Goal: Information Seeking & Learning: Find contact information

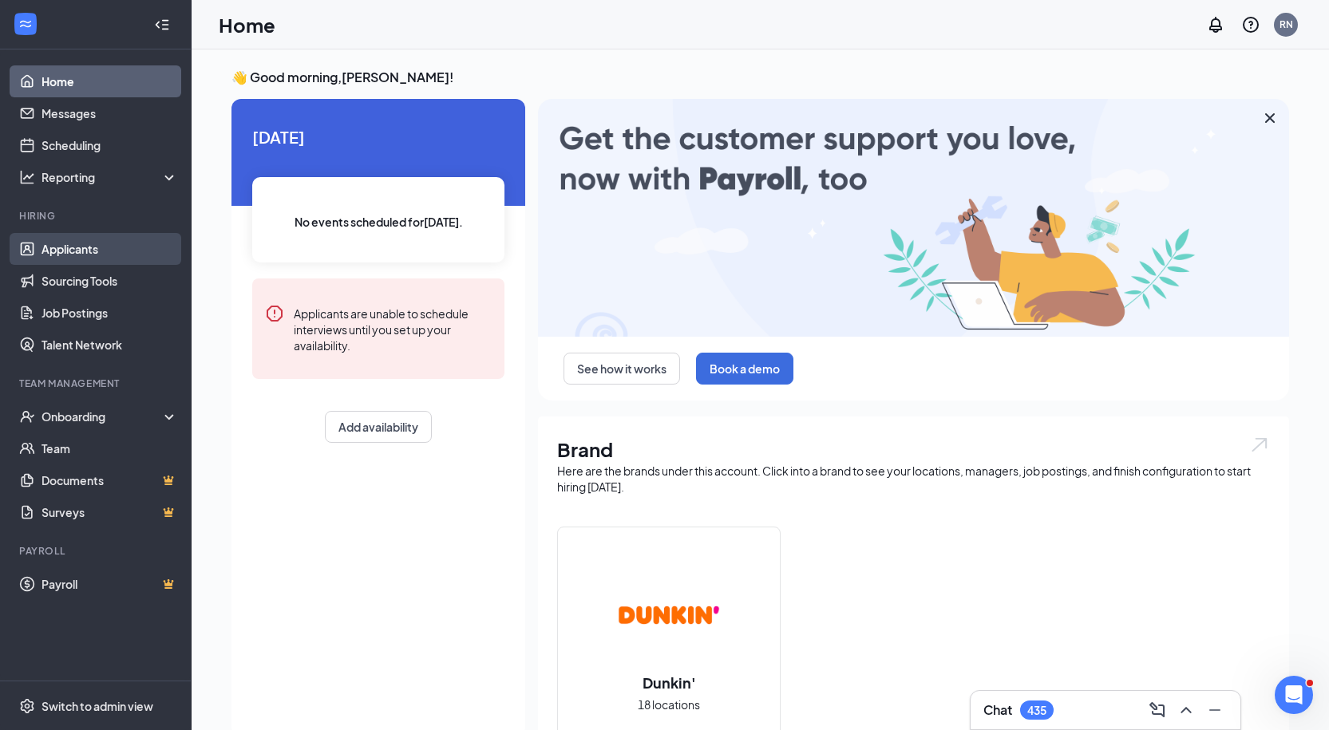
click at [89, 240] on link "Applicants" at bounding box center [110, 249] width 137 height 32
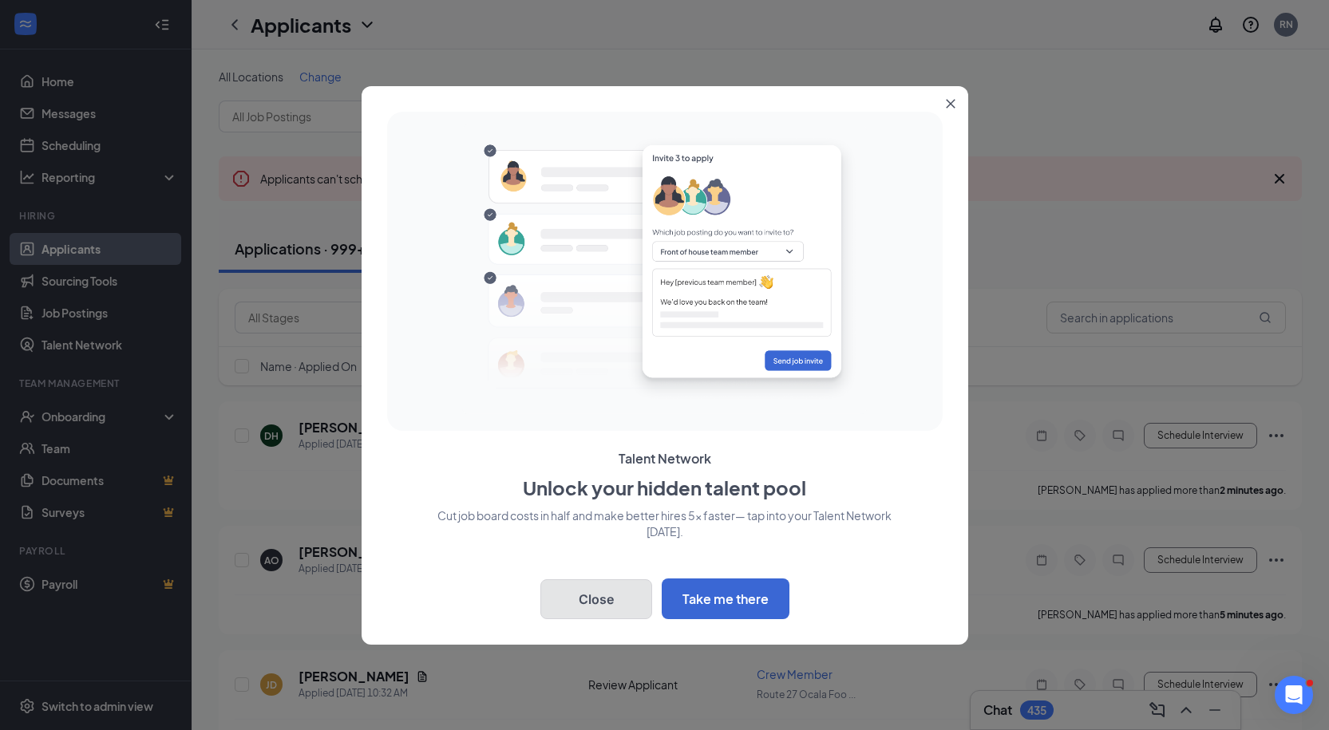
click at [639, 592] on button "Close" at bounding box center [596, 600] width 112 height 40
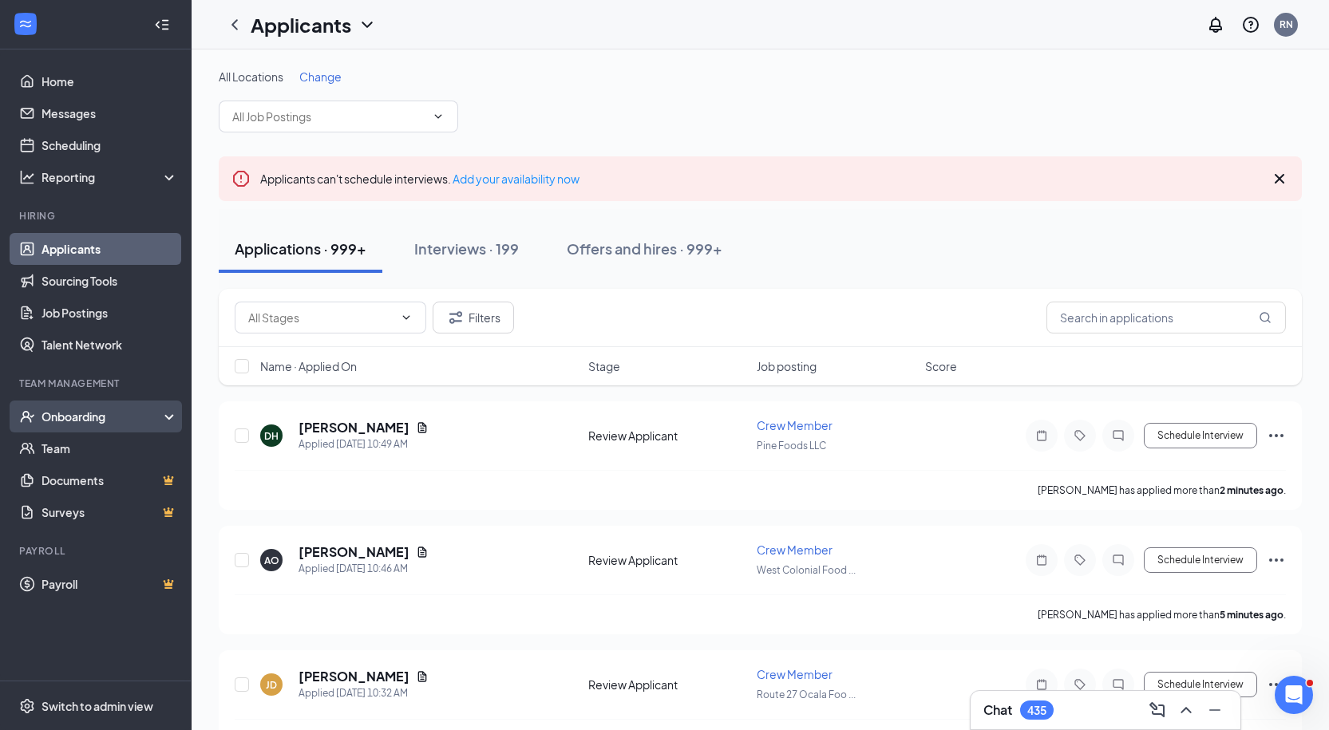
click at [72, 414] on div "Onboarding" at bounding box center [103, 417] width 123 height 16
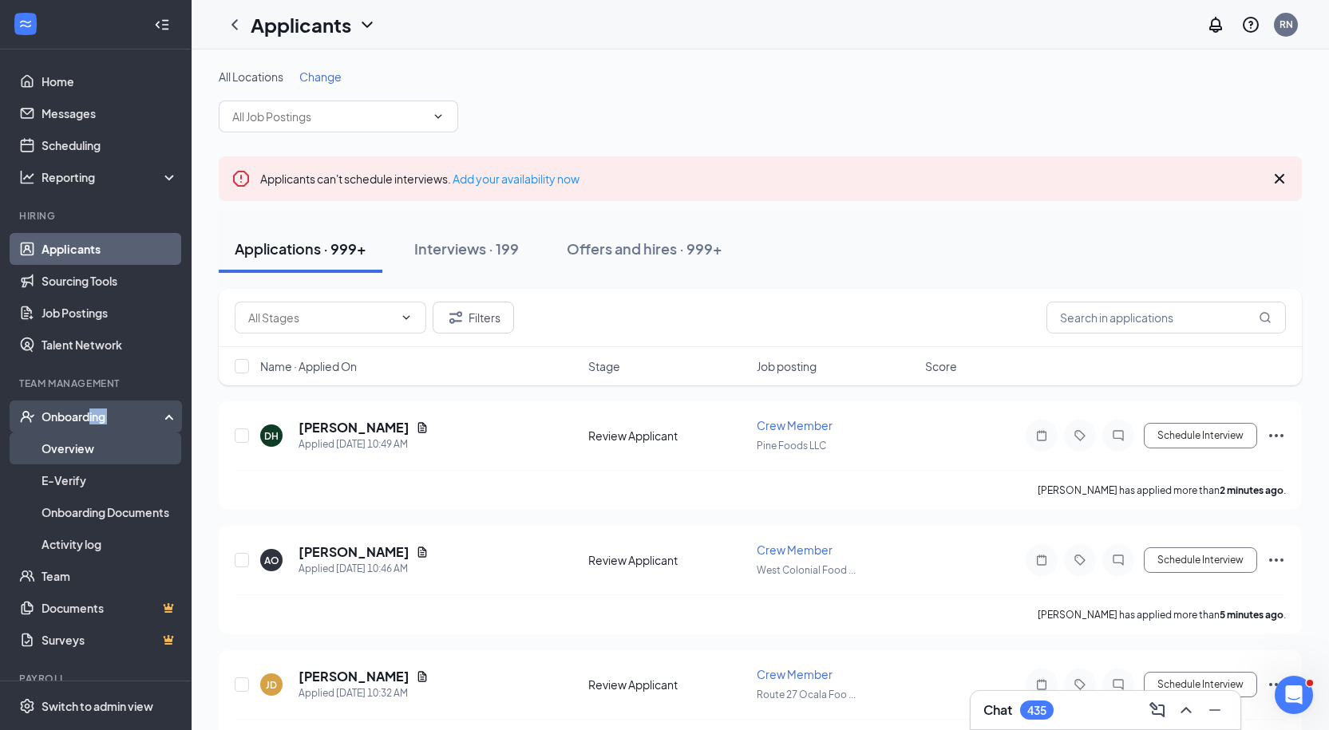
drag, startPoint x: 89, startPoint y: 430, endPoint x: 88, endPoint y: 441, distance: 10.4
click at [88, 441] on li "Onboarding Overview E-Verify Onboarding Documents Activity log" at bounding box center [95, 481] width 191 height 160
click at [88, 441] on link "Overview" at bounding box center [110, 449] width 137 height 32
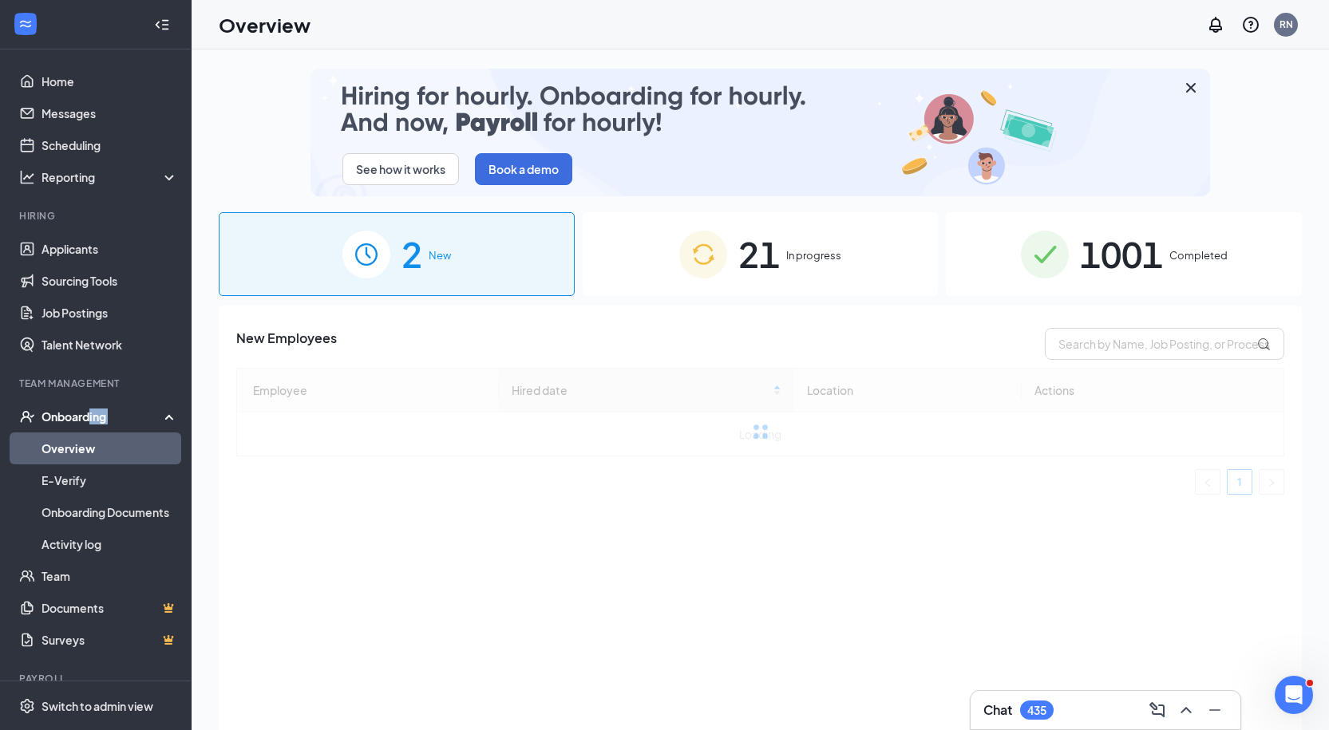
click at [1048, 277] on img at bounding box center [1045, 255] width 48 height 48
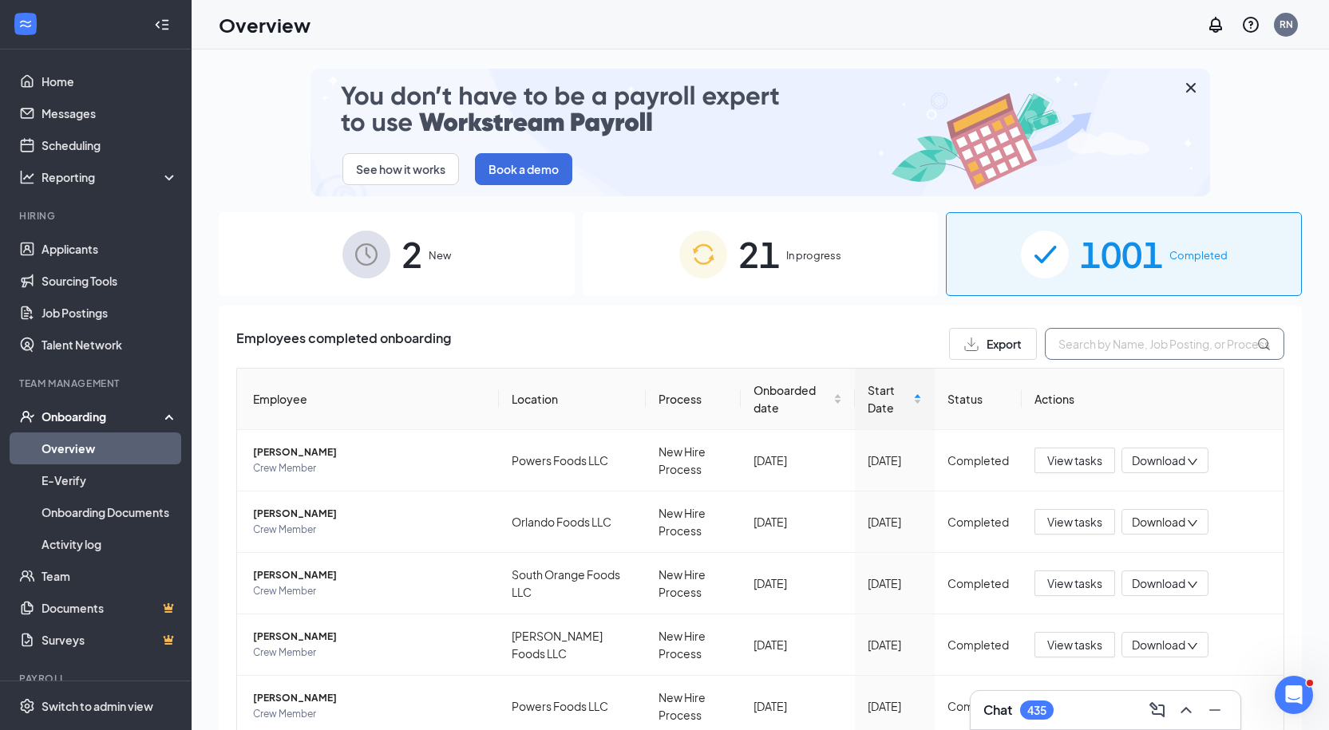
click at [1091, 342] on input "text" at bounding box center [1164, 344] width 239 height 32
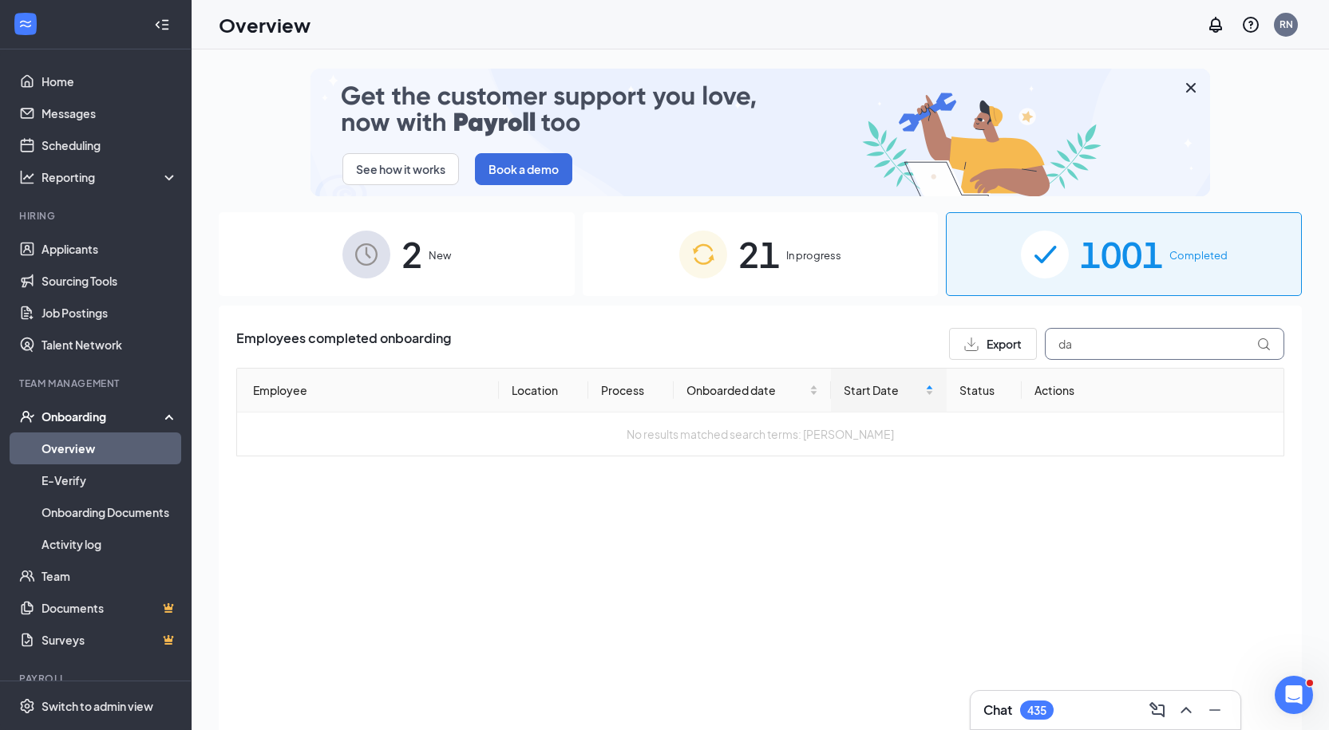
type input "d"
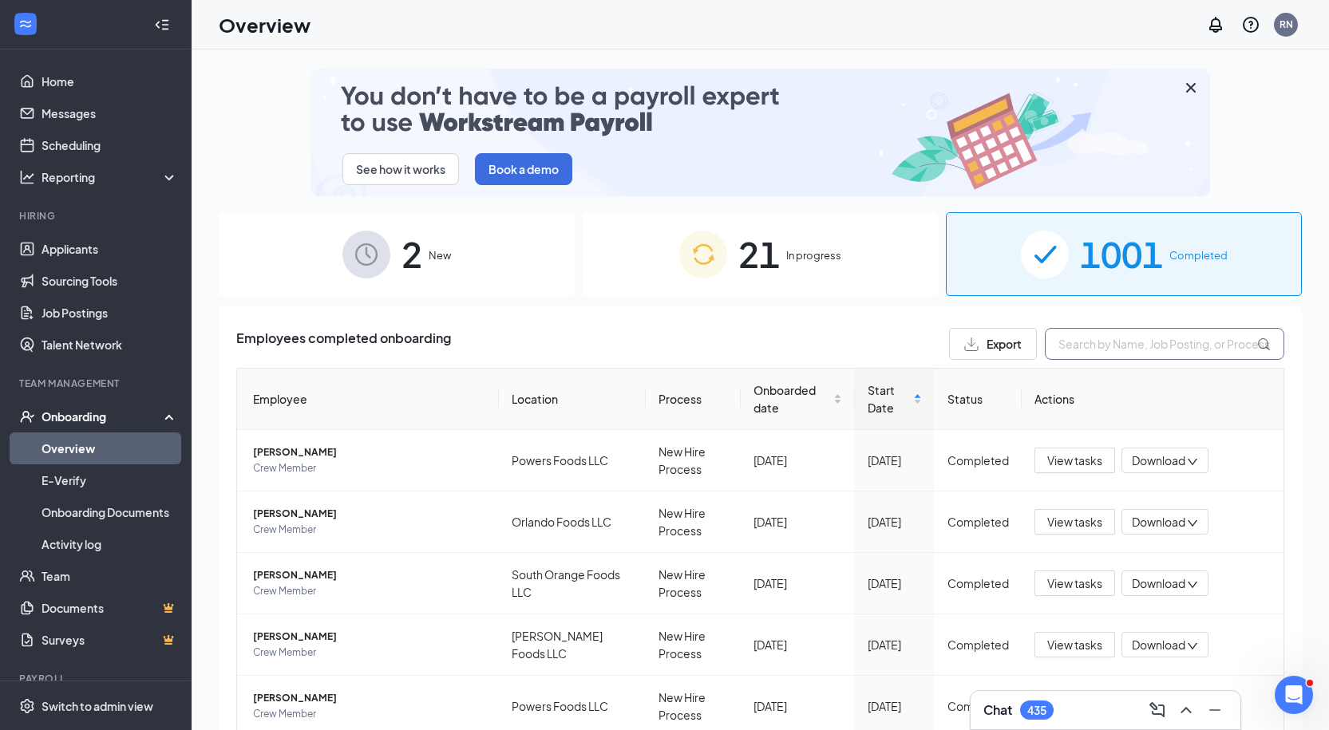
click at [1091, 342] on input "text" at bounding box center [1164, 344] width 239 height 32
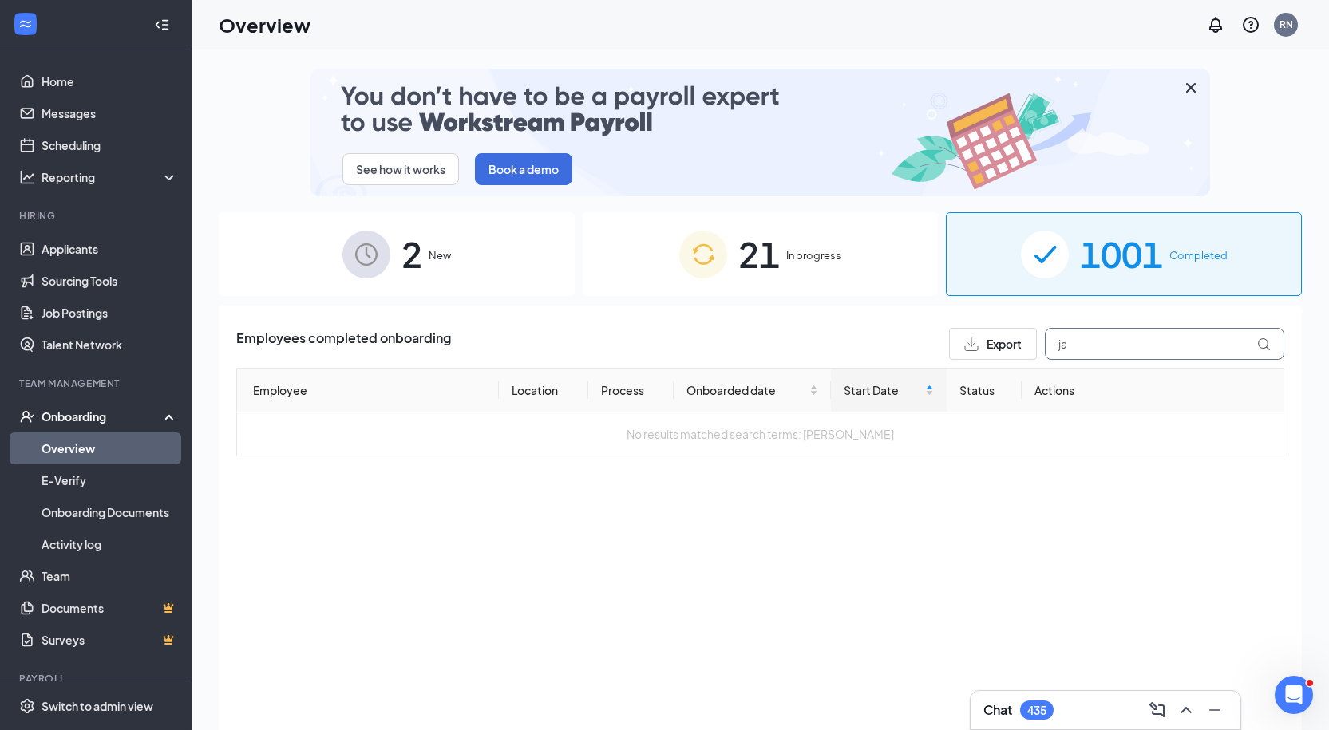
type input "j"
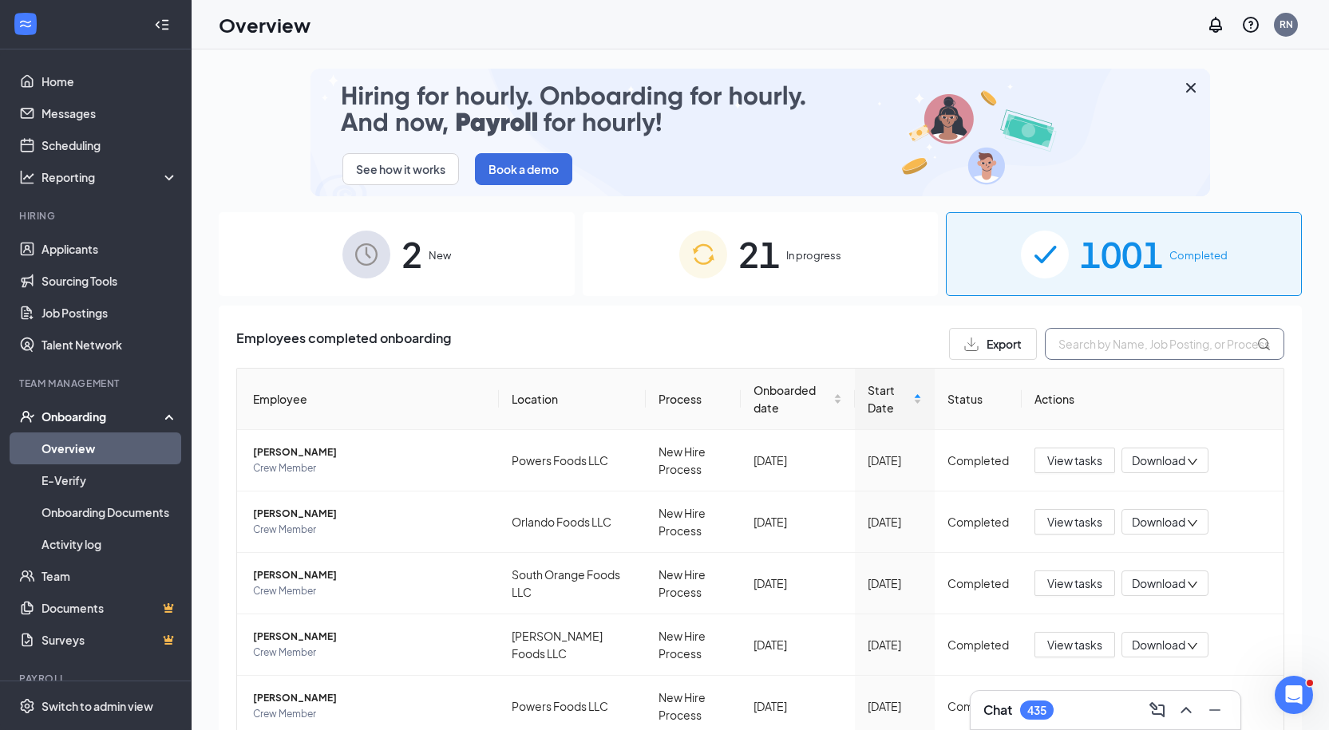
click at [1130, 333] on input "text" at bounding box center [1164, 344] width 239 height 32
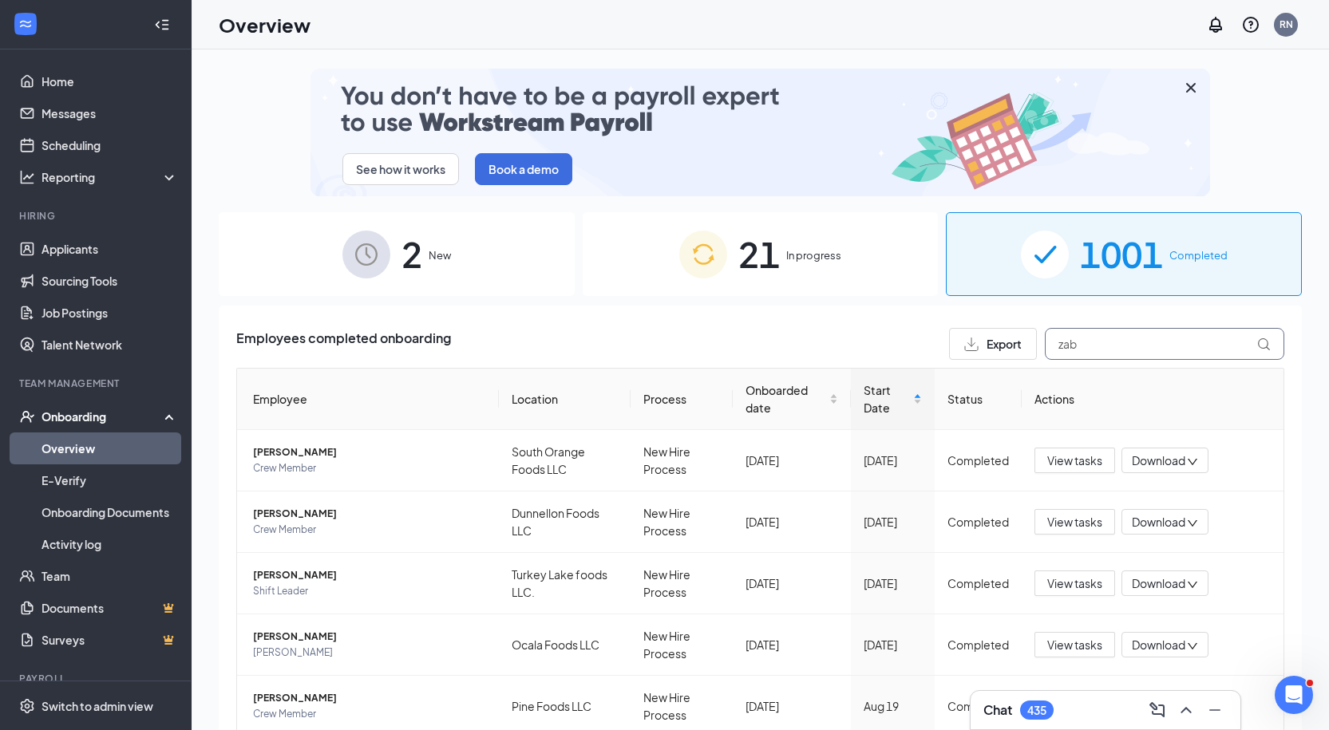
click at [1079, 353] on input "zab" at bounding box center [1164, 344] width 239 height 32
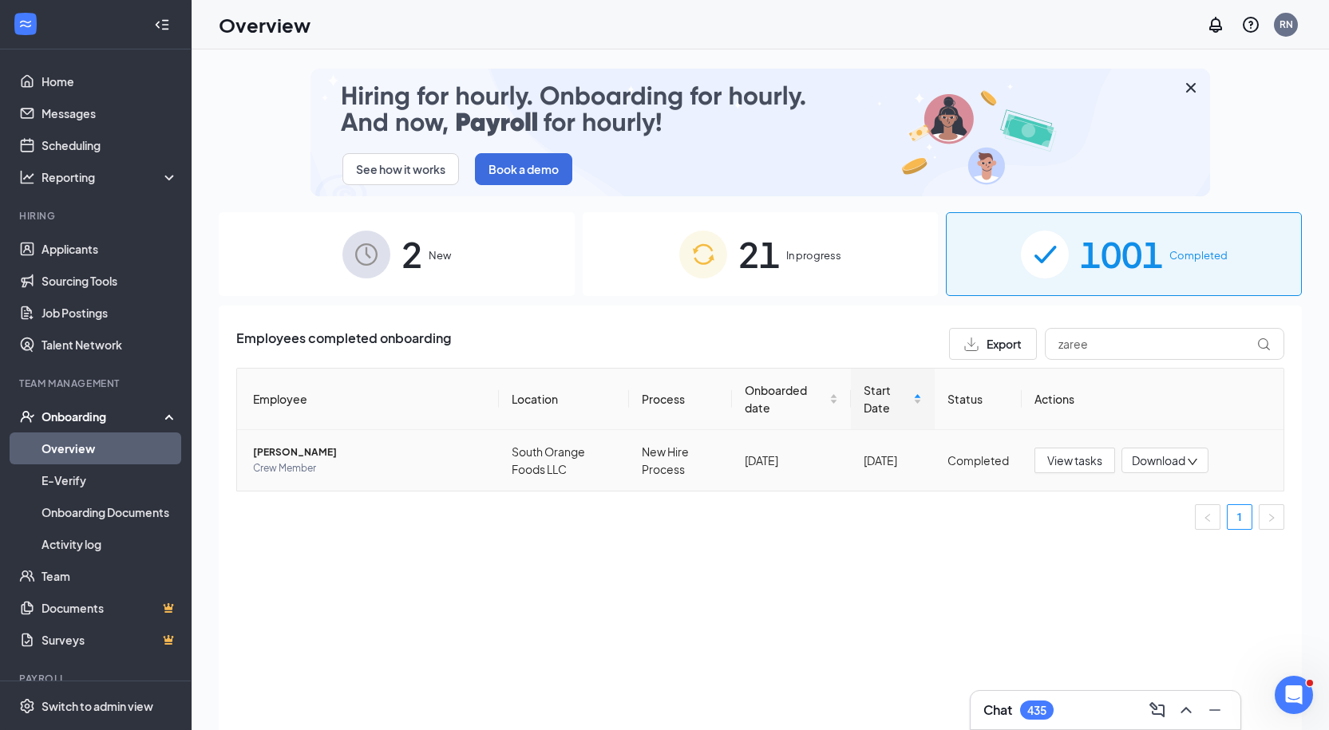
click at [489, 463] on td "[PERSON_NAME] Crew Member" at bounding box center [368, 460] width 262 height 61
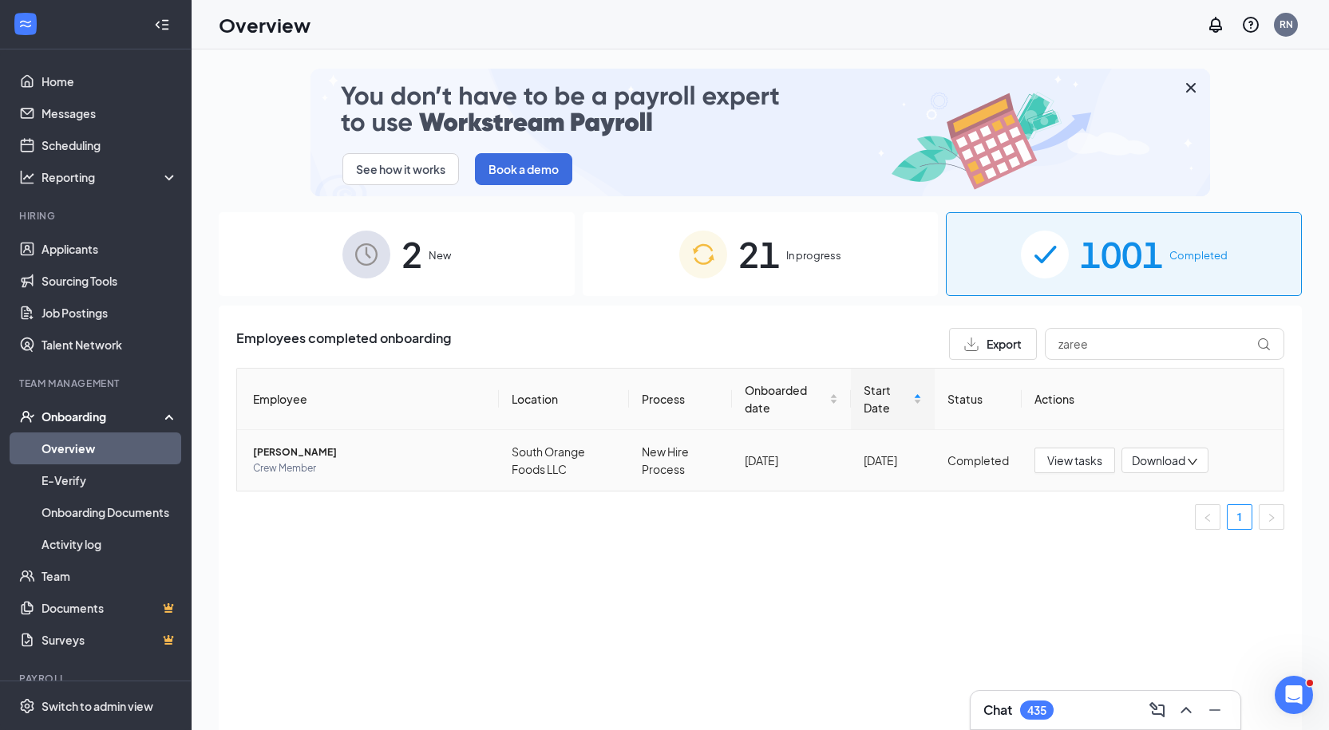
click at [409, 442] on td "[PERSON_NAME] Crew Member" at bounding box center [368, 460] width 262 height 61
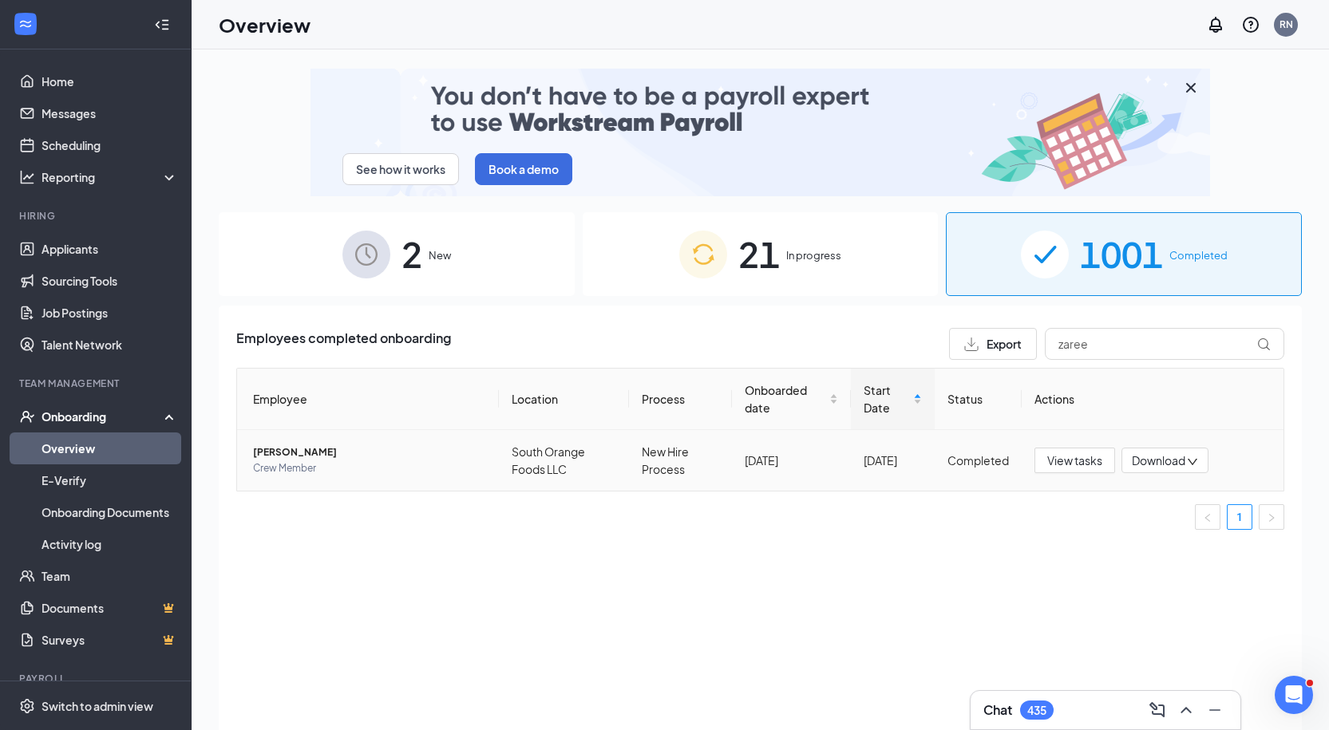
click at [387, 469] on span "Crew Member" at bounding box center [369, 469] width 233 height 16
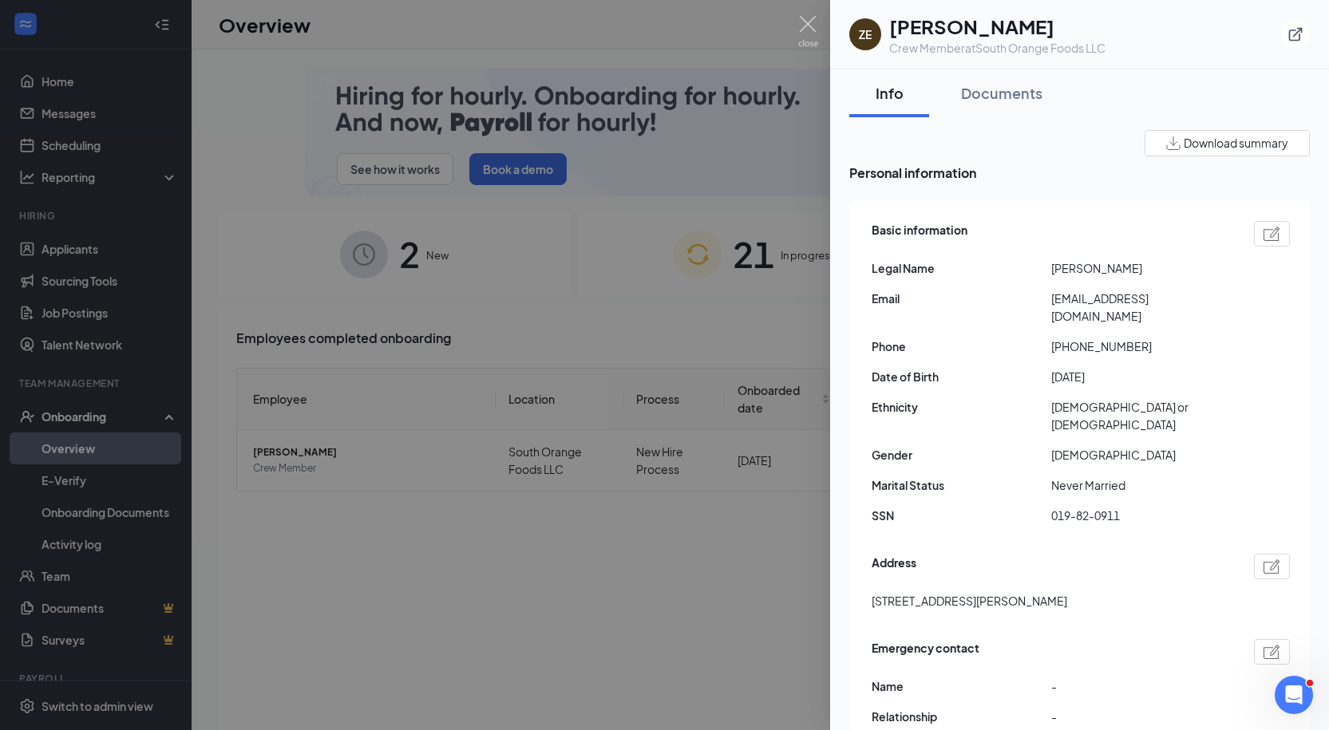
click at [1081, 266] on span "[PERSON_NAME]" at bounding box center [1141, 268] width 180 height 18
copy span "[PERSON_NAME]"
click at [944, 556] on div "Address [STREET_ADDRESS][PERSON_NAME]" at bounding box center [1081, 586] width 418 height 73
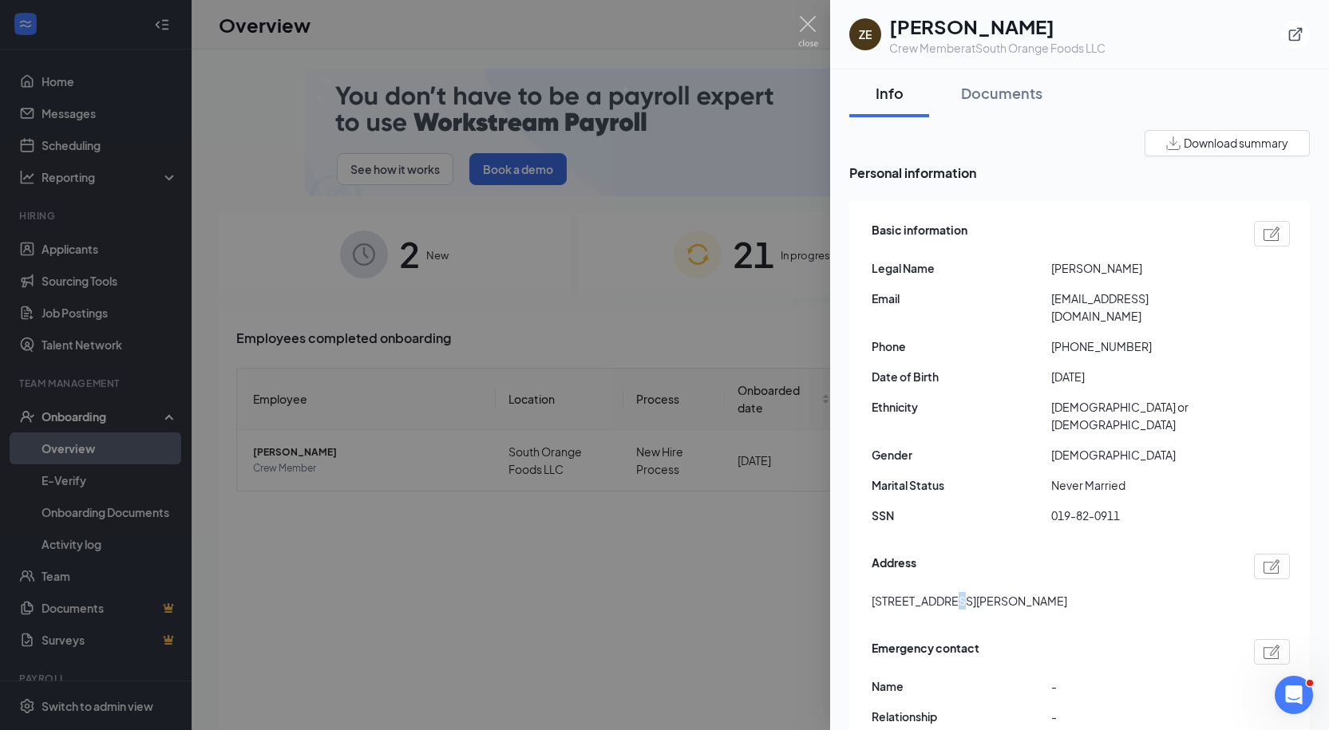
click at [944, 556] on div "Address [STREET_ADDRESS][PERSON_NAME]" at bounding box center [1081, 586] width 418 height 73
click at [950, 592] on span "[STREET_ADDRESS][PERSON_NAME]" at bounding box center [970, 601] width 196 height 18
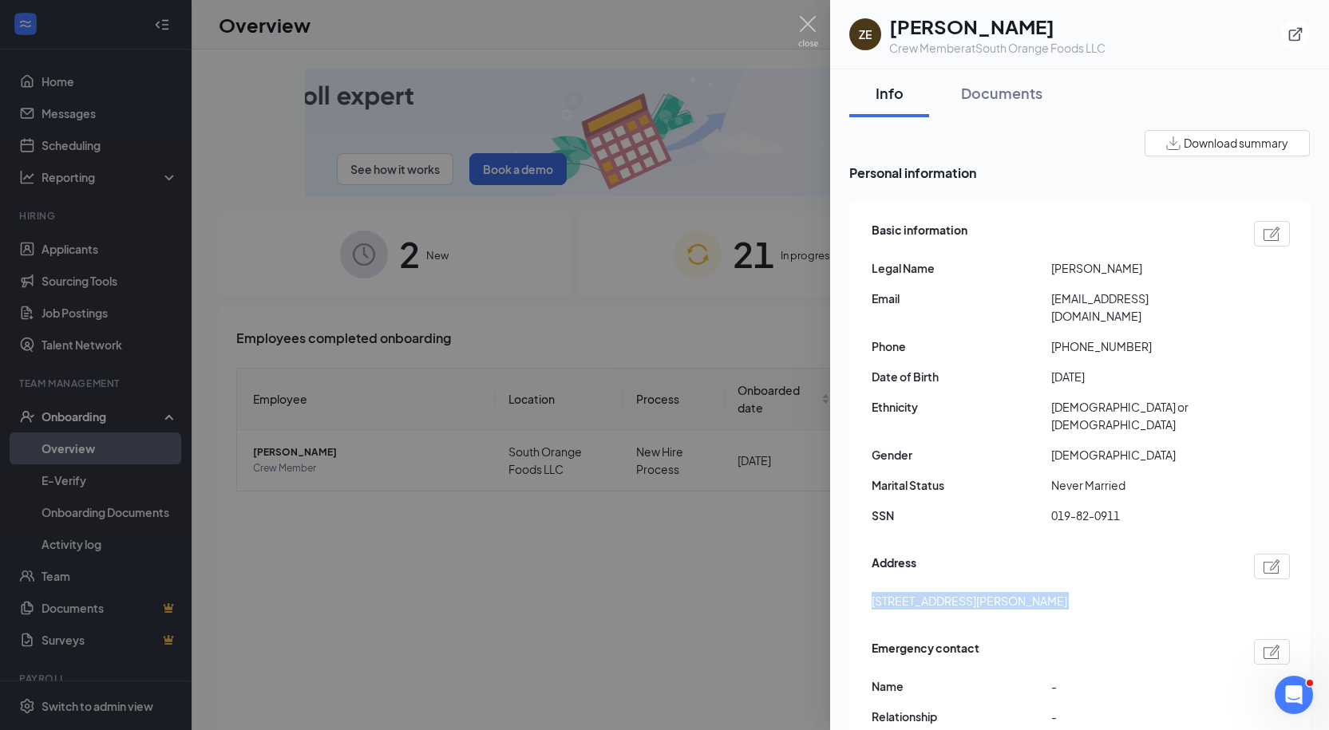
click at [950, 592] on span "[STREET_ADDRESS][PERSON_NAME]" at bounding box center [970, 601] width 196 height 18
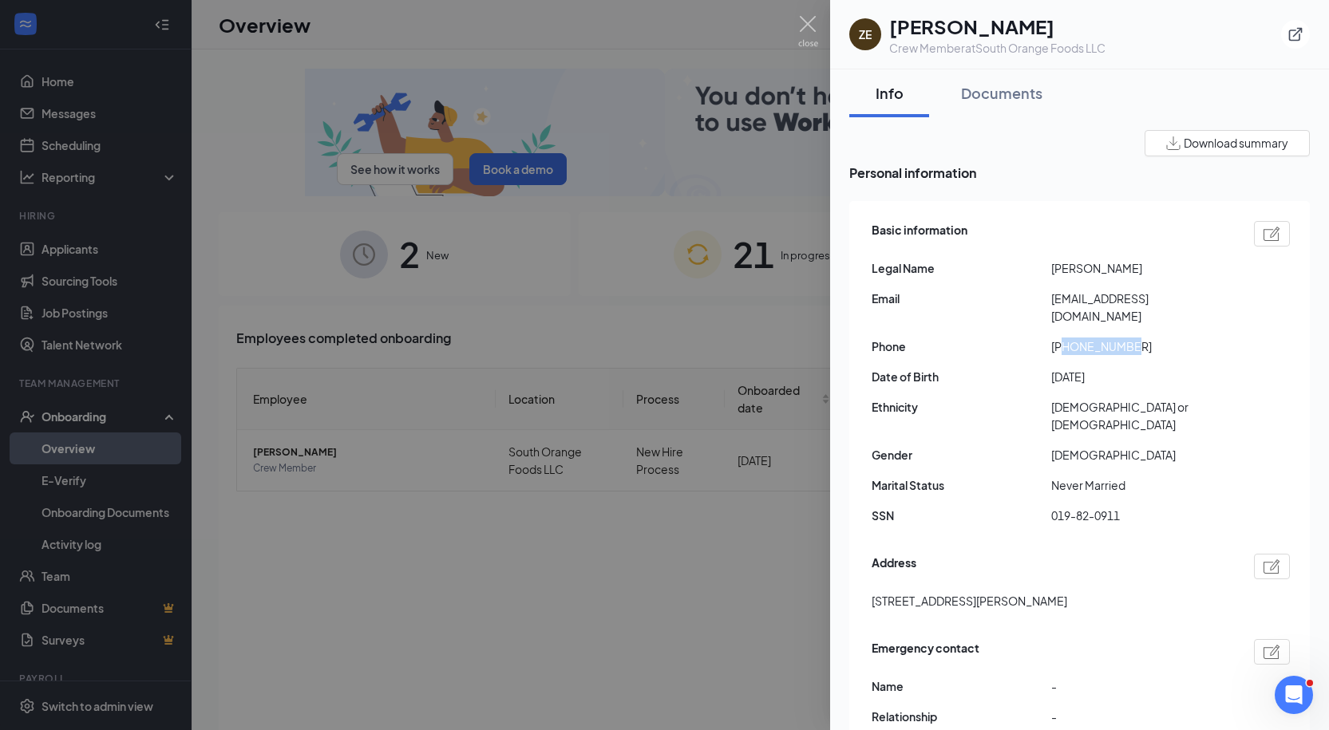
drag, startPoint x: 1066, startPoint y: 327, endPoint x: 1234, endPoint y: 324, distance: 168.5
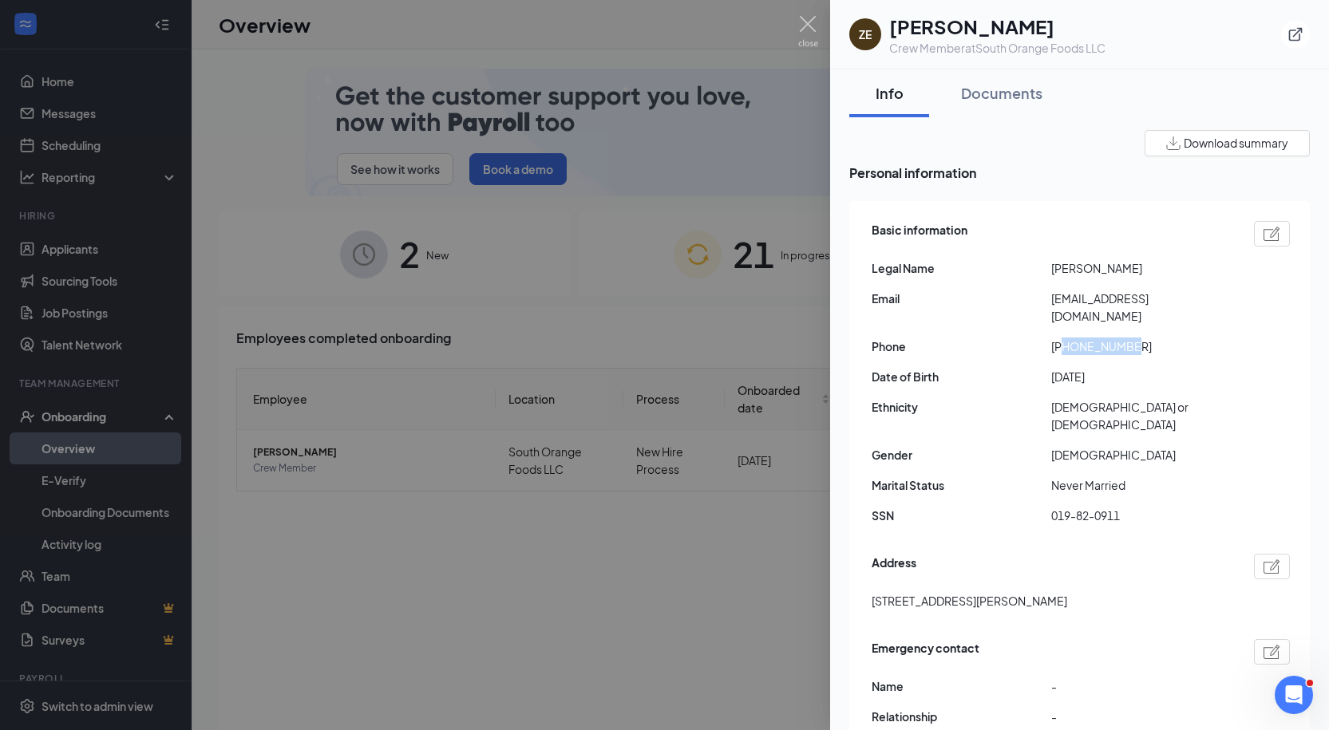
click at [1234, 338] on div "Phone [PHONE_NUMBER]" at bounding box center [1081, 347] width 418 height 18
copy span "3059864467"
click at [1130, 298] on span "[EMAIL_ADDRESS][DOMAIN_NAME]" at bounding box center [1141, 307] width 180 height 35
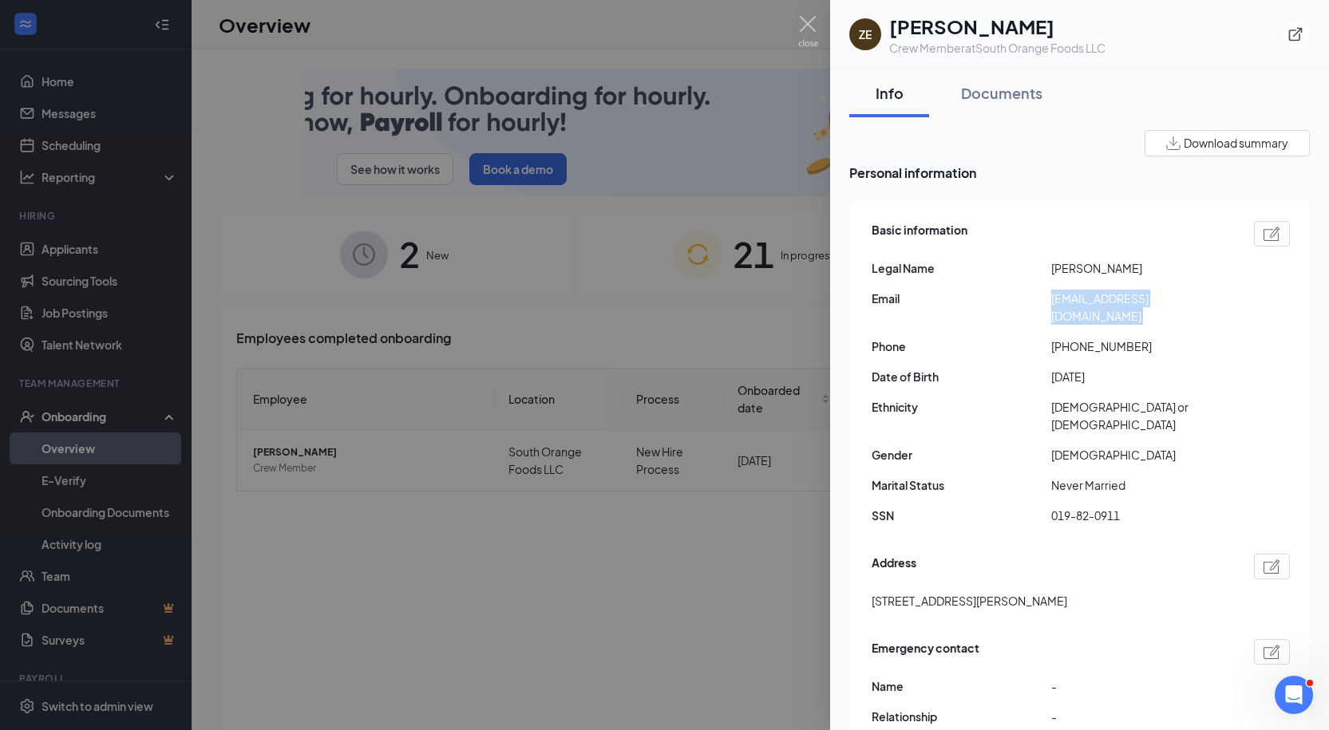
click at [1130, 298] on span "[EMAIL_ADDRESS][DOMAIN_NAME]" at bounding box center [1141, 307] width 180 height 35
copy span "[EMAIL_ADDRESS][DOMAIN_NAME]"
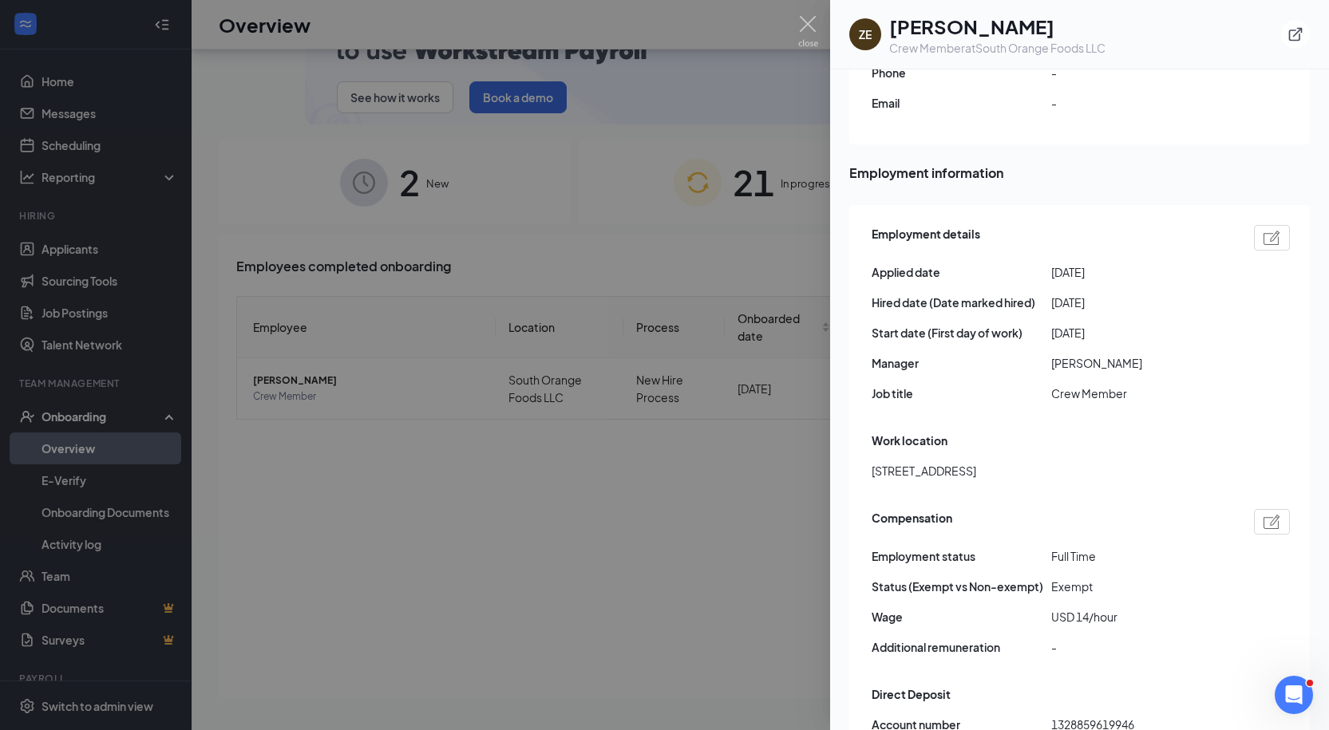
scroll to position [673, 0]
click at [521, 461] on div at bounding box center [664, 365] width 1329 height 730
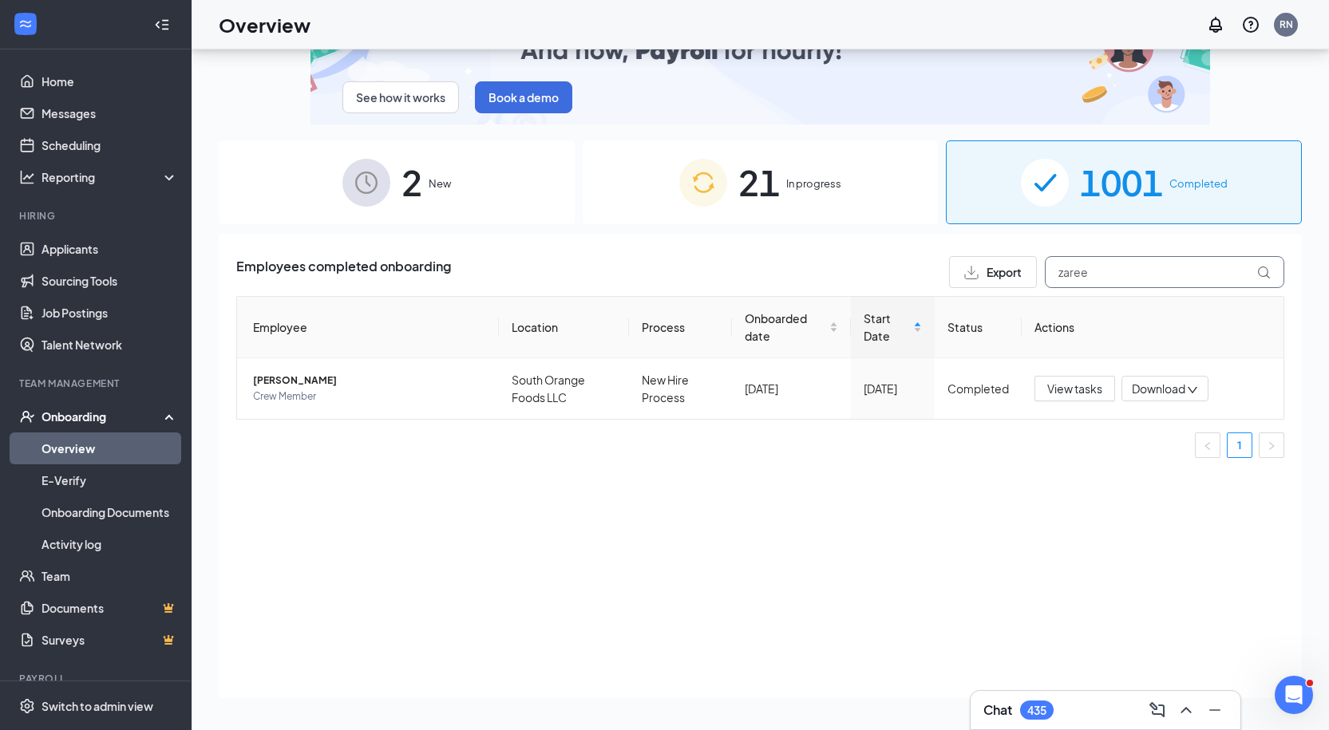
click at [1134, 272] on input "zaree" at bounding box center [1164, 272] width 239 height 32
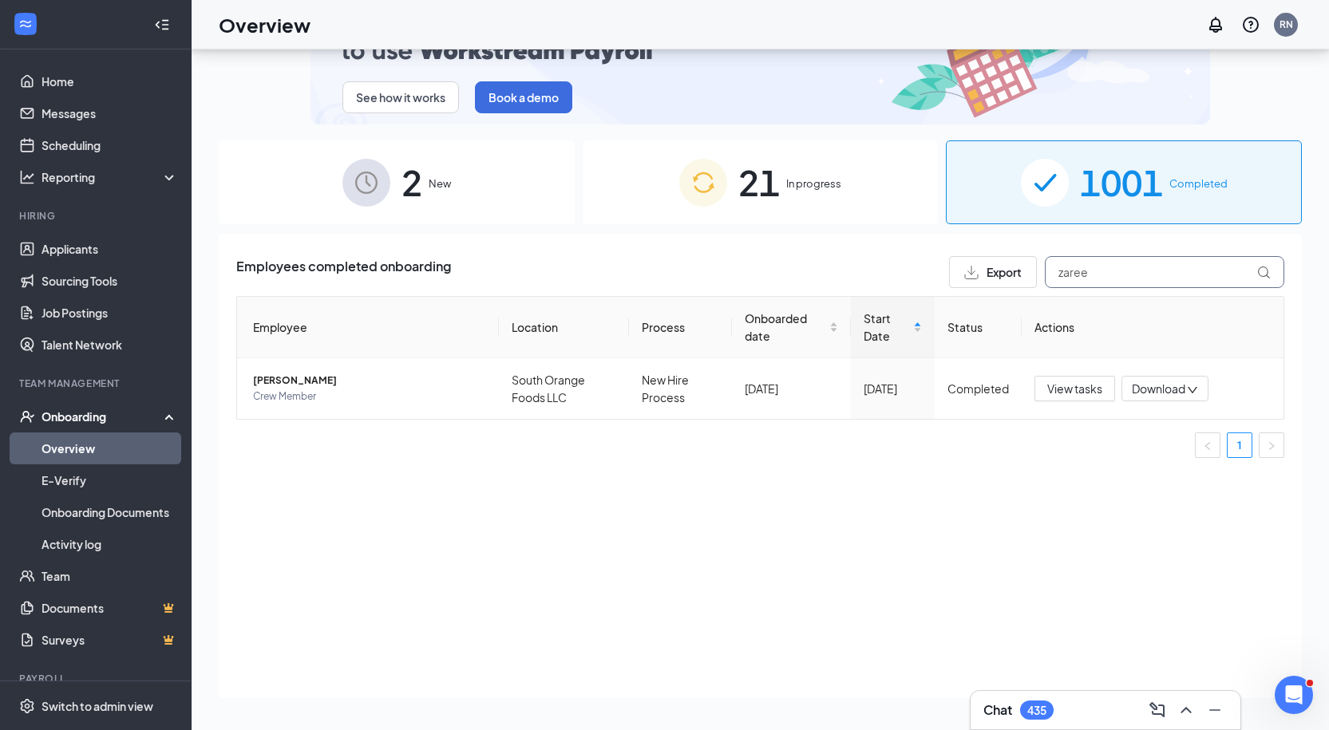
click at [1134, 272] on input "zaree" at bounding box center [1164, 272] width 239 height 32
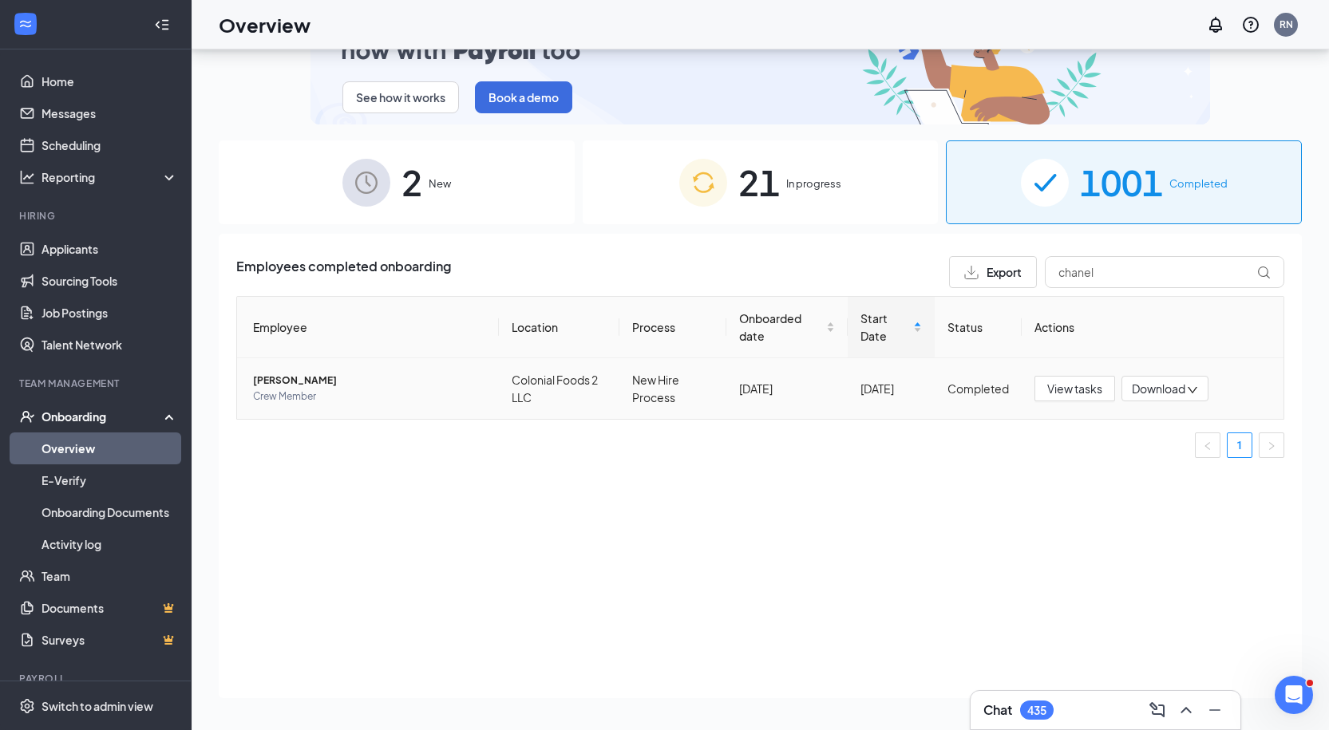
click at [477, 386] on span "[PERSON_NAME]" at bounding box center [369, 381] width 233 height 16
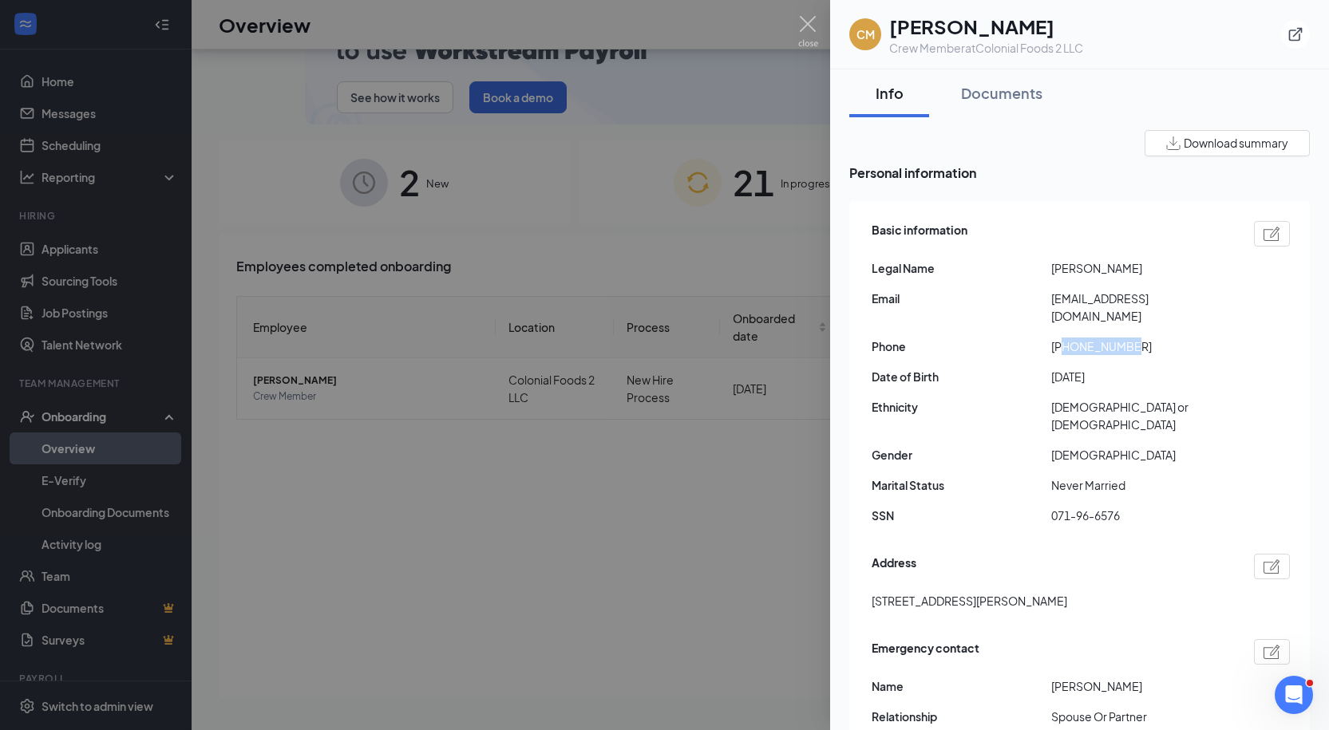
drag, startPoint x: 1066, startPoint y: 329, endPoint x: 1204, endPoint y: 327, distance: 138.1
click at [1204, 338] on span "[PHONE_NUMBER]" at bounding box center [1141, 347] width 180 height 18
copy span "3472829434"
click at [1153, 297] on span "[EMAIL_ADDRESS][DOMAIN_NAME]" at bounding box center [1141, 307] width 180 height 35
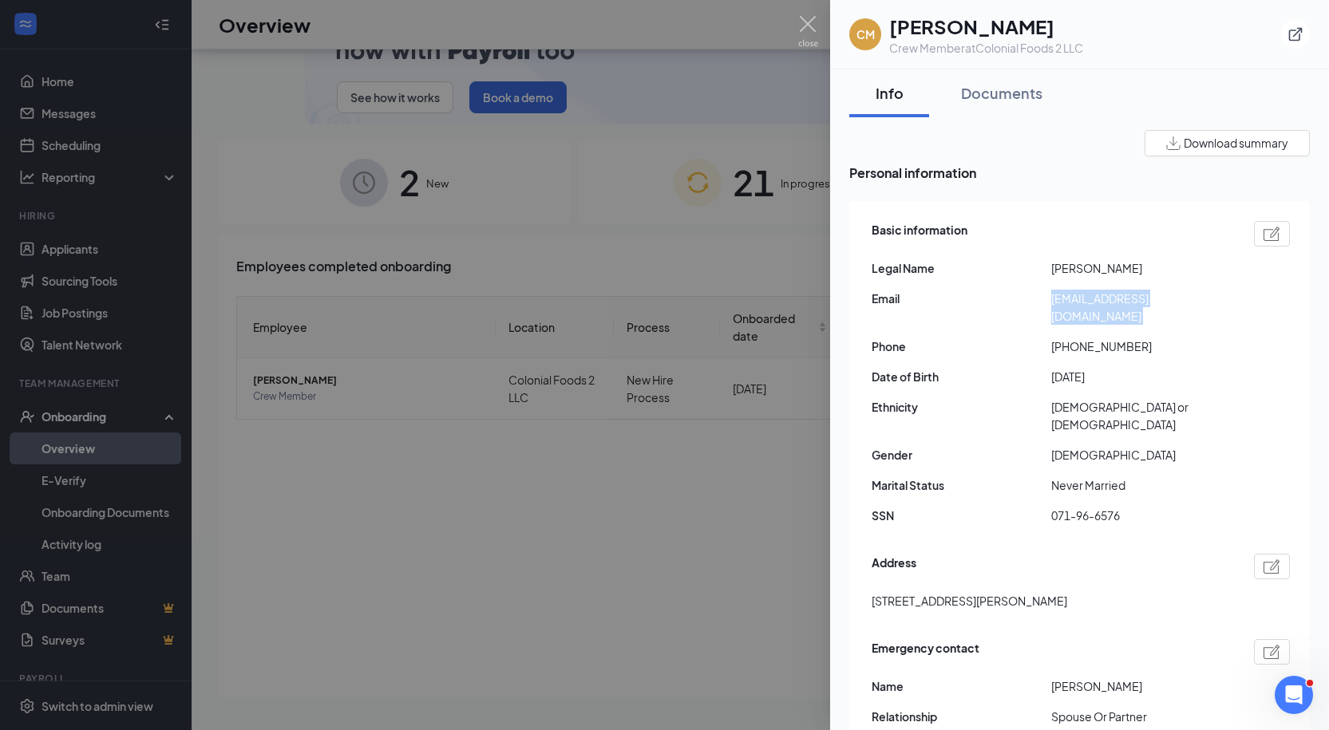
click at [1153, 297] on span "[EMAIL_ADDRESS][DOMAIN_NAME]" at bounding box center [1141, 307] width 180 height 35
copy span "[EMAIL_ADDRESS][DOMAIN_NAME]"
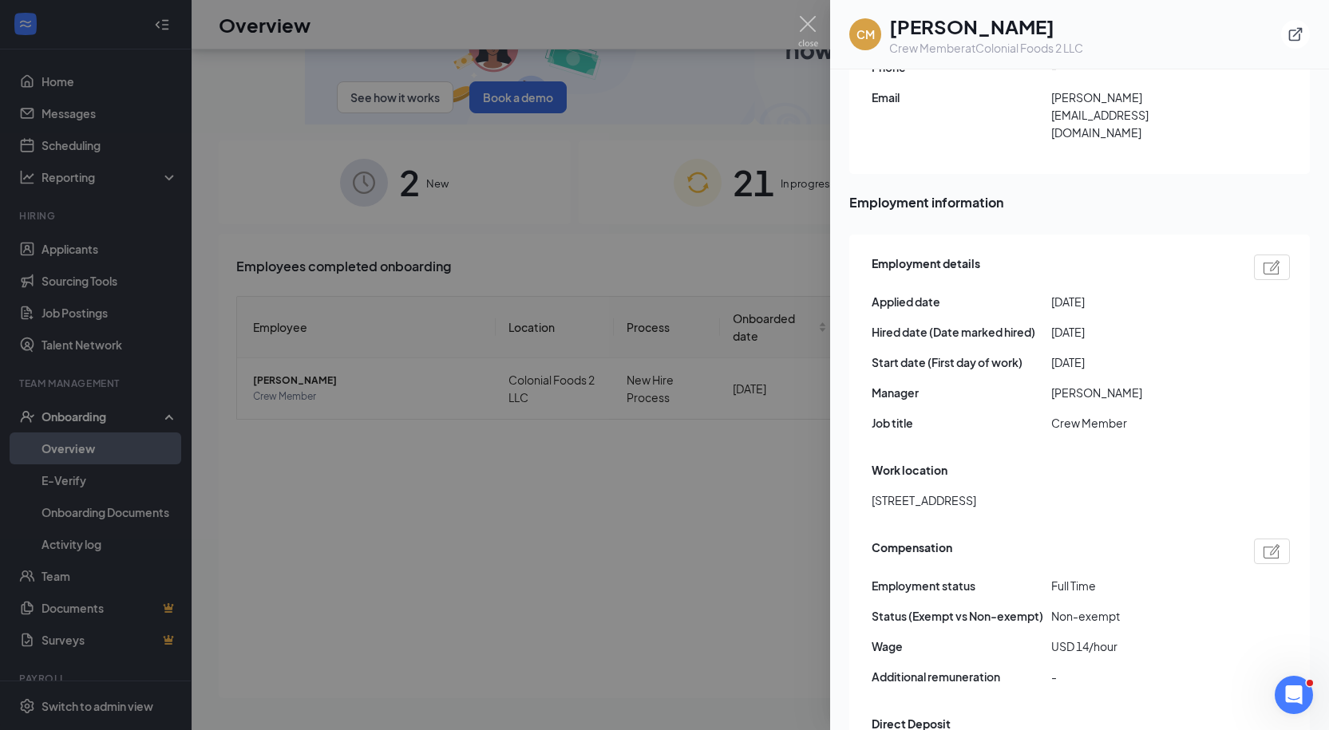
scroll to position [679, 0]
click at [548, 212] on div at bounding box center [664, 365] width 1329 height 730
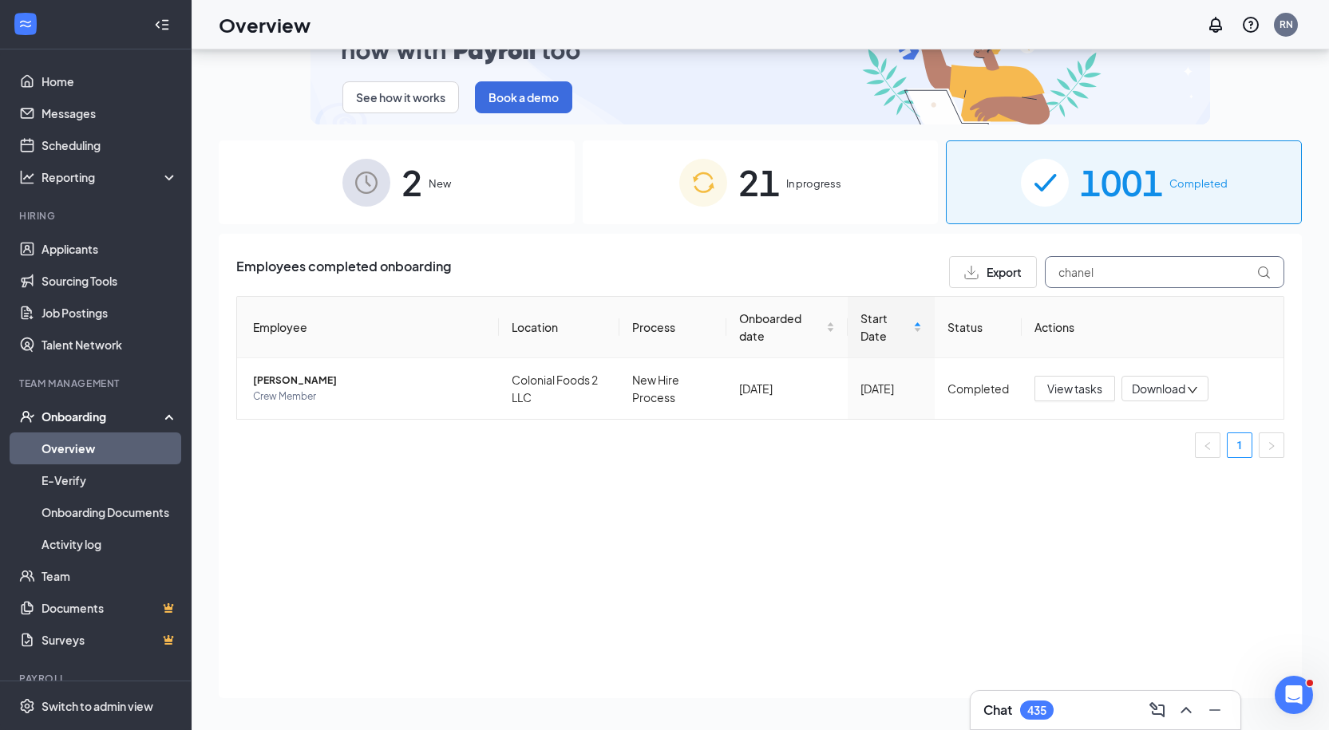
click at [1079, 263] on input "chanel" at bounding box center [1164, 272] width 239 height 32
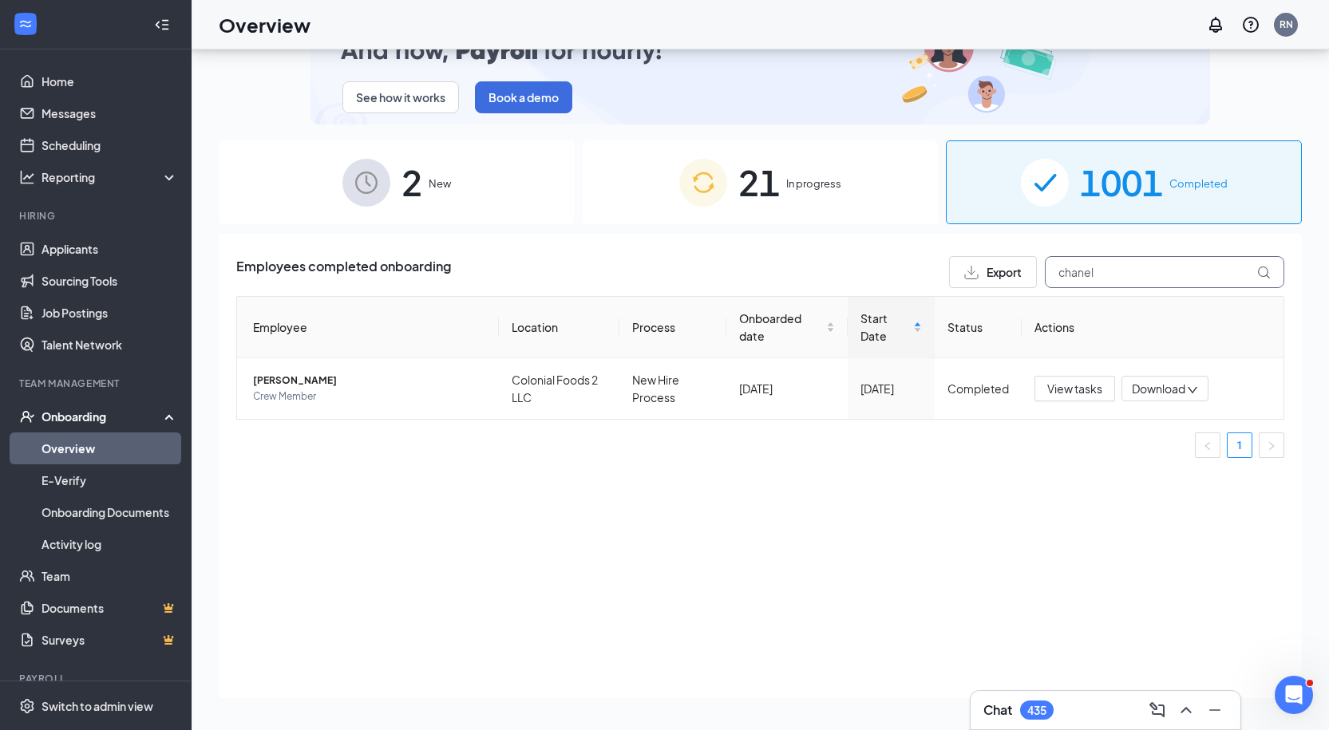
click at [1079, 263] on input "chanel" at bounding box center [1164, 272] width 239 height 32
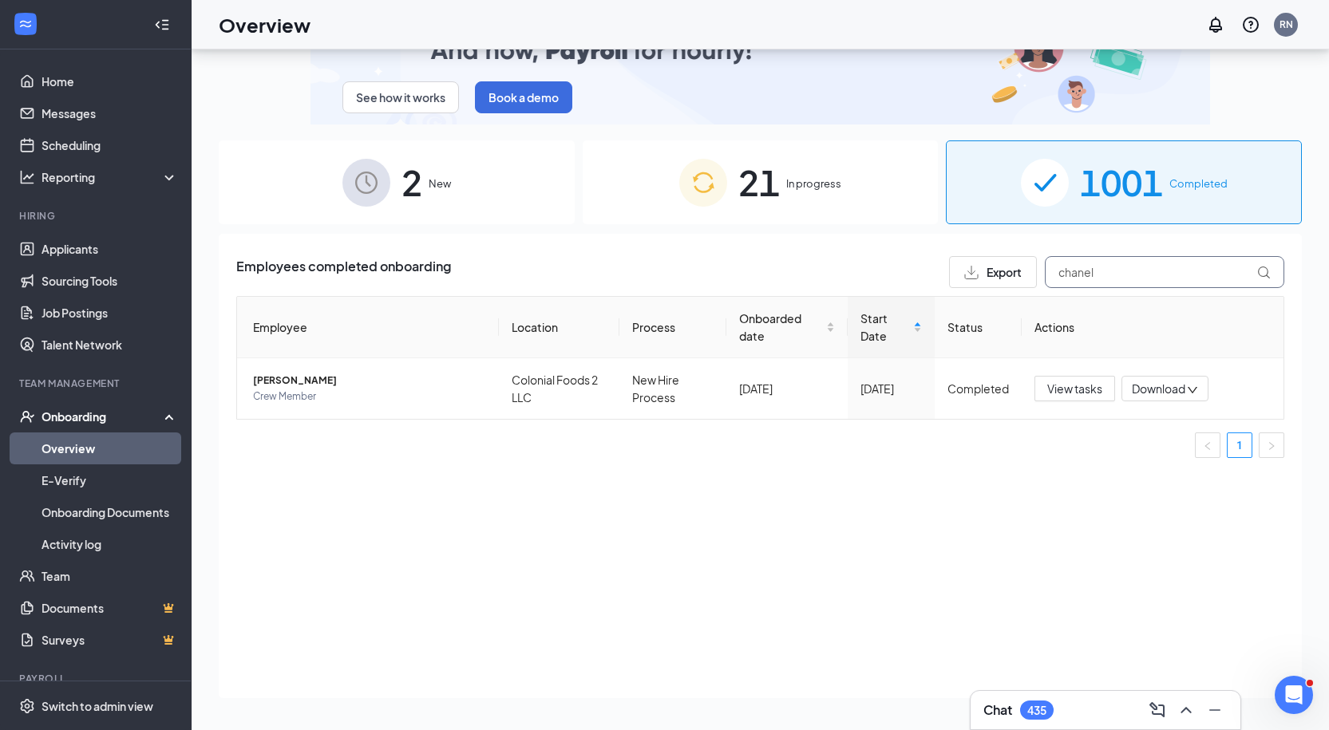
click at [1079, 263] on input "chanel" at bounding box center [1164, 272] width 239 height 32
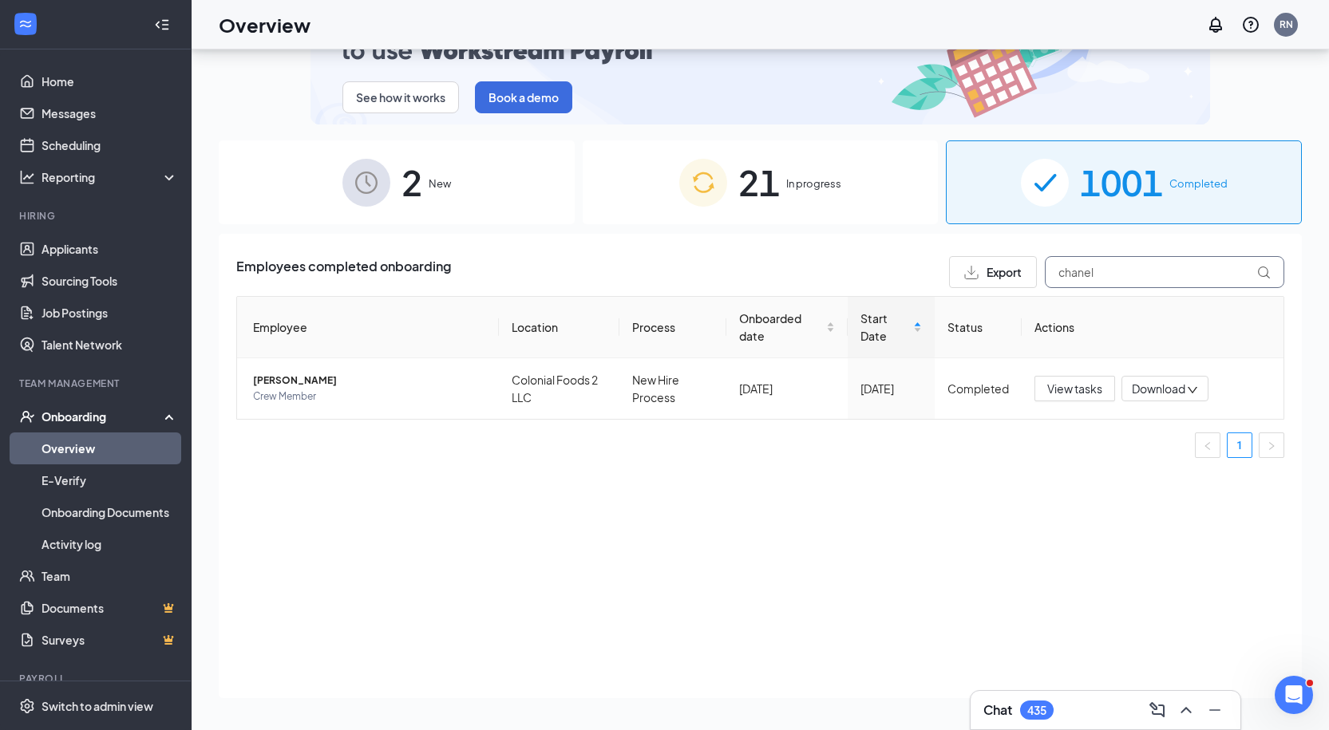
click at [1079, 263] on input "chanel" at bounding box center [1164, 272] width 239 height 32
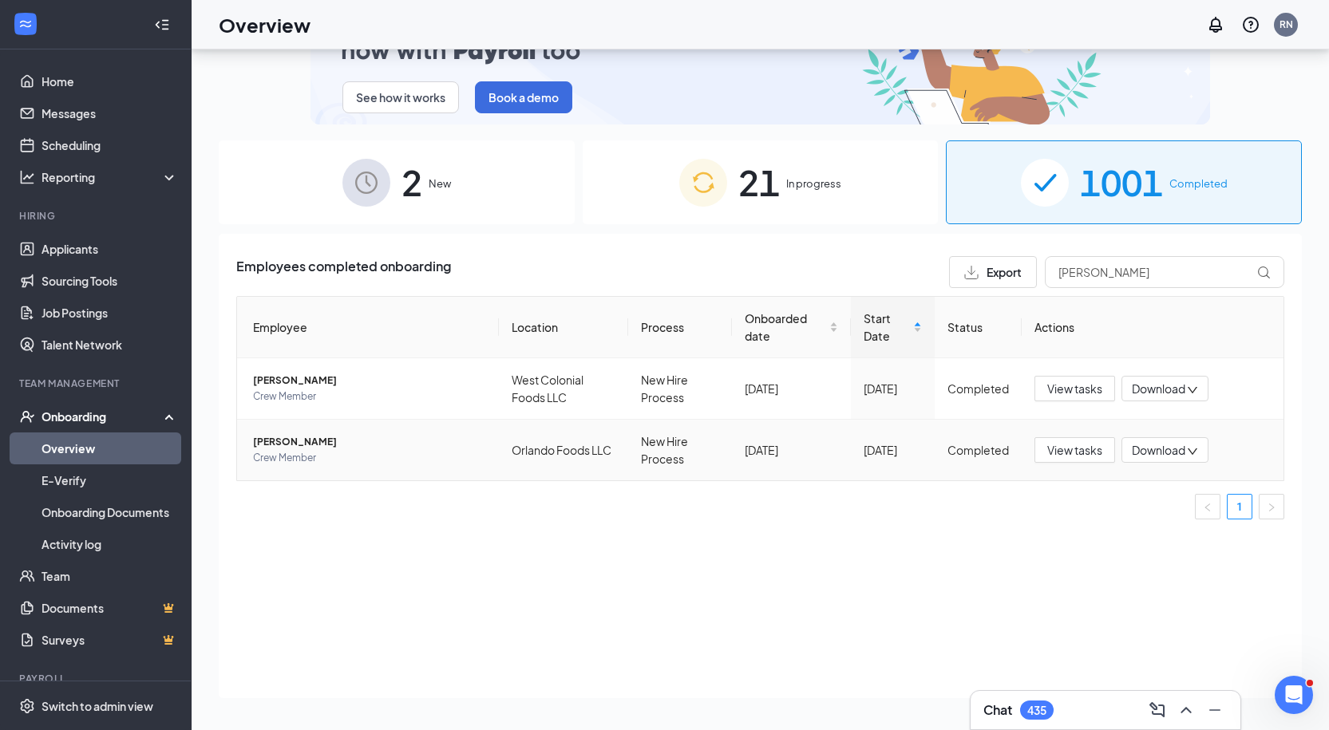
click at [338, 461] on span "Crew Member" at bounding box center [369, 458] width 233 height 16
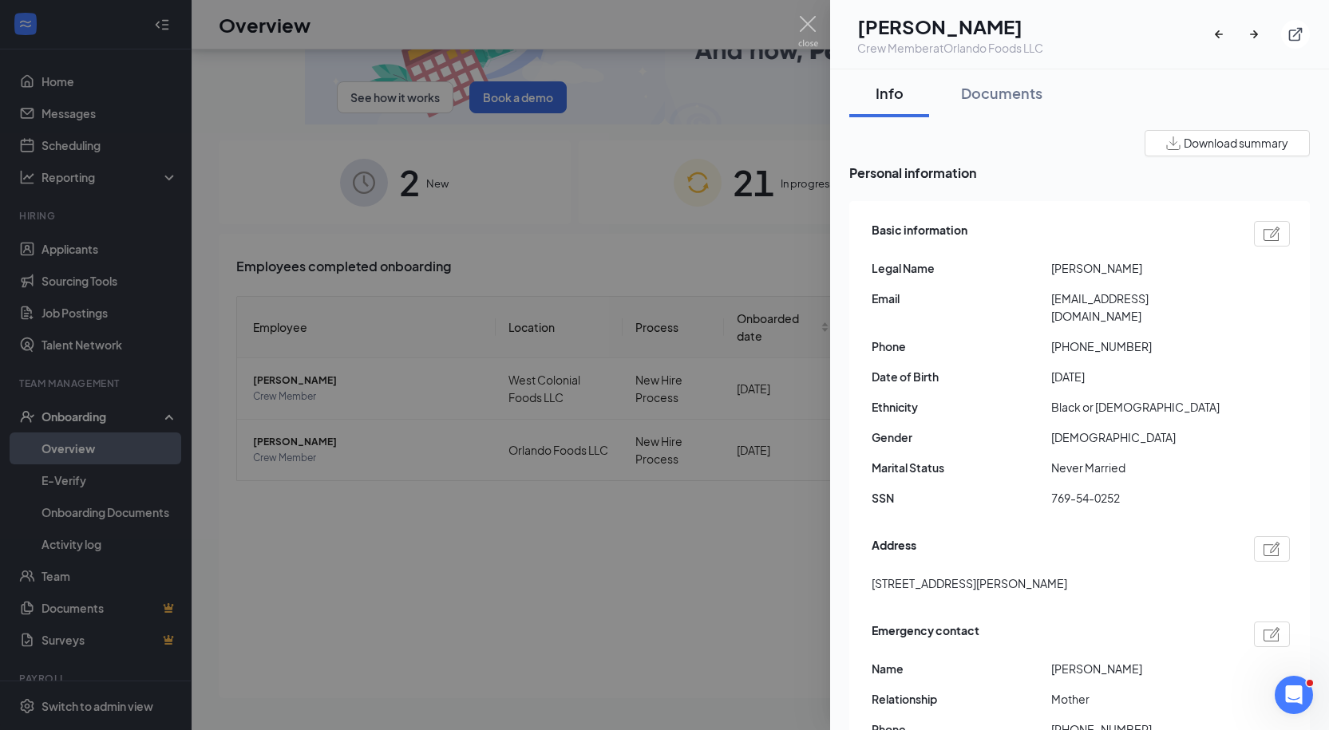
click at [1077, 274] on span "[PERSON_NAME]" at bounding box center [1141, 268] width 180 height 18
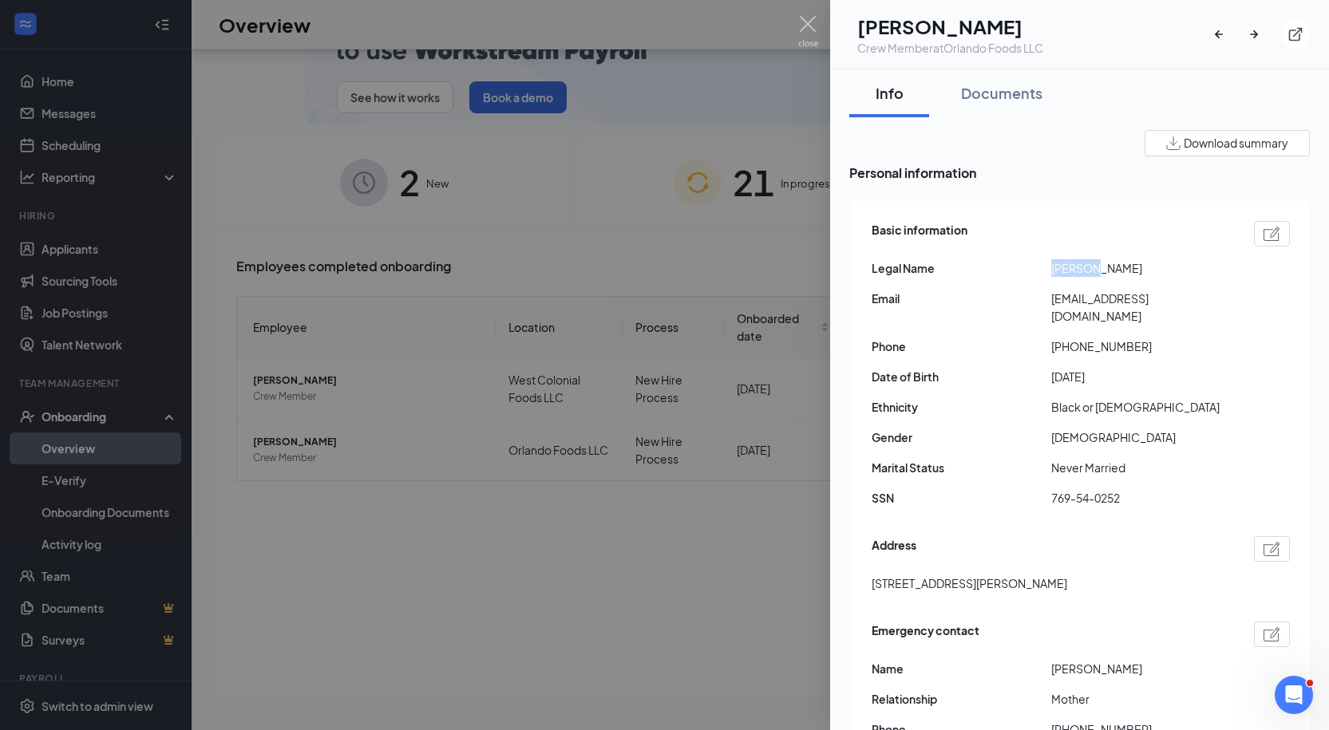
click at [1077, 274] on span "[PERSON_NAME]" at bounding box center [1141, 268] width 180 height 18
copy span "Jamari"
click at [1114, 261] on span "[PERSON_NAME]" at bounding box center [1141, 268] width 180 height 18
copy span "[PERSON_NAME]"
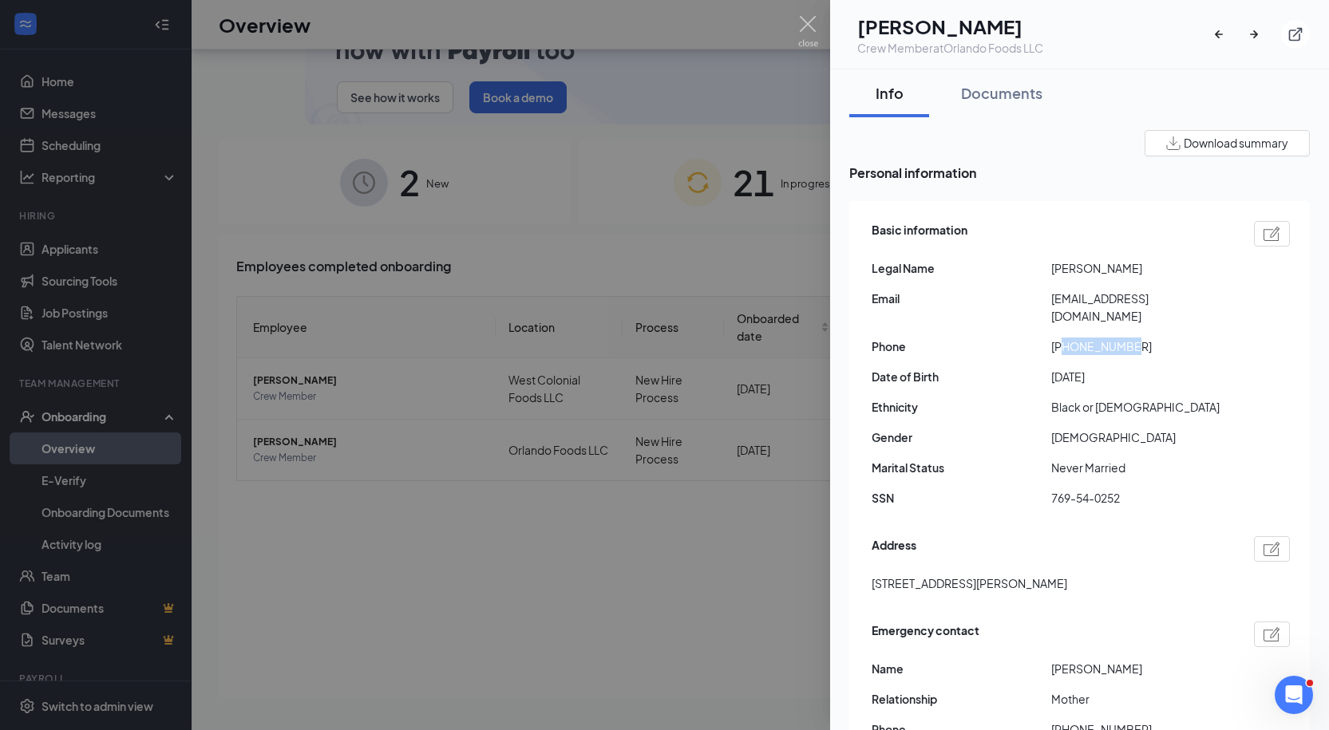
drag, startPoint x: 1063, startPoint y: 328, endPoint x: 1271, endPoint y: 328, distance: 208.4
click at [1271, 338] on div "Phone [PHONE_NUMBER]" at bounding box center [1081, 347] width 418 height 18
copy span "6892387812"
drag, startPoint x: 1063, startPoint y: 713, endPoint x: 1166, endPoint y: 714, distance: 102.2
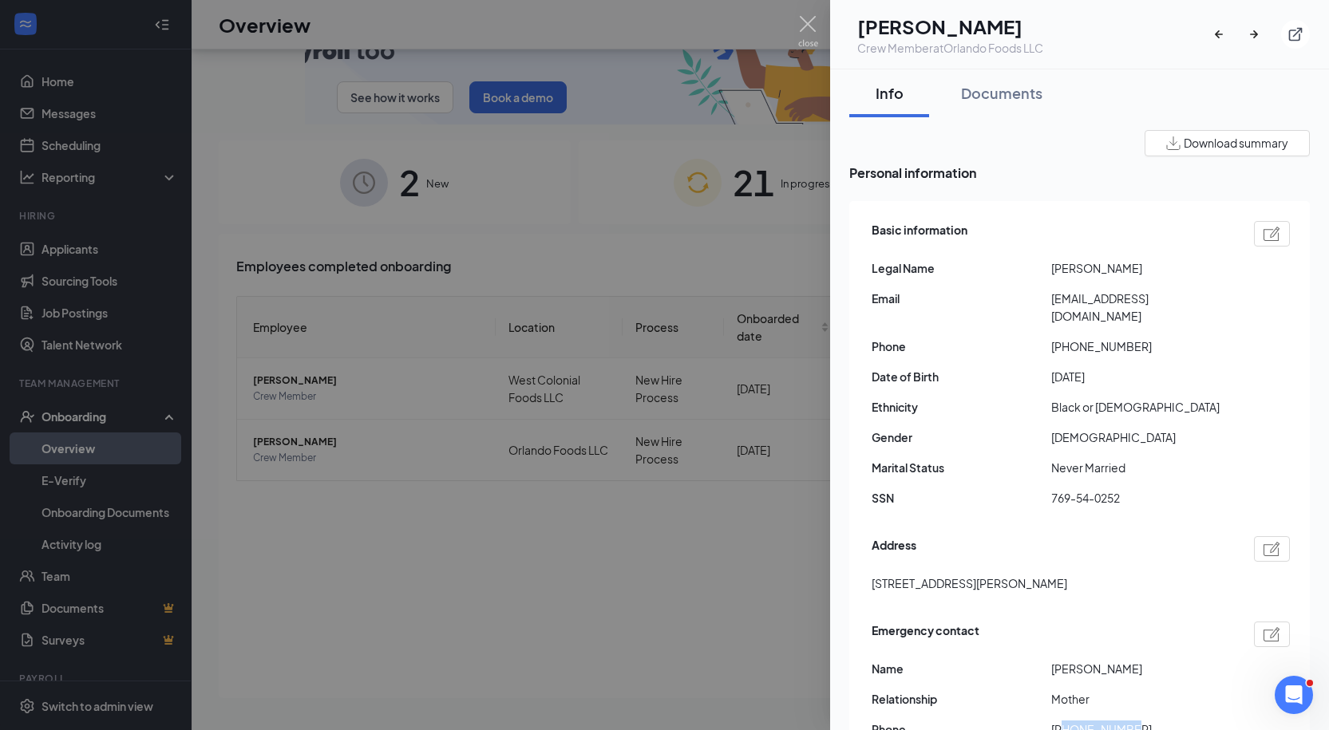
click at [1166, 721] on span "[PHONE_NUMBER]" at bounding box center [1141, 730] width 180 height 18
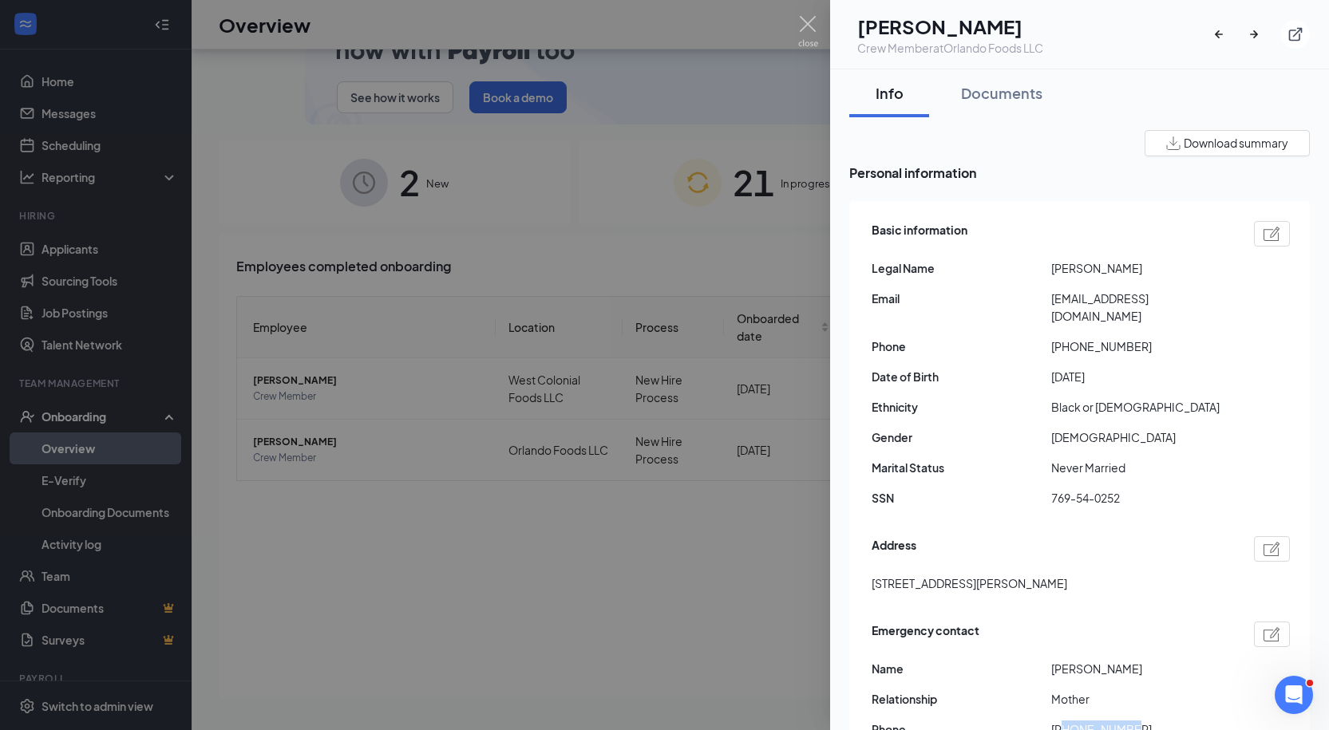
copy span "6892389065"
click at [1114, 295] on span "[EMAIL_ADDRESS][DOMAIN_NAME]" at bounding box center [1141, 307] width 180 height 35
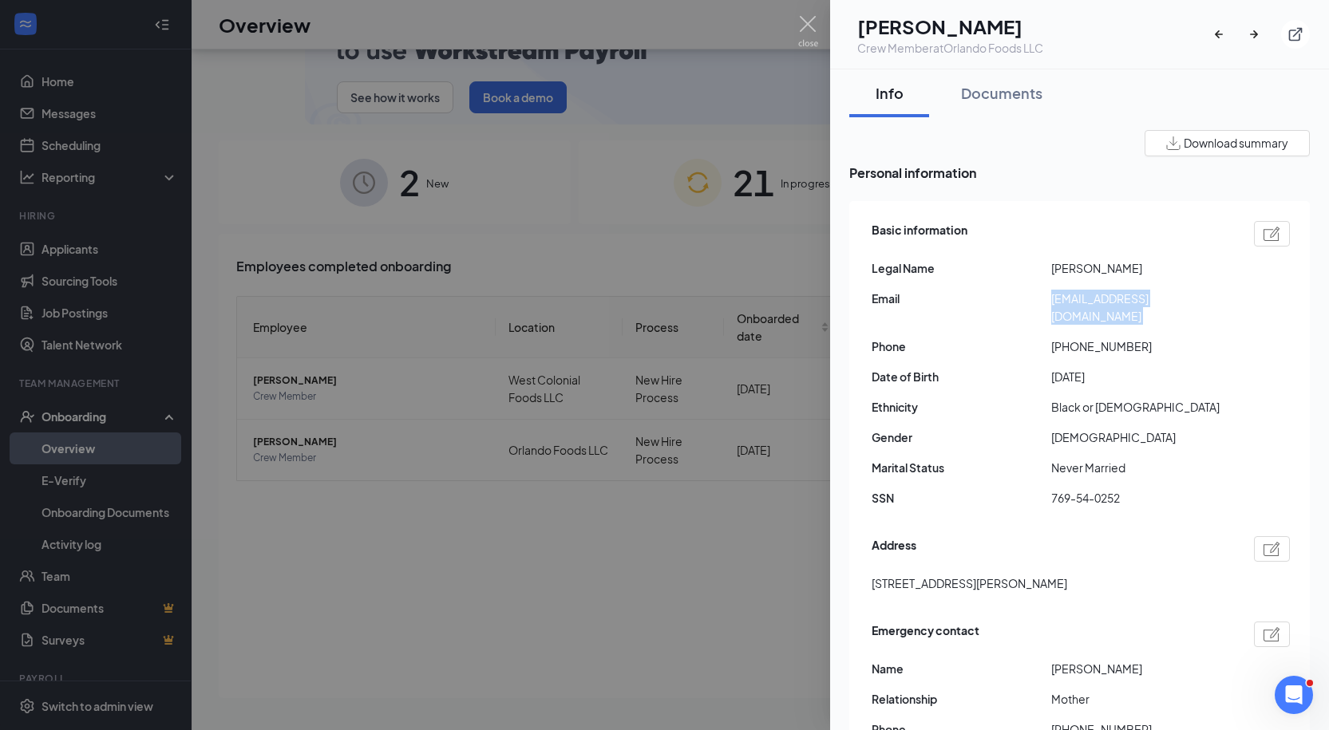
click at [1114, 295] on span "[EMAIL_ADDRESS][DOMAIN_NAME]" at bounding box center [1141, 307] width 180 height 35
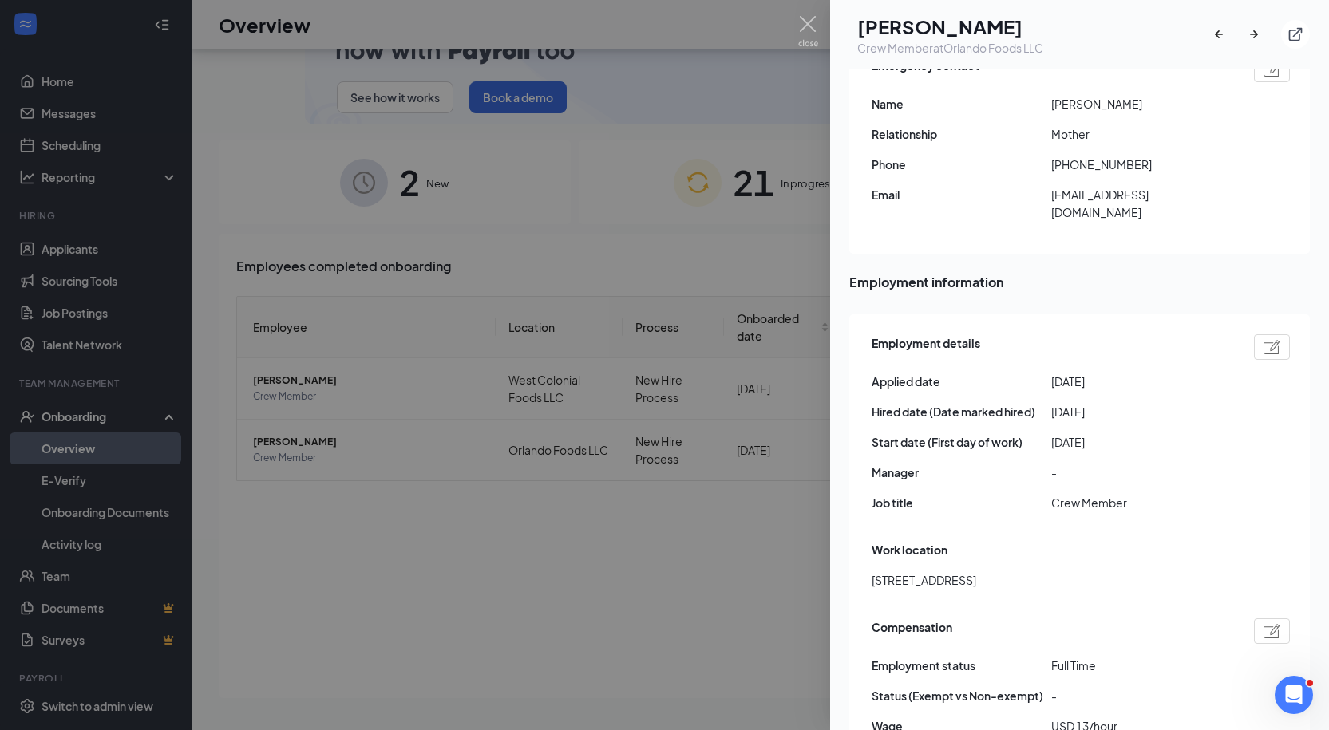
scroll to position [573, 0]
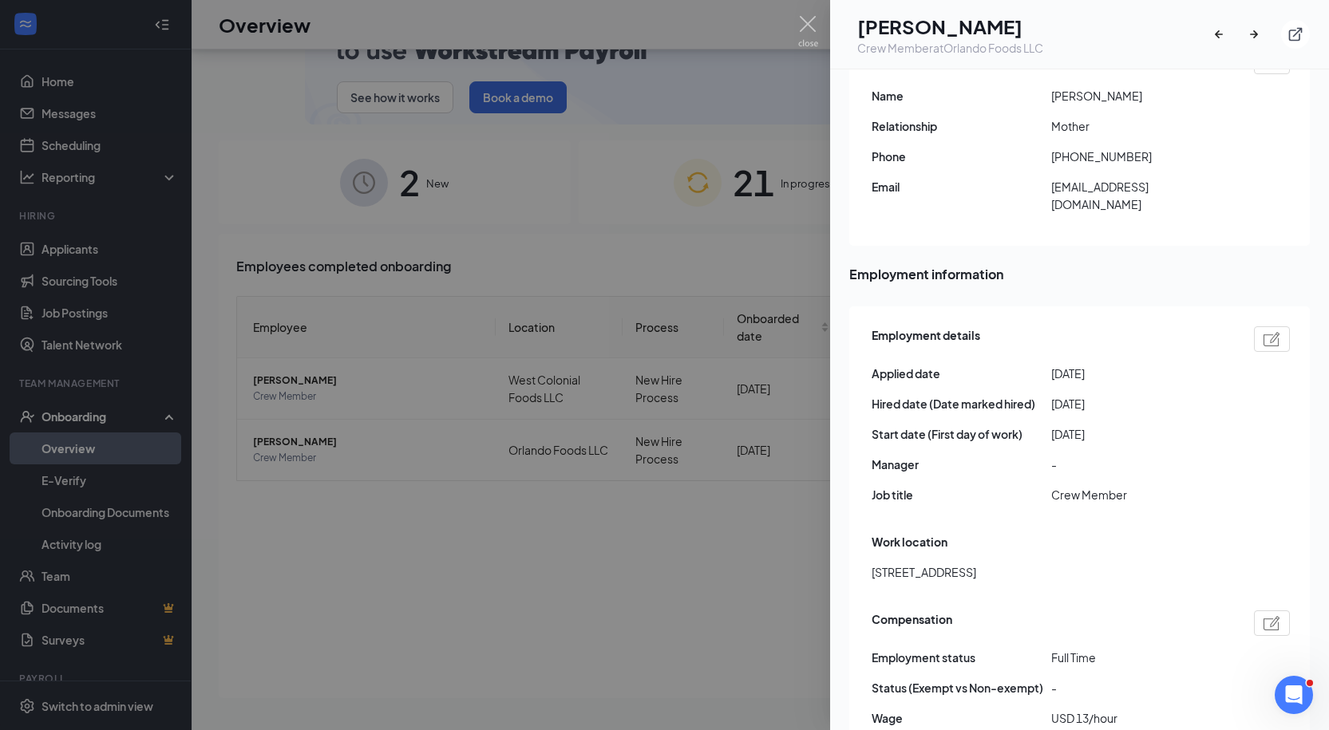
click at [745, 103] on div at bounding box center [664, 365] width 1329 height 730
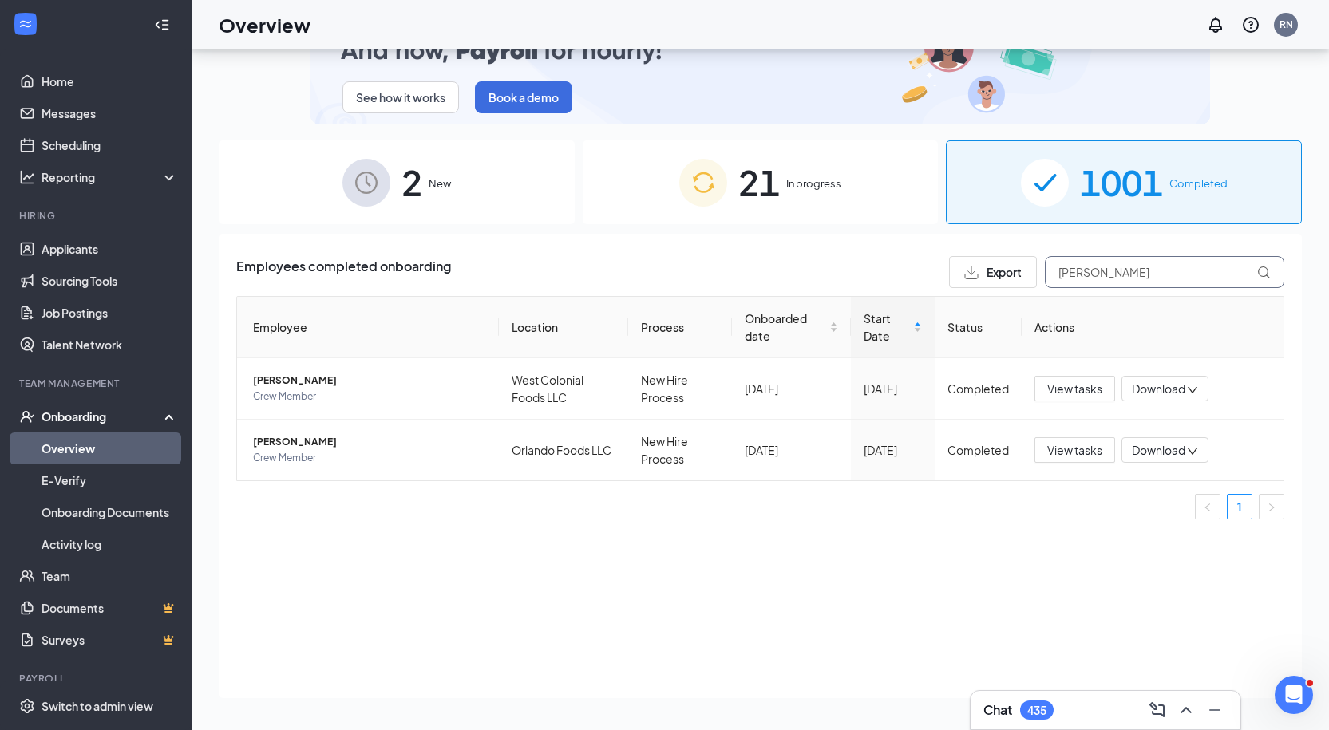
click at [1053, 268] on input "[PERSON_NAME]" at bounding box center [1164, 272] width 239 height 32
click at [1122, 269] on input "[PERSON_NAME]" at bounding box center [1164, 272] width 239 height 32
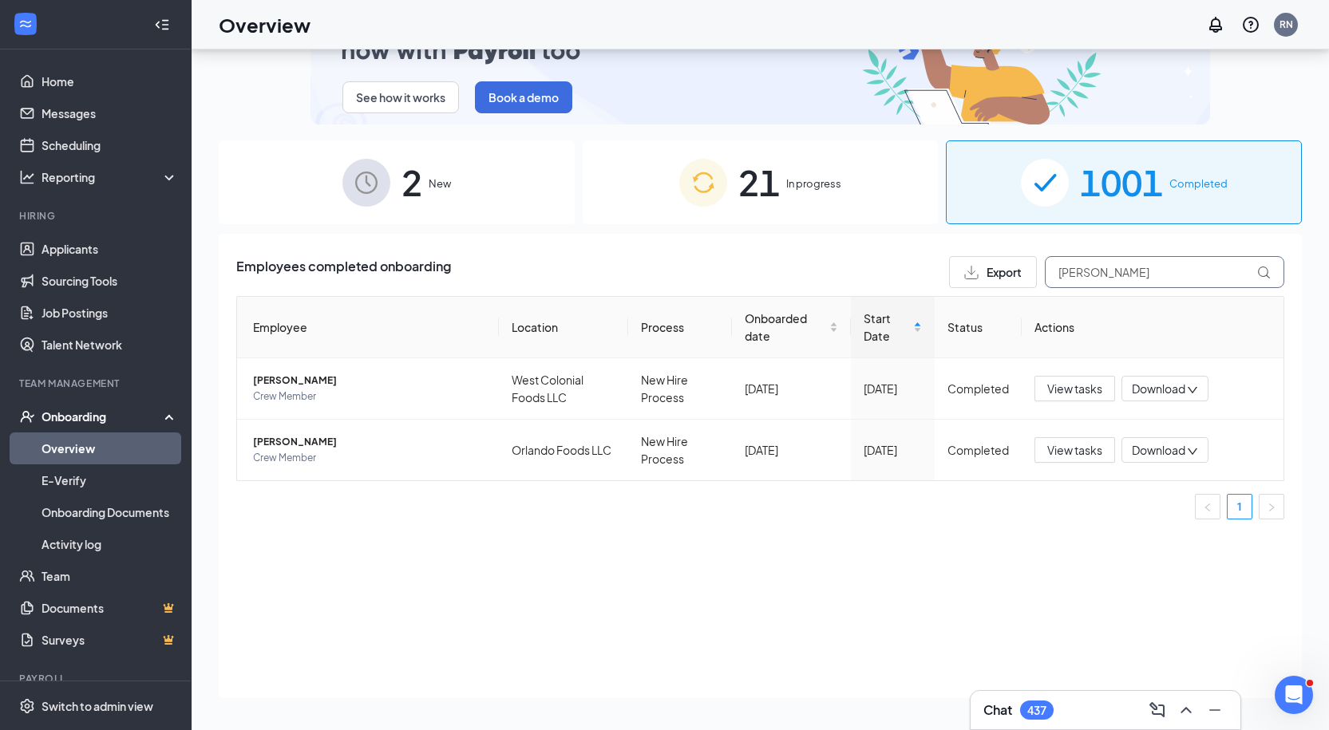
click at [1122, 269] on input "[PERSON_NAME]" at bounding box center [1164, 272] width 239 height 32
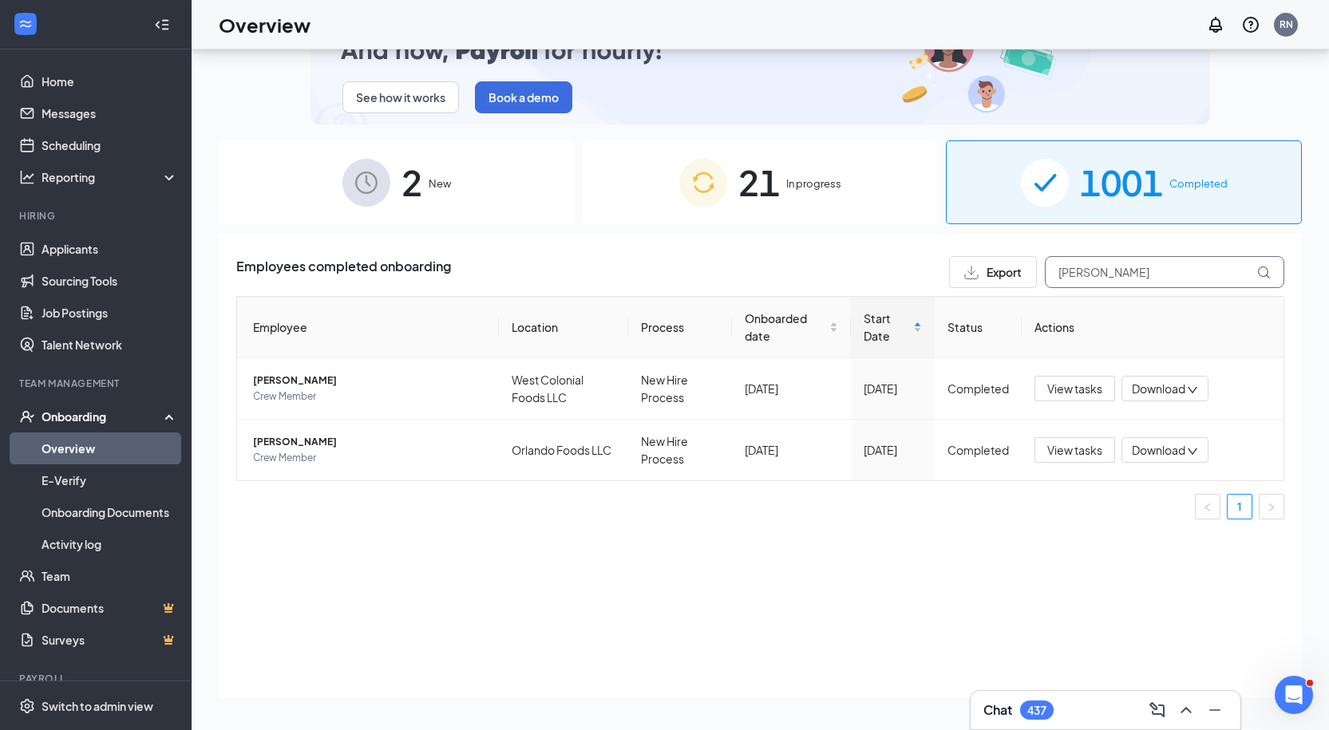
click at [1122, 269] on input "[PERSON_NAME]" at bounding box center [1164, 272] width 239 height 32
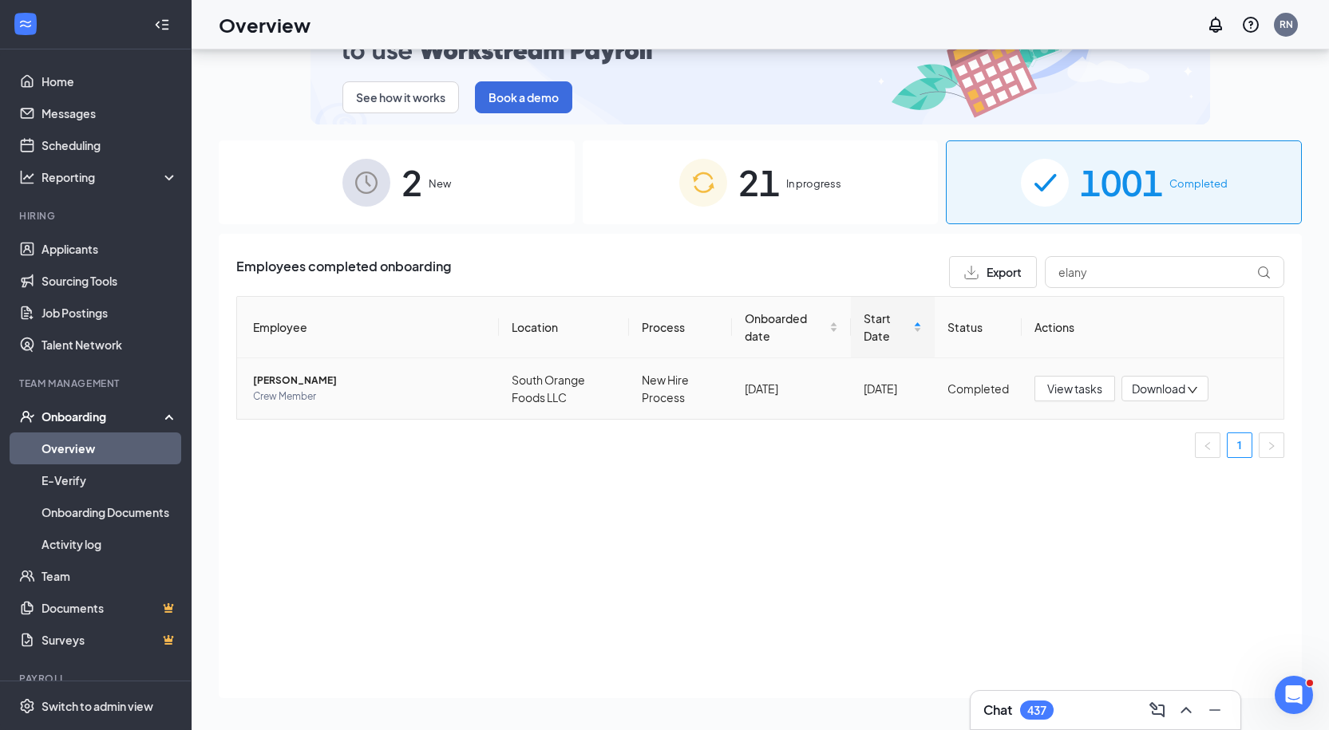
click at [288, 397] on span "Crew Member" at bounding box center [369, 397] width 233 height 16
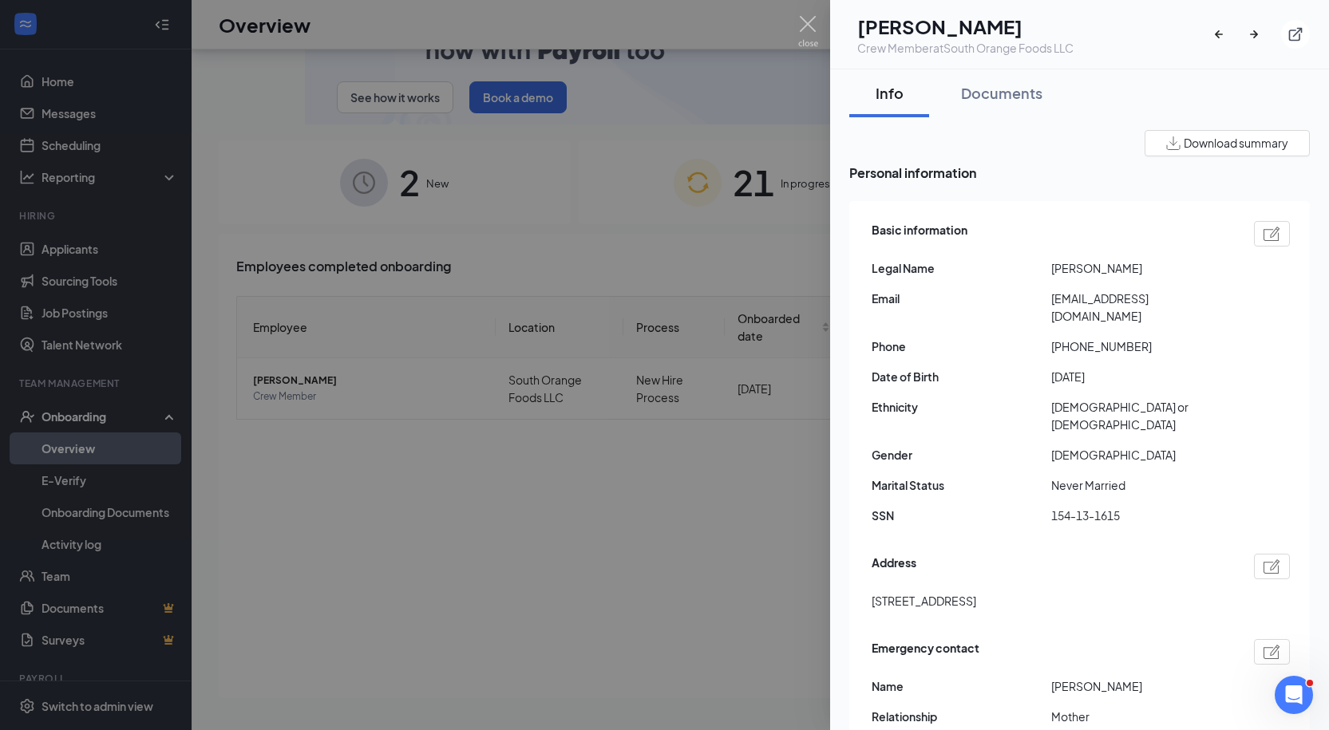
click at [1083, 272] on span "[PERSON_NAME]" at bounding box center [1141, 268] width 180 height 18
copy span "ELANY"
click at [1112, 257] on div "Basic information Legal Name [PERSON_NAME] Email [EMAIL_ADDRESS][DOMAIN_NAME] P…" at bounding box center [1081, 377] width 418 height 320
click at [1114, 258] on div "Basic information Legal Name [PERSON_NAME] Email [EMAIL_ADDRESS][DOMAIN_NAME] P…" at bounding box center [1081, 377] width 418 height 320
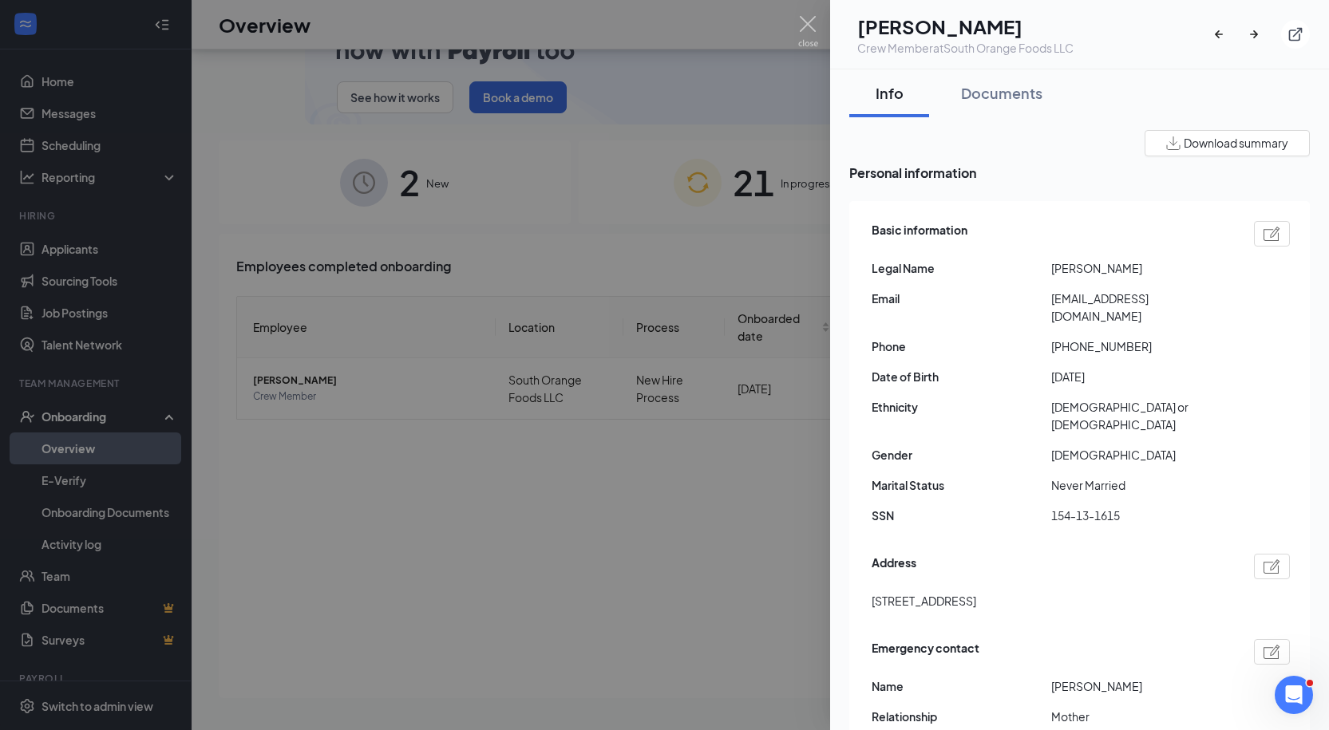
click at [1003, 556] on div "Address [STREET_ADDRESS]" at bounding box center [1081, 586] width 418 height 73
drag, startPoint x: 1065, startPoint y: 329, endPoint x: 1211, endPoint y: 331, distance: 146.1
click at [1211, 338] on span "[PHONE_NUMBER]" at bounding box center [1141, 347] width 180 height 18
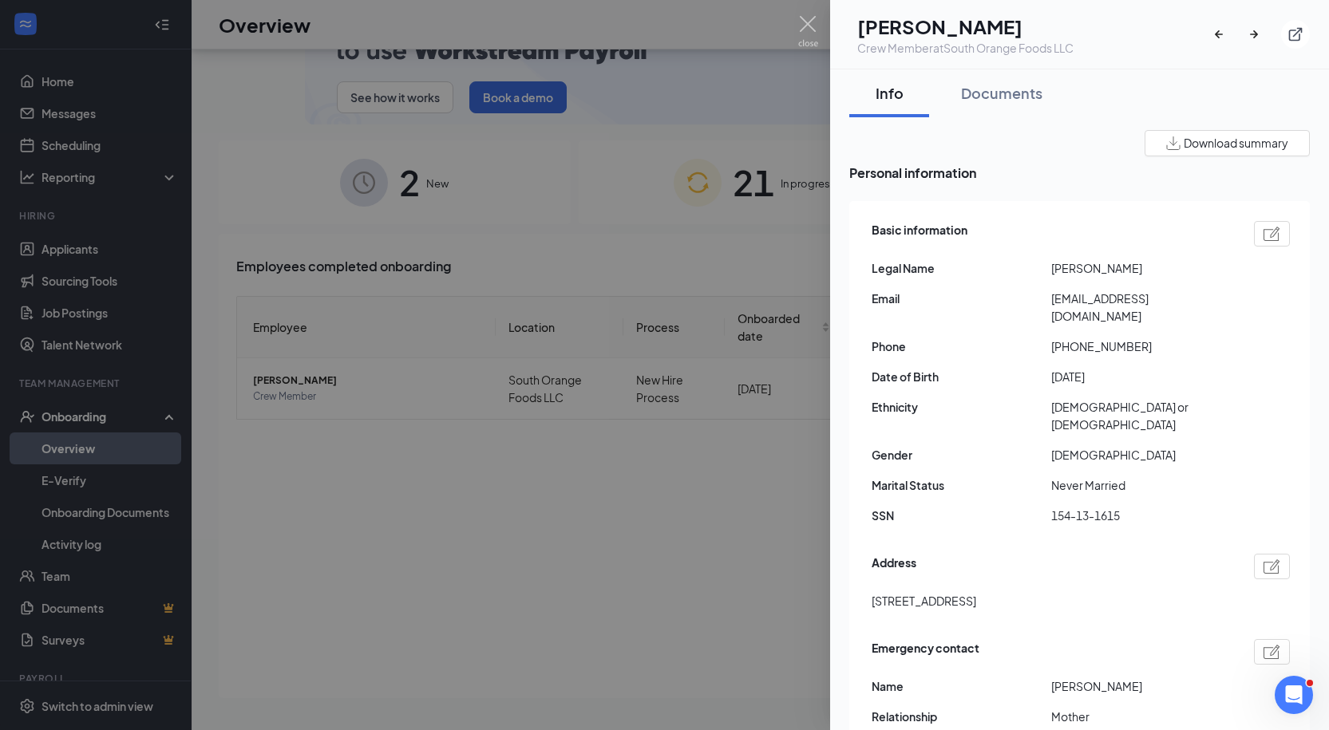
drag, startPoint x: 1065, startPoint y: 705, endPoint x: 1131, endPoint y: 562, distance: 157.5
click at [1131, 562] on div "Basic information Legal Name [PERSON_NAME] Email [EMAIL_ADDRESS][DOMAIN_NAME] P…" at bounding box center [1079, 518] width 461 height 635
click at [1094, 303] on span "[EMAIL_ADDRESS][DOMAIN_NAME]" at bounding box center [1141, 307] width 180 height 35
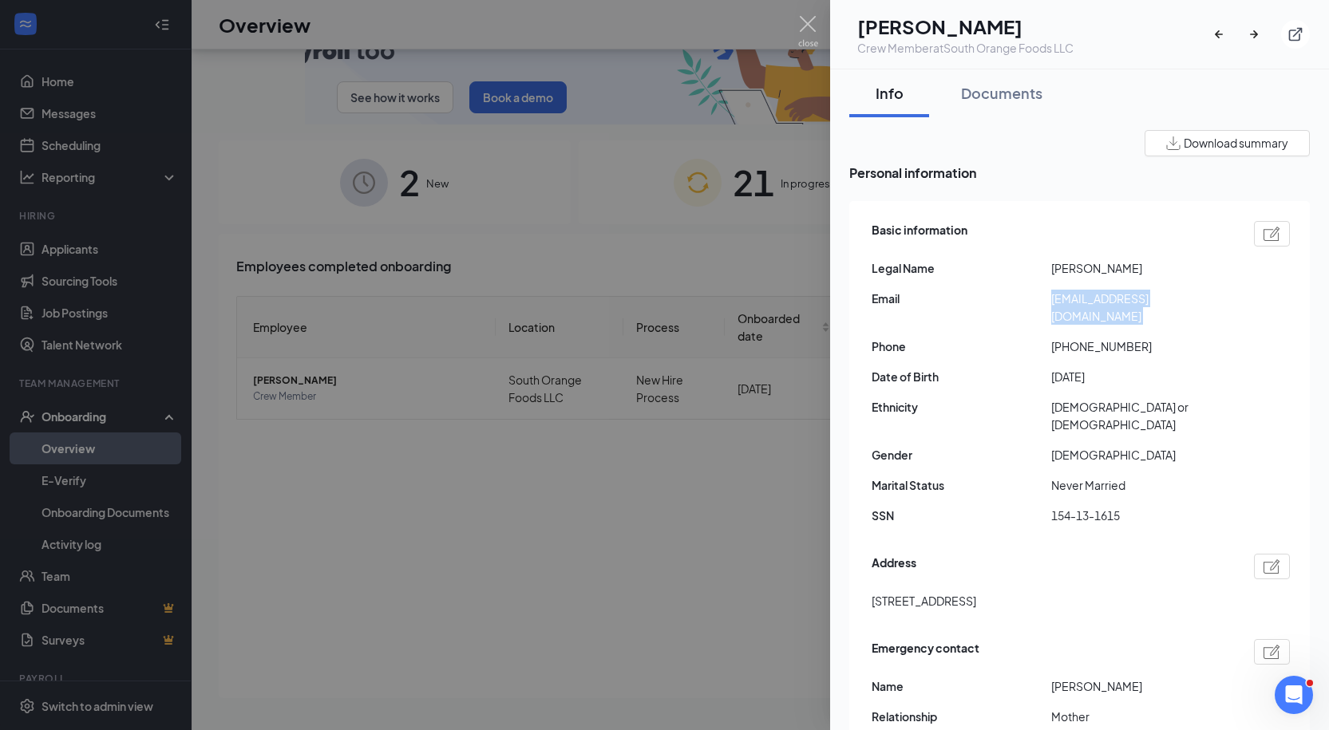
click at [1094, 303] on span "[EMAIL_ADDRESS][DOMAIN_NAME]" at bounding box center [1141, 307] width 180 height 35
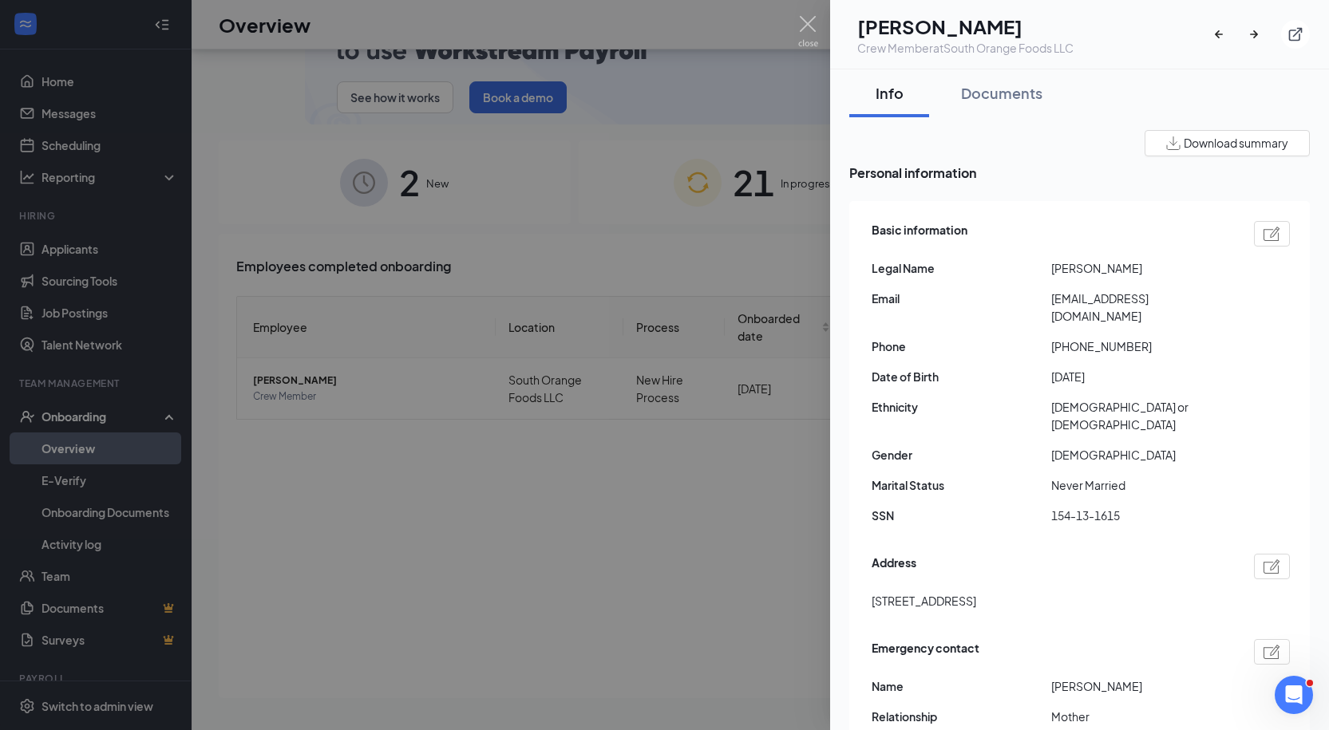
click at [613, 287] on div at bounding box center [664, 365] width 1329 height 730
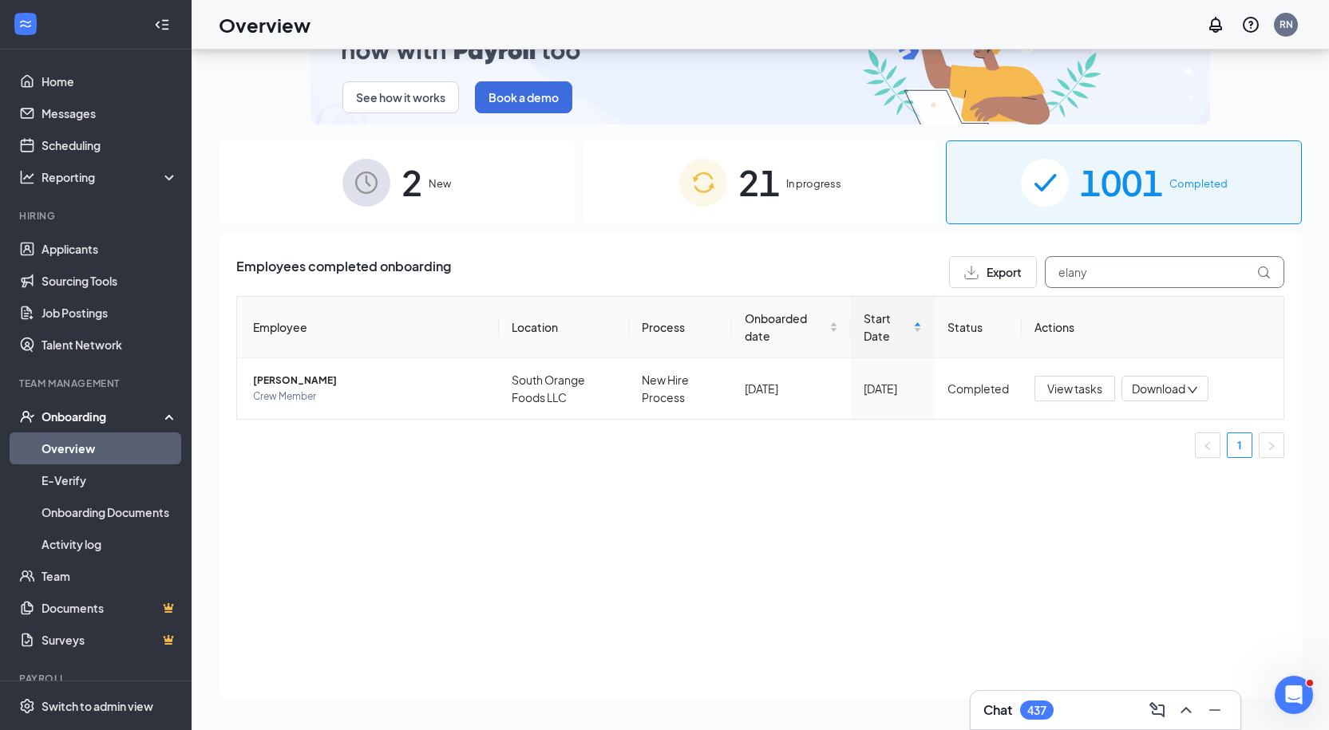
click at [1130, 262] on input "elany" at bounding box center [1164, 272] width 239 height 32
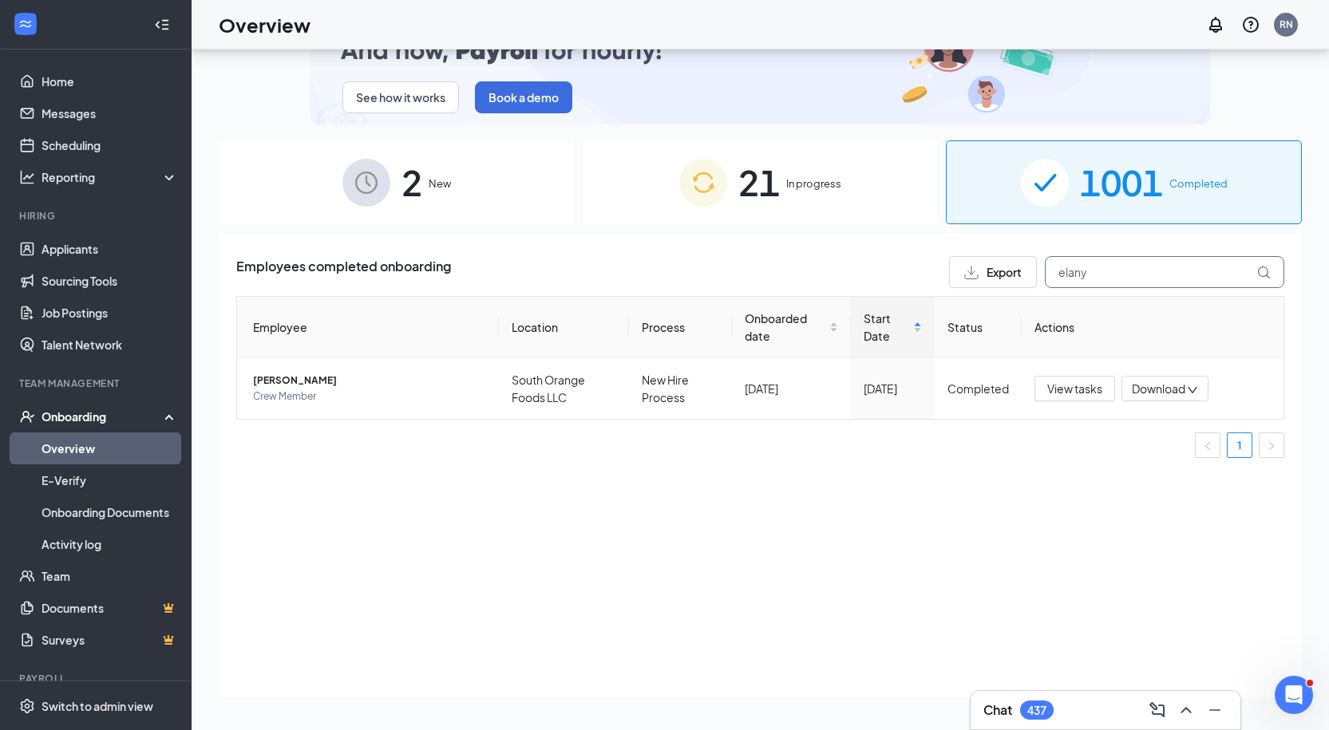
click at [1130, 262] on input "elany" at bounding box center [1164, 272] width 239 height 32
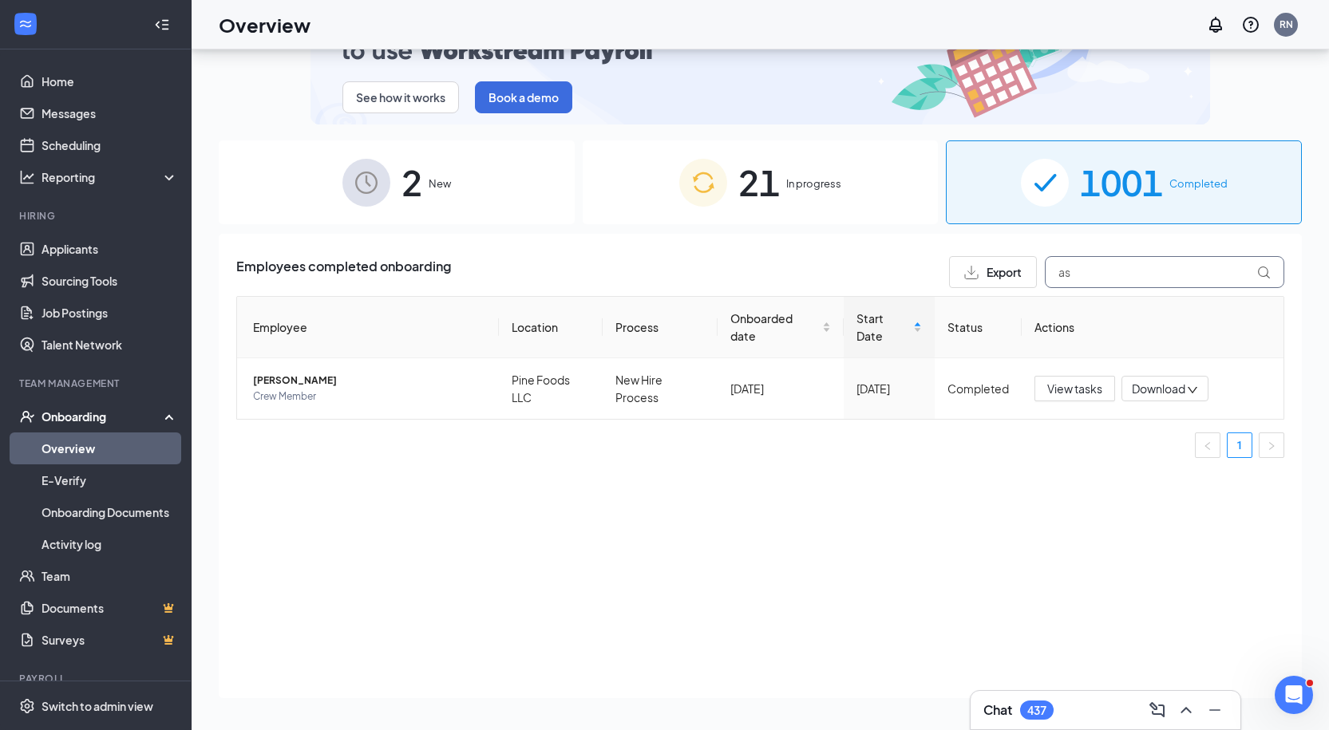
type input "a"
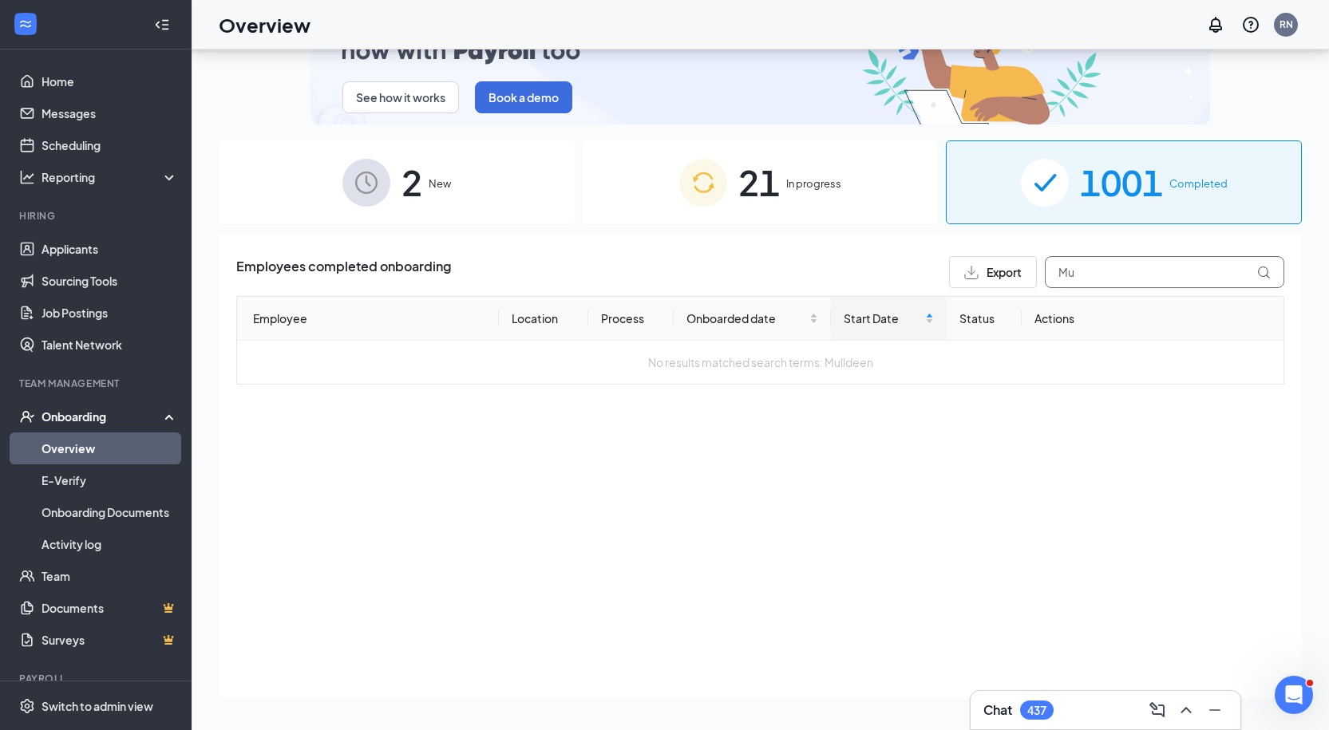
type input "M"
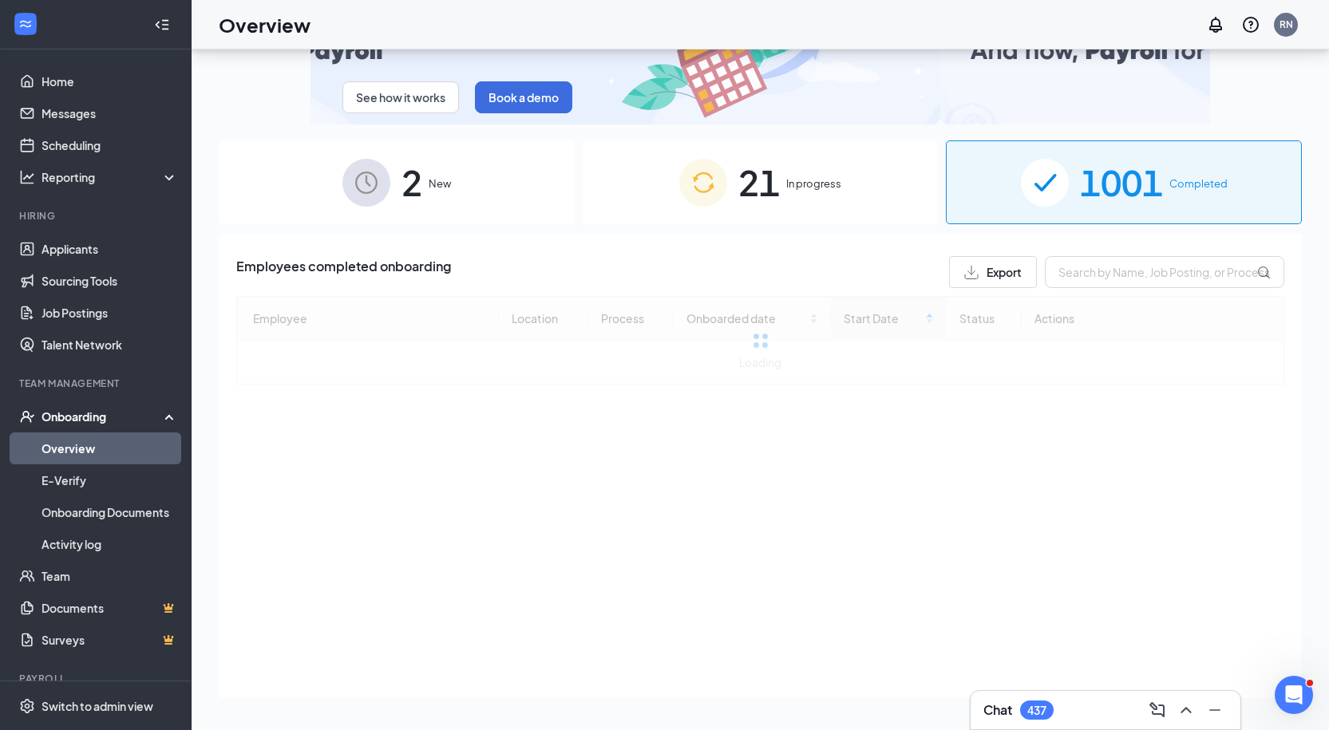
click at [813, 207] on div "21 In progress" at bounding box center [761, 183] width 356 height 84
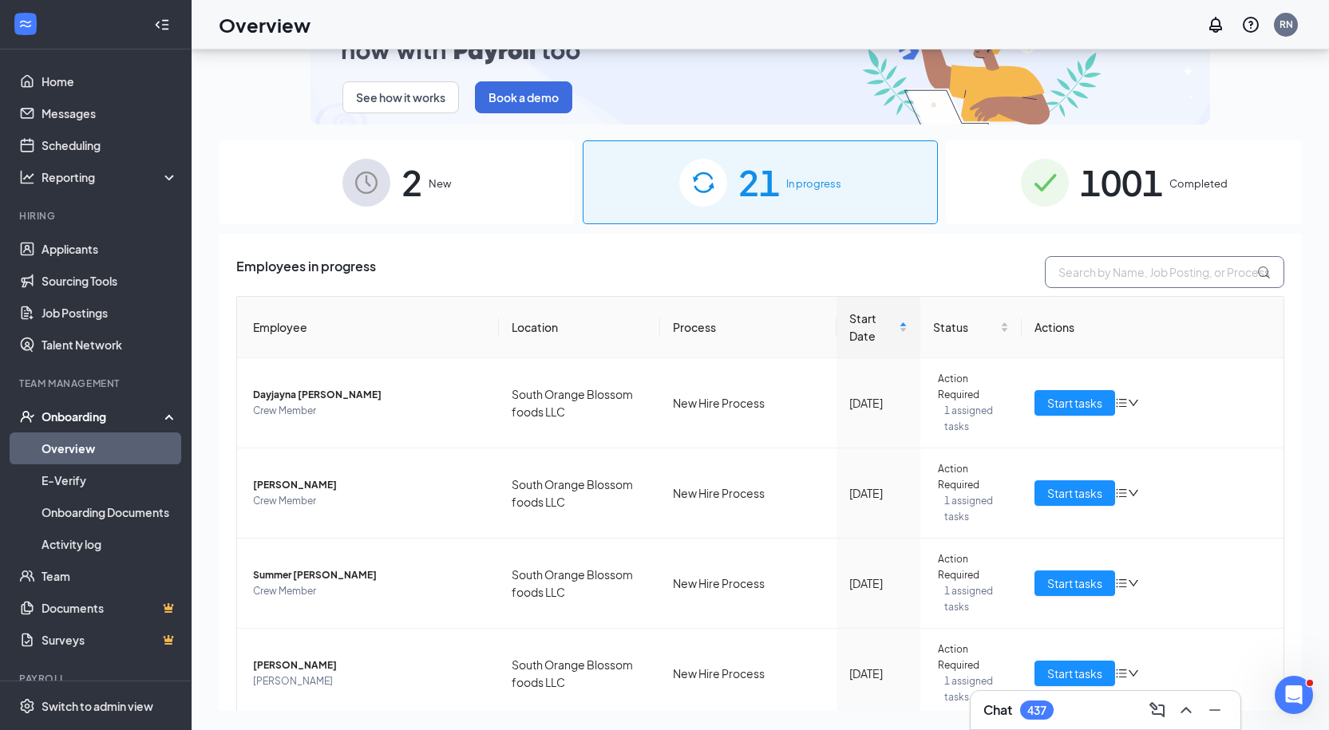
click at [1152, 279] on input "text" at bounding box center [1164, 272] width 239 height 32
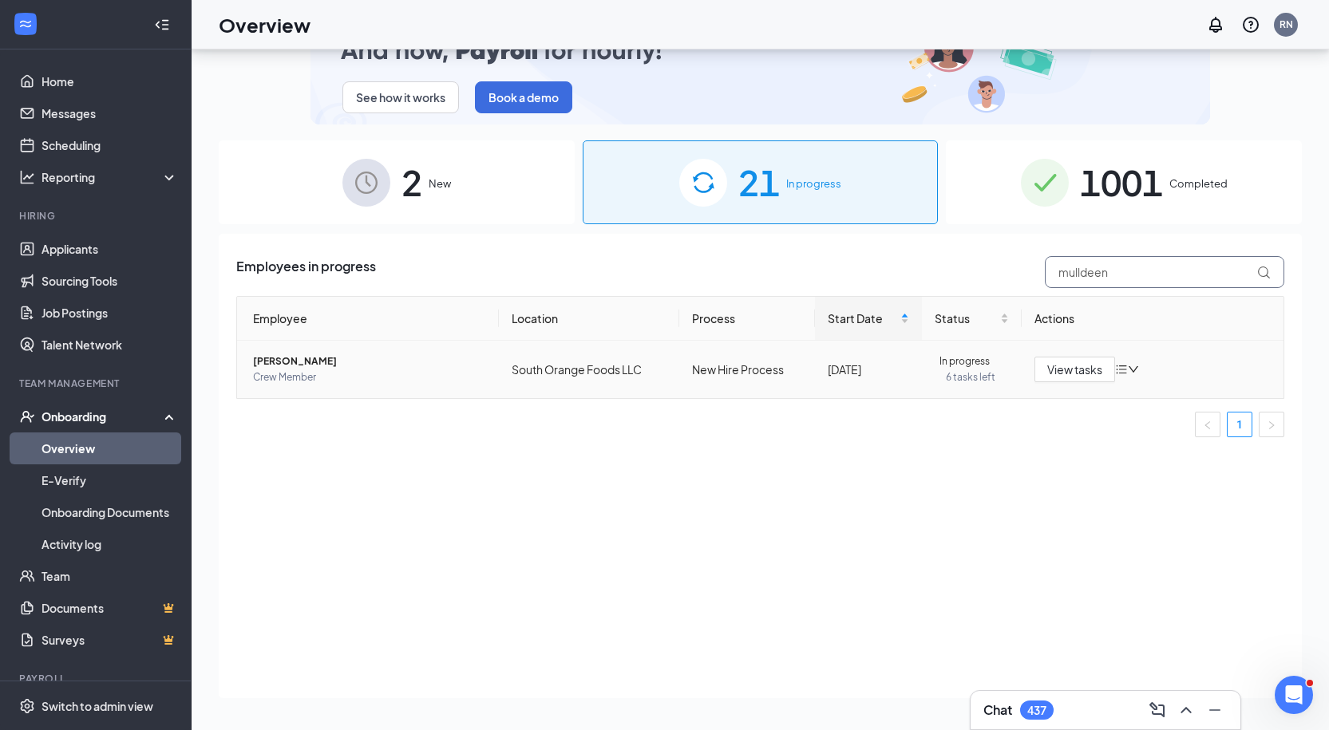
type input "mulldeen"
drag, startPoint x: 296, startPoint y: 346, endPoint x: 306, endPoint y: 361, distance: 17.3
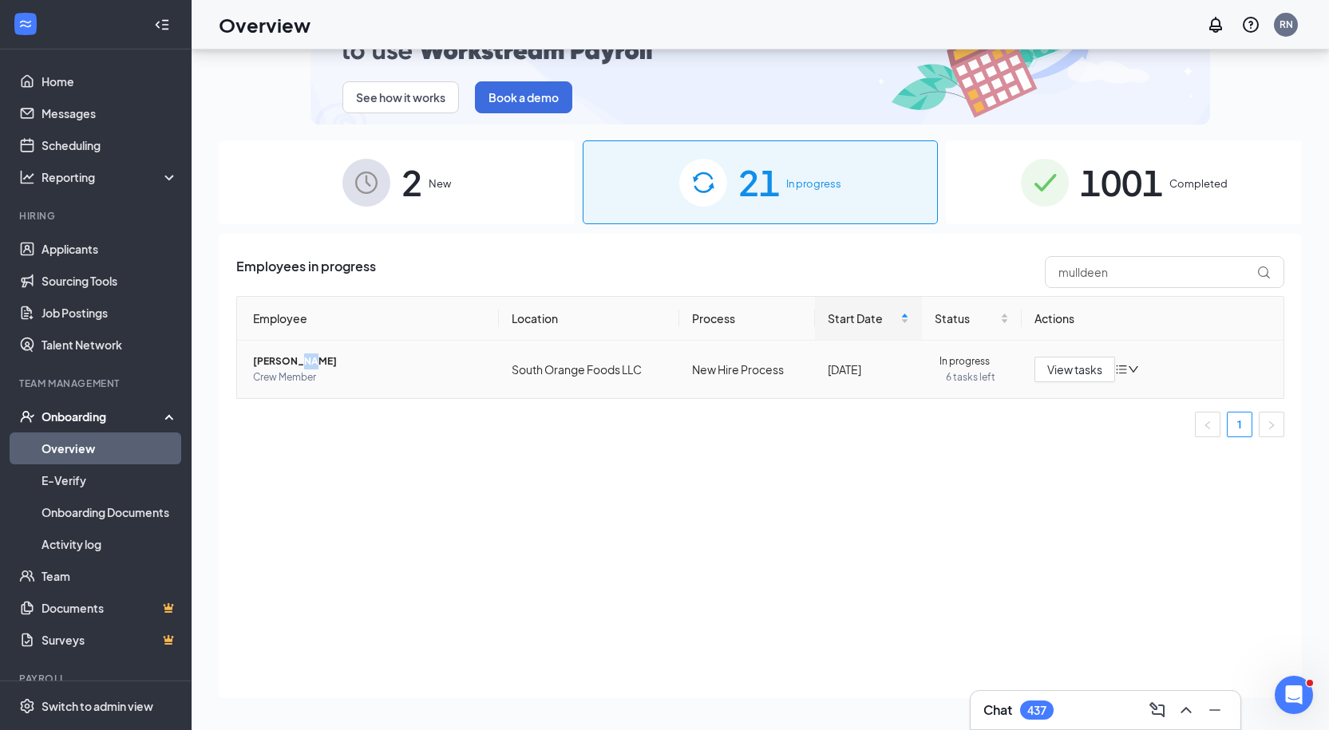
click at [306, 361] on td "[PERSON_NAME] Crew Member" at bounding box center [368, 369] width 262 height 57
click at [306, 361] on span "[PERSON_NAME]" at bounding box center [369, 362] width 233 height 16
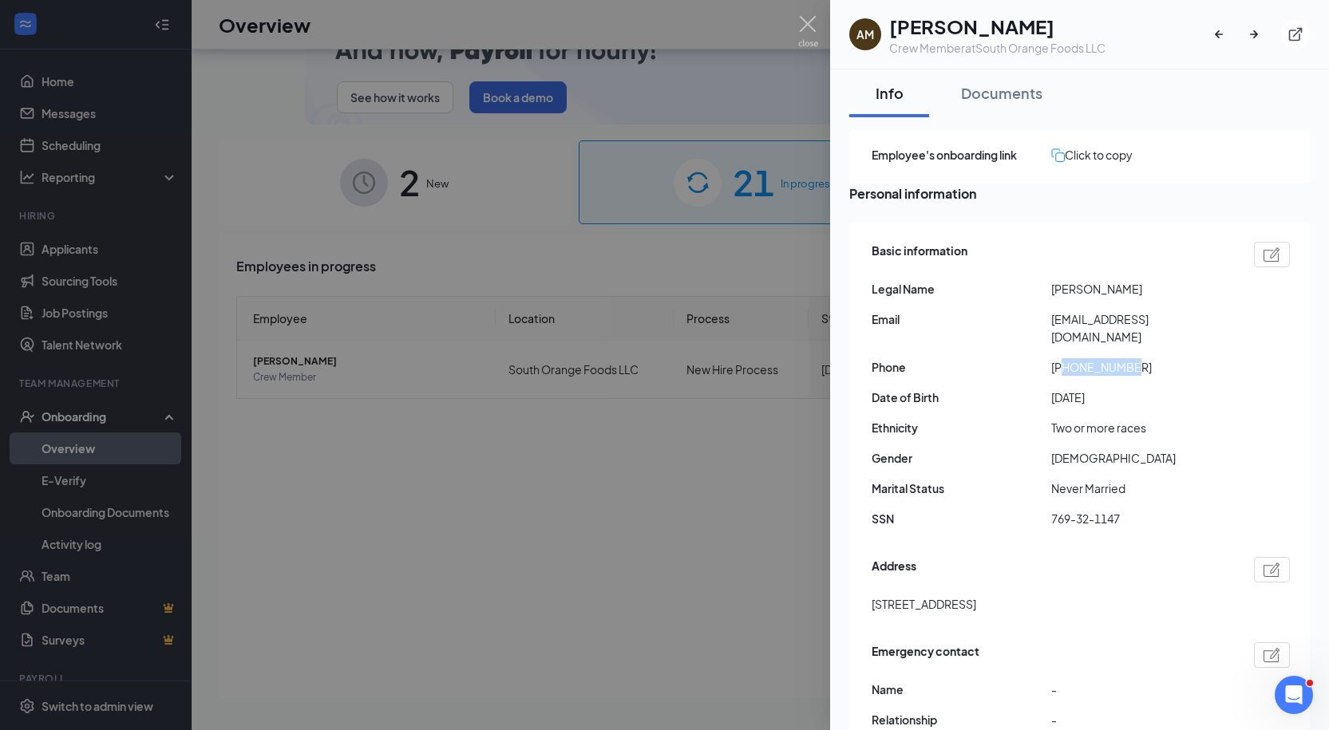
drag, startPoint x: 1068, startPoint y: 385, endPoint x: 1146, endPoint y: 386, distance: 77.5
click at [1146, 376] on span "[PHONE_NUMBER]" at bounding box center [1141, 367] width 180 height 18
drag, startPoint x: 1049, startPoint y: 336, endPoint x: 1104, endPoint y: 356, distance: 58.6
click at [1104, 346] on div "Email [EMAIL_ADDRESS][DOMAIN_NAME]" at bounding box center [1081, 328] width 418 height 35
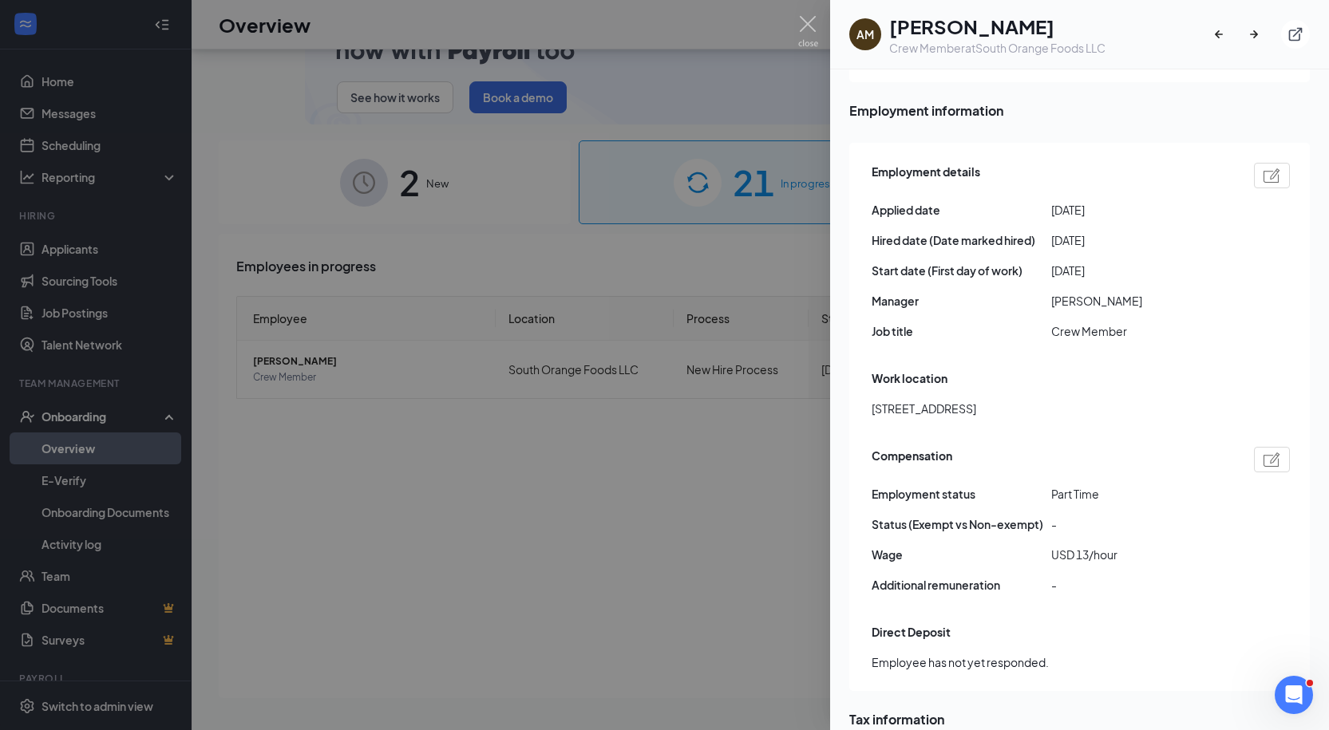
scroll to position [739, 0]
drag, startPoint x: 671, startPoint y: 229, endPoint x: 680, endPoint y: 229, distance: 8.8
click at [671, 229] on div at bounding box center [664, 365] width 1329 height 730
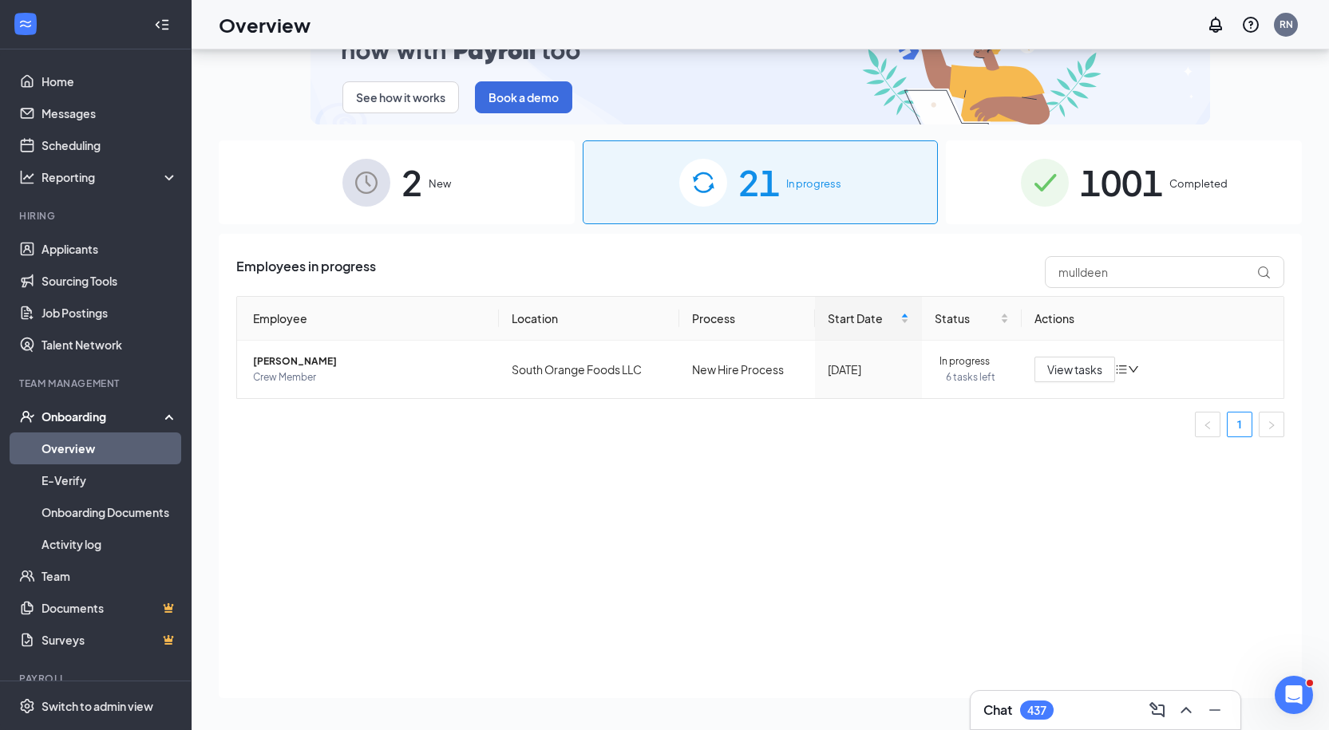
click at [1141, 188] on span "1001" at bounding box center [1121, 182] width 83 height 55
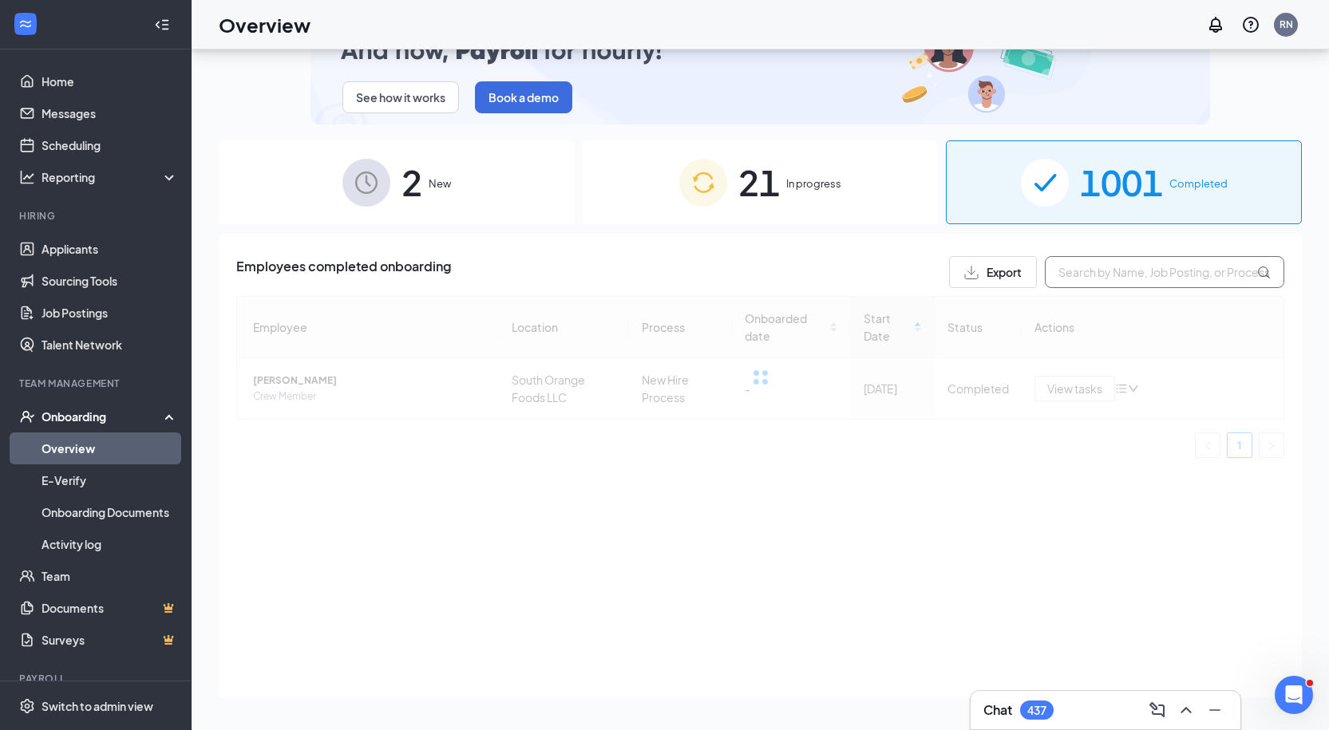
click at [1112, 266] on input "text" at bounding box center [1164, 272] width 239 height 32
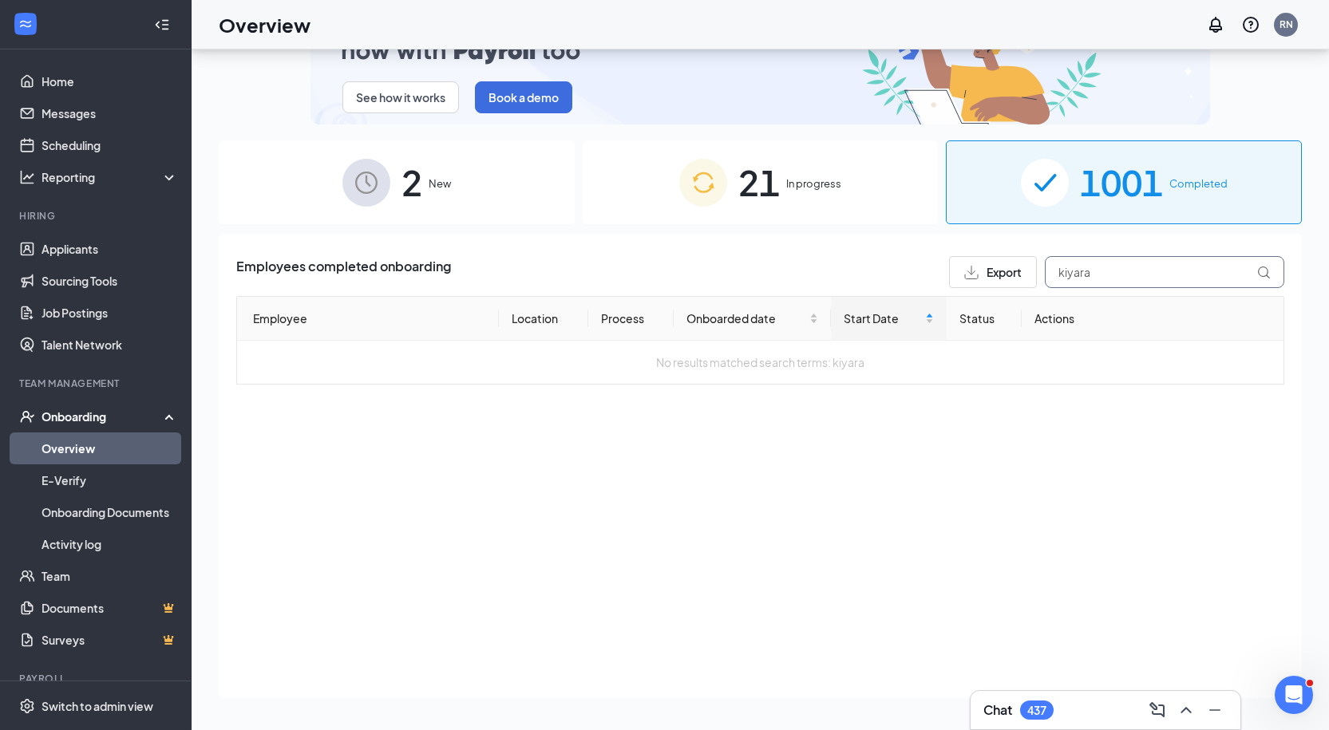
type input "kiyara"
click at [763, 170] on span "21" at bounding box center [759, 182] width 42 height 55
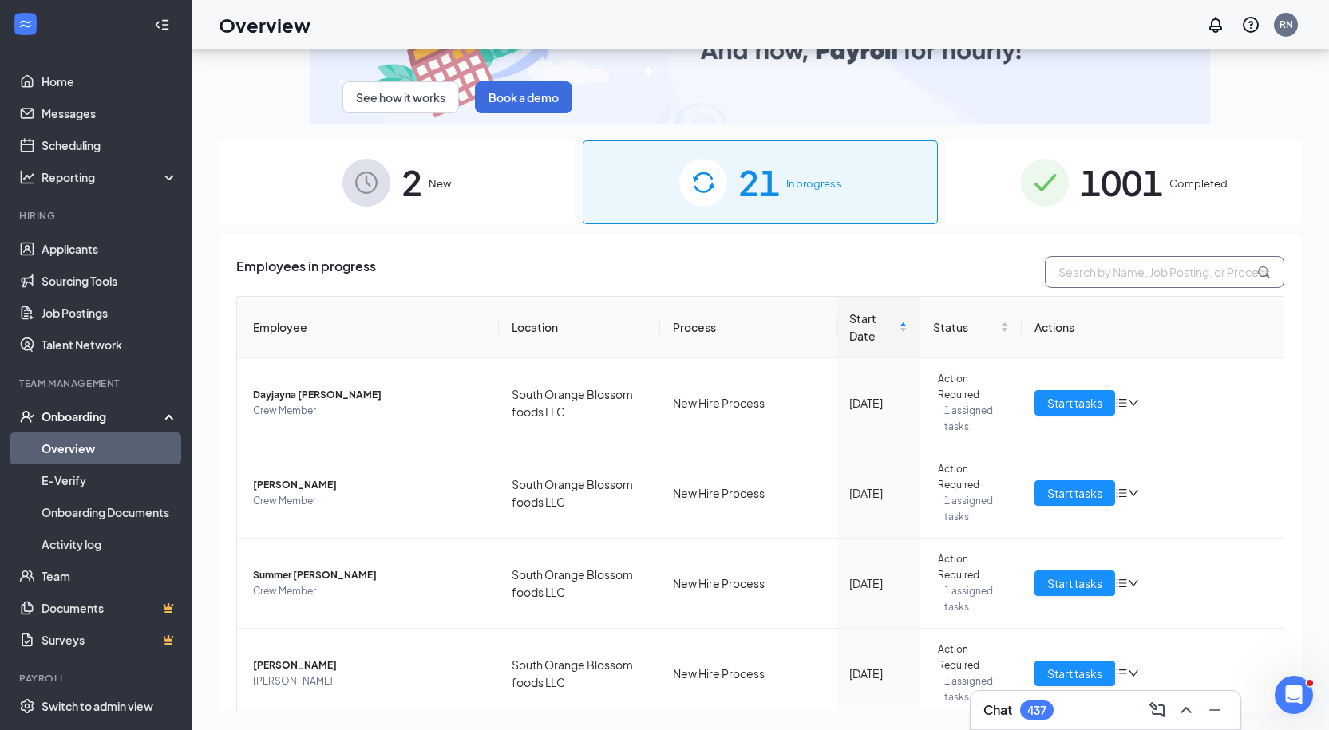
click at [1109, 276] on input "text" at bounding box center [1164, 272] width 239 height 32
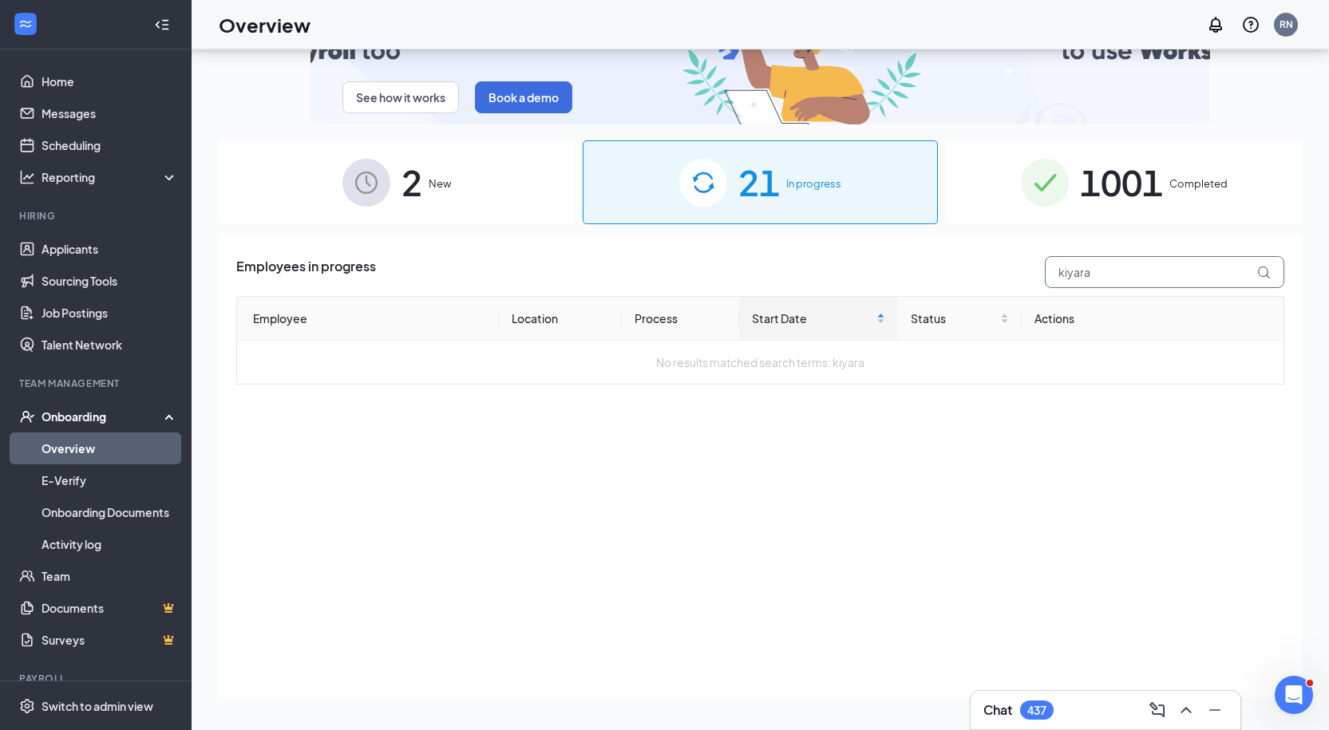
type input "kiyara"
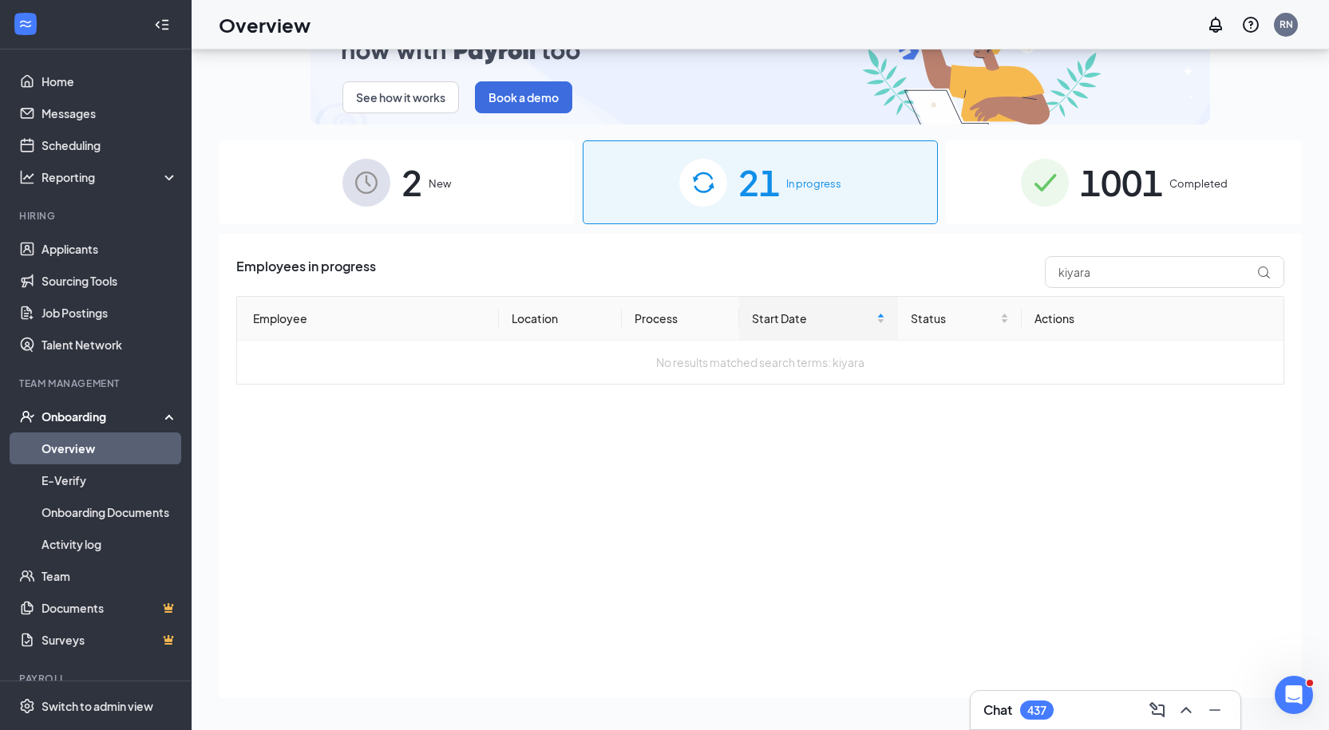
click at [1107, 176] on span "1001" at bounding box center [1121, 182] width 83 height 55
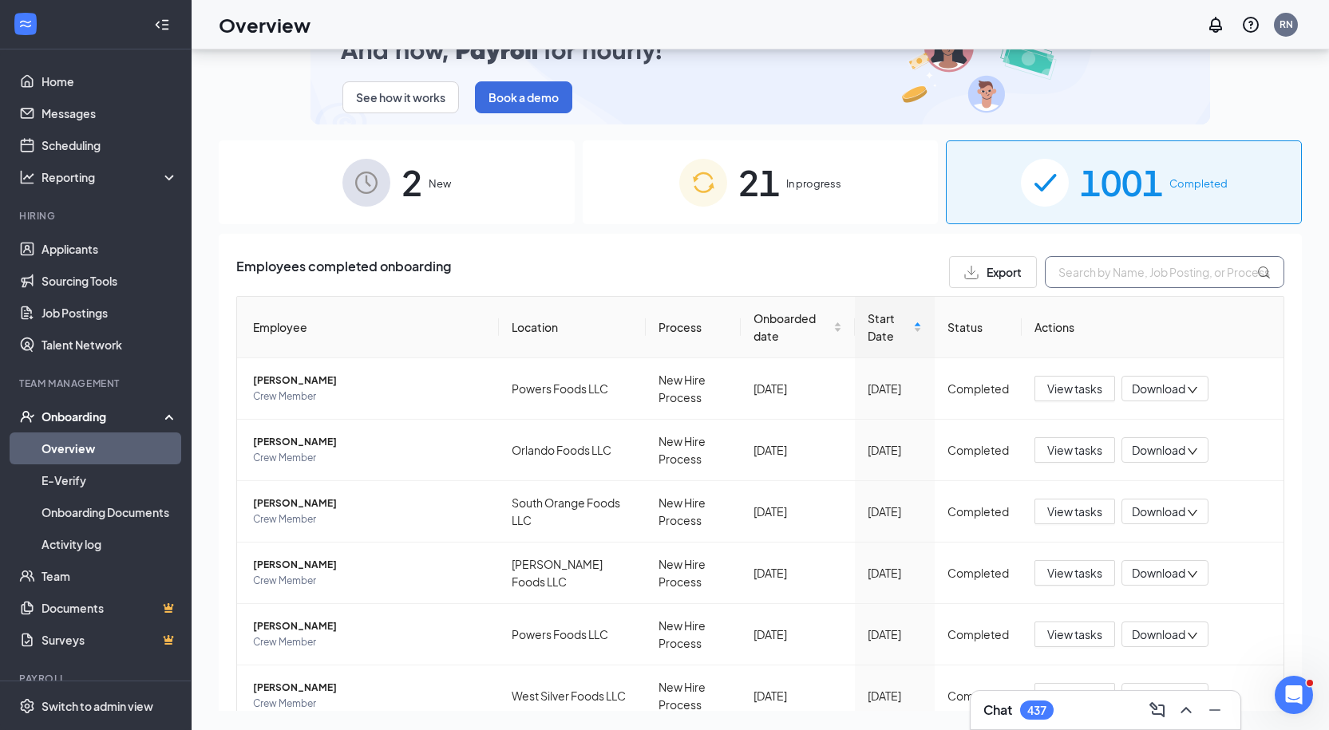
click at [1072, 267] on input "text" at bounding box center [1164, 272] width 239 height 32
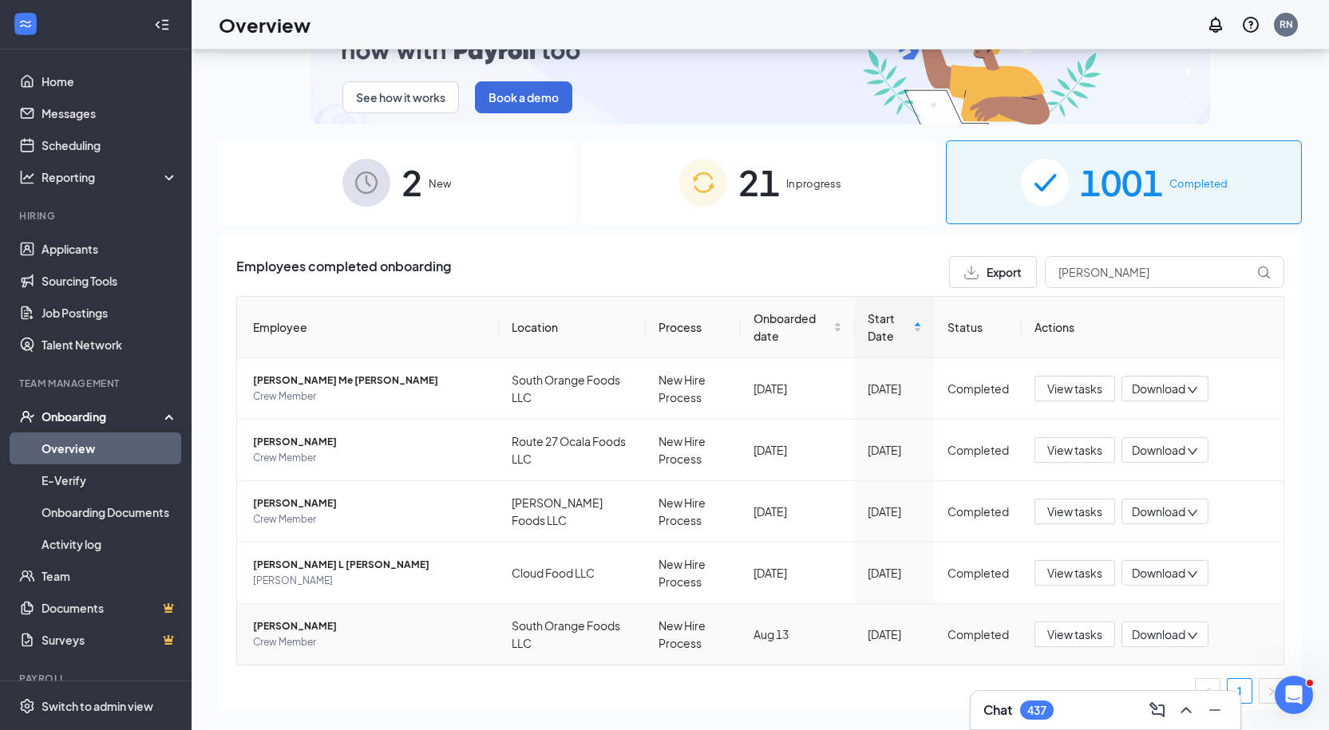
click at [406, 638] on span "Crew Member" at bounding box center [369, 643] width 233 height 16
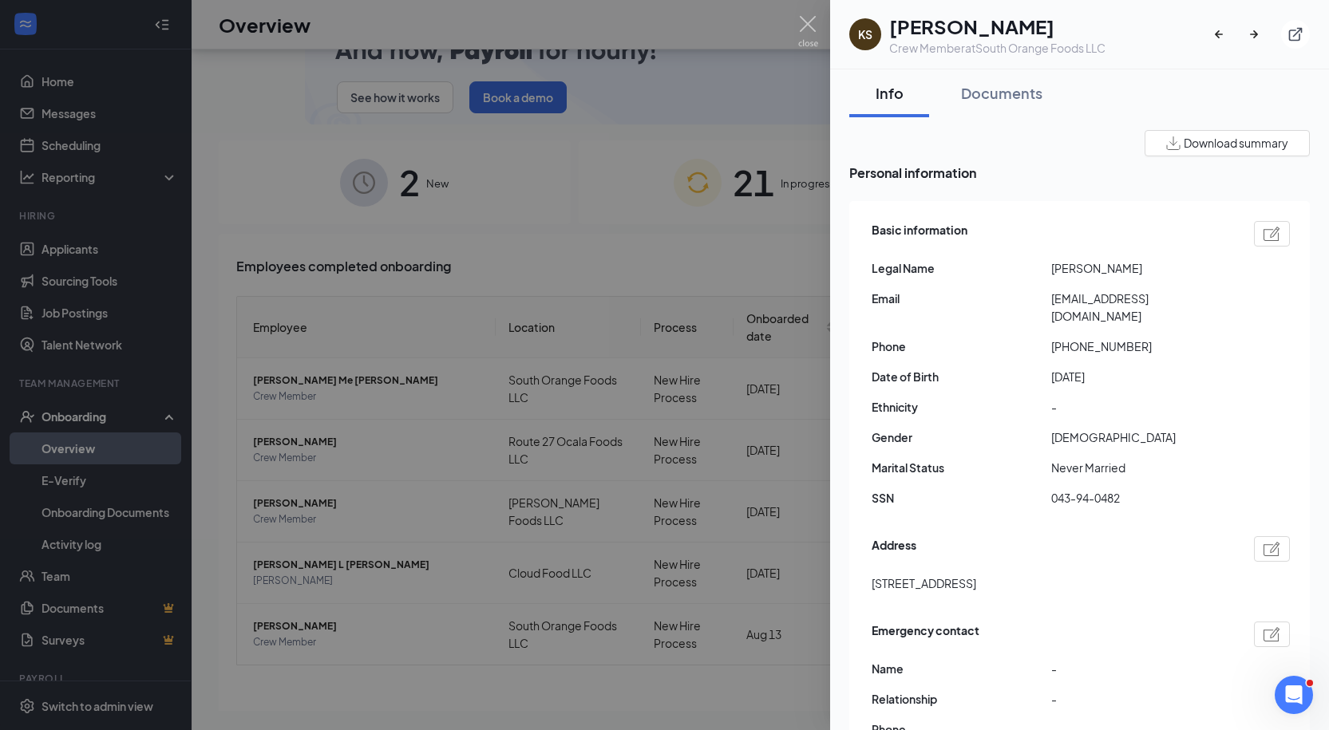
click at [958, 575] on span "[STREET_ADDRESS]" at bounding box center [924, 584] width 105 height 18
drag, startPoint x: 1063, startPoint y: 329, endPoint x: 1200, endPoint y: 323, distance: 137.4
click at [1200, 338] on span "[PHONE_NUMBER]" at bounding box center [1141, 347] width 180 height 18
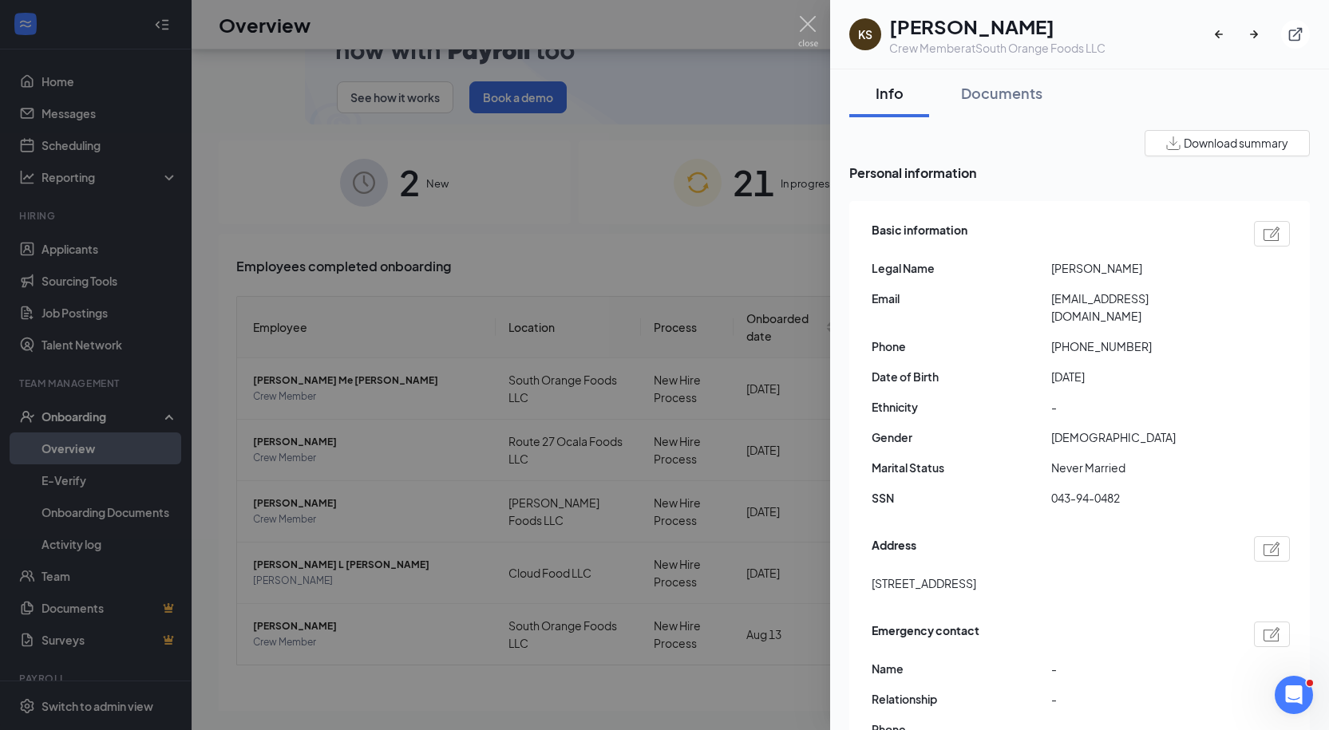
click at [1107, 304] on span "[EMAIL_ADDRESS][DOMAIN_NAME]" at bounding box center [1141, 307] width 180 height 35
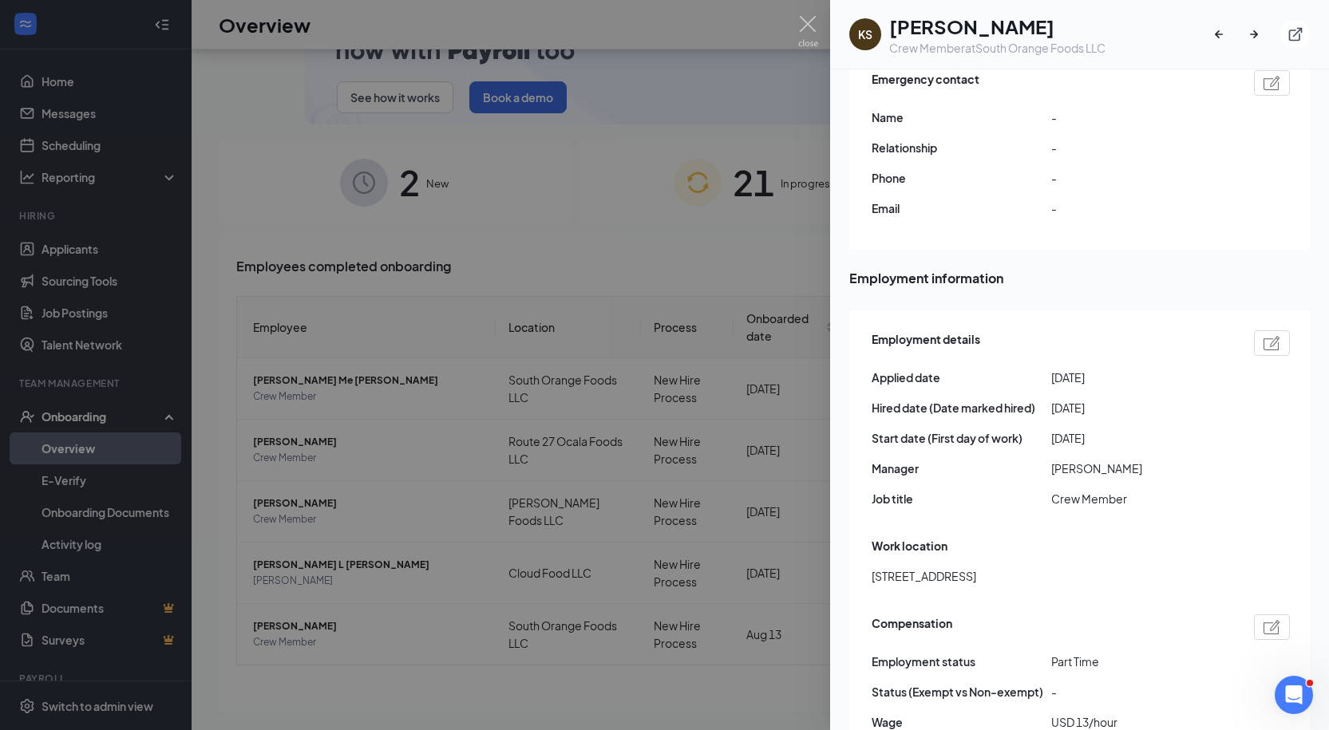
scroll to position [557, 0]
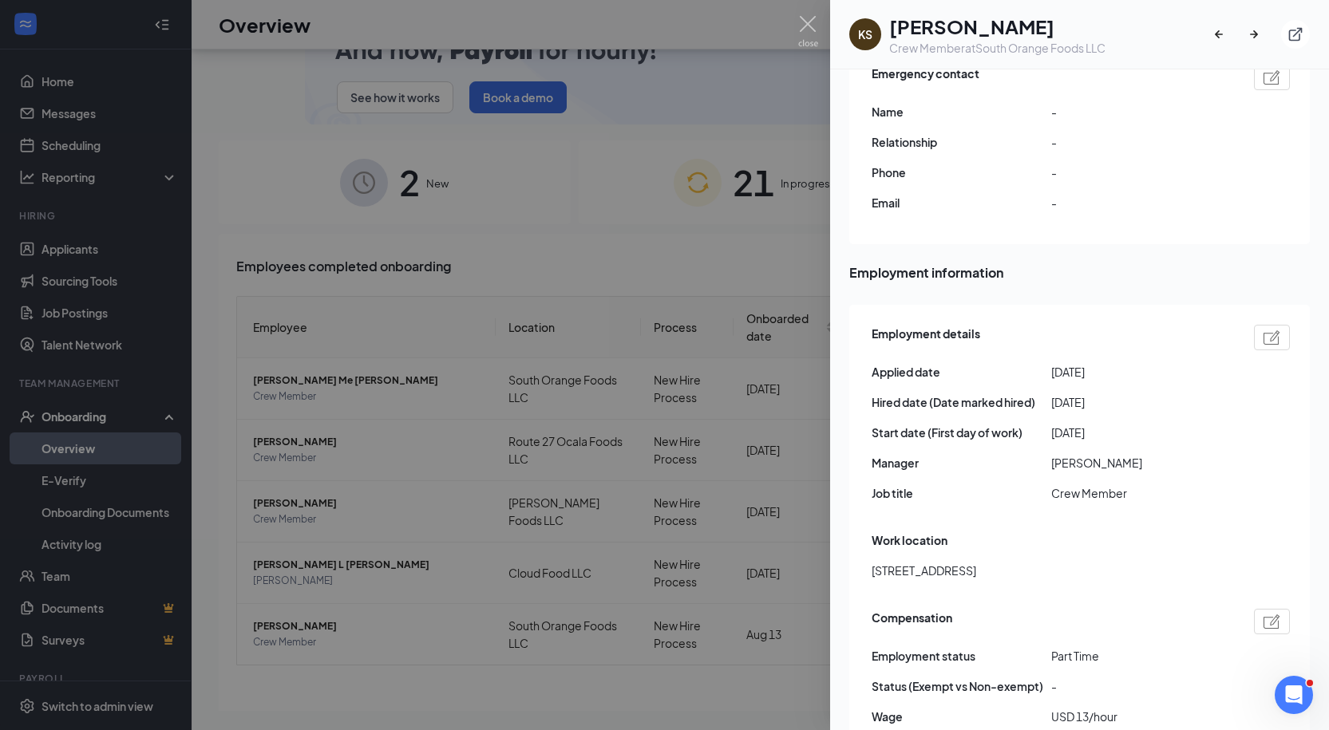
click at [583, 343] on div at bounding box center [664, 365] width 1329 height 730
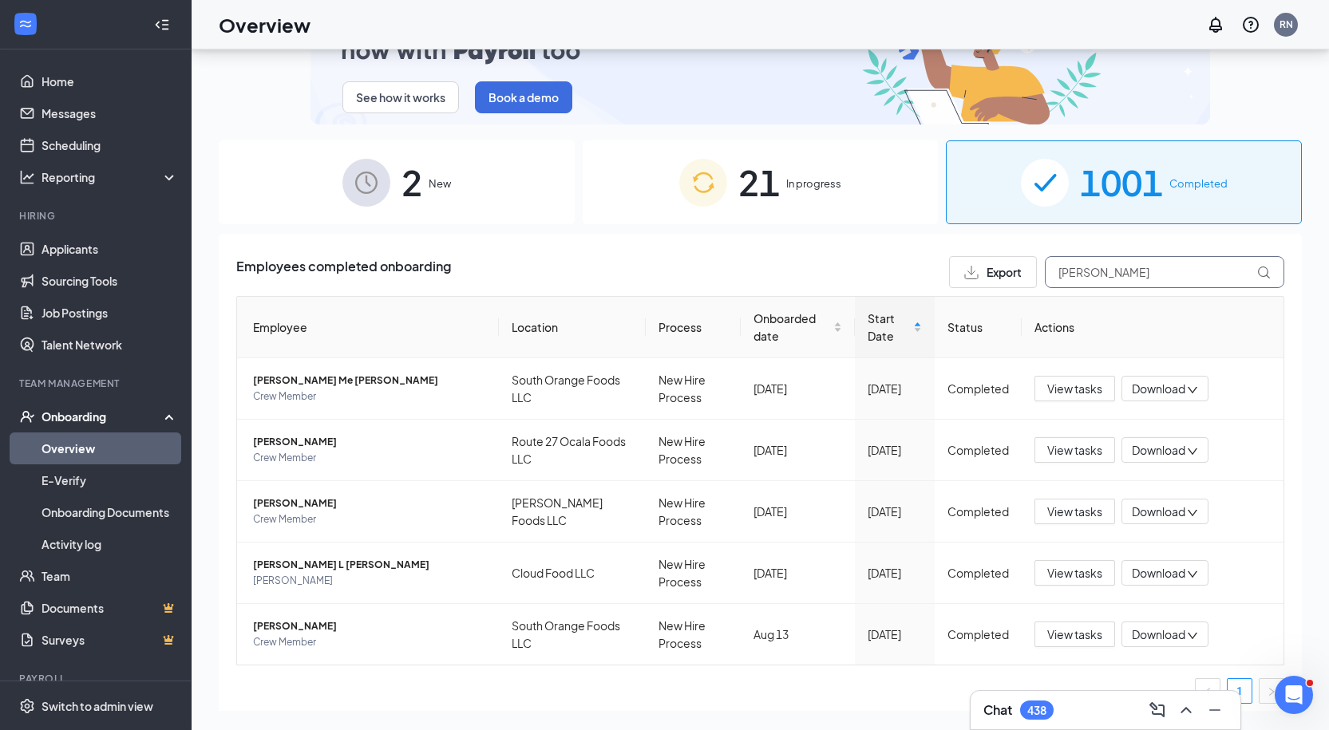
click at [1082, 267] on input "[PERSON_NAME]" at bounding box center [1164, 272] width 239 height 32
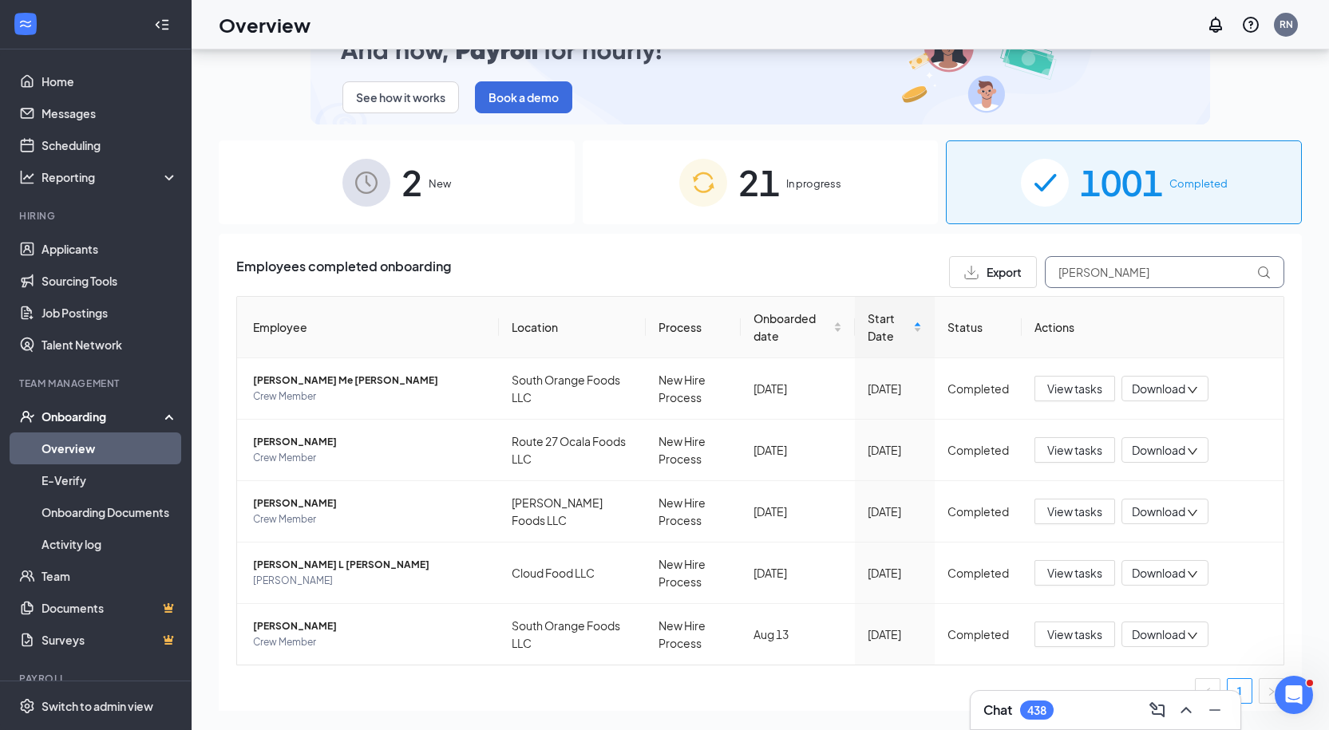
click at [1082, 267] on input "[PERSON_NAME]" at bounding box center [1164, 272] width 239 height 32
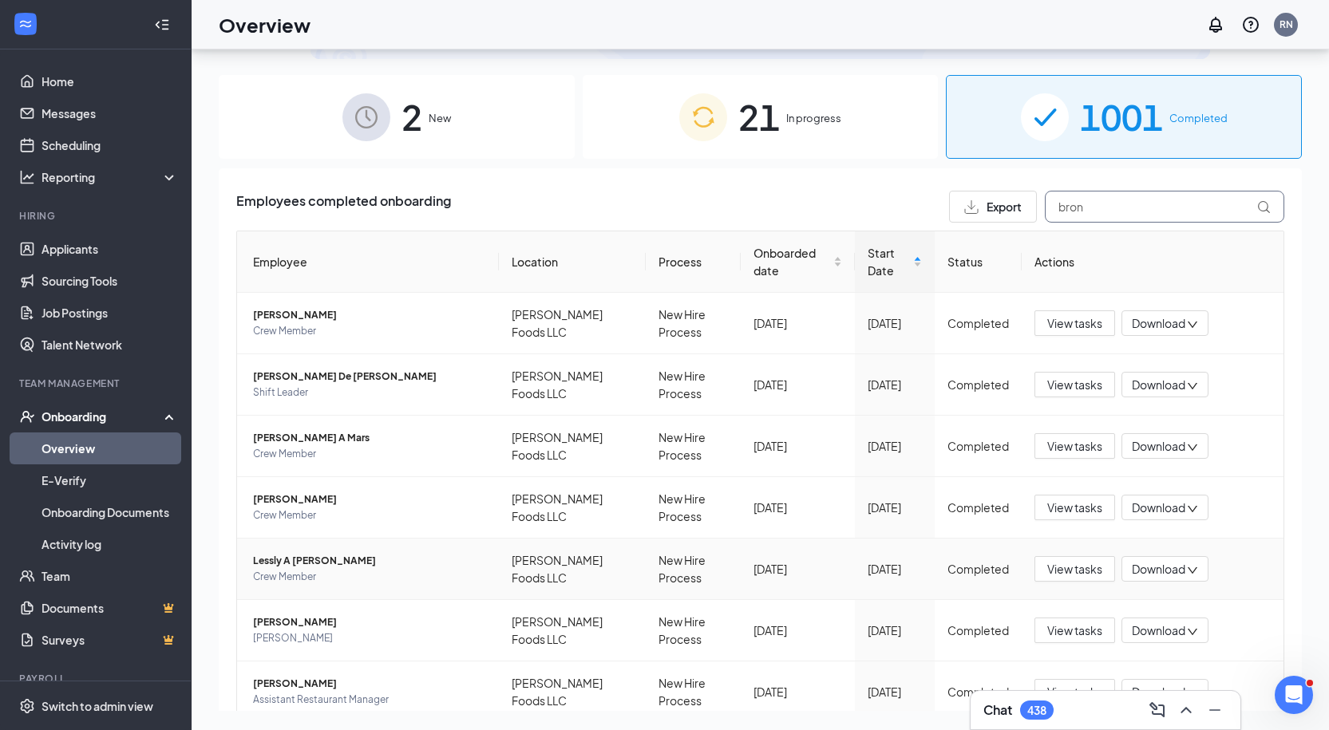
scroll to position [65, 0]
click at [1083, 209] on input "bron" at bounding box center [1164, 208] width 239 height 32
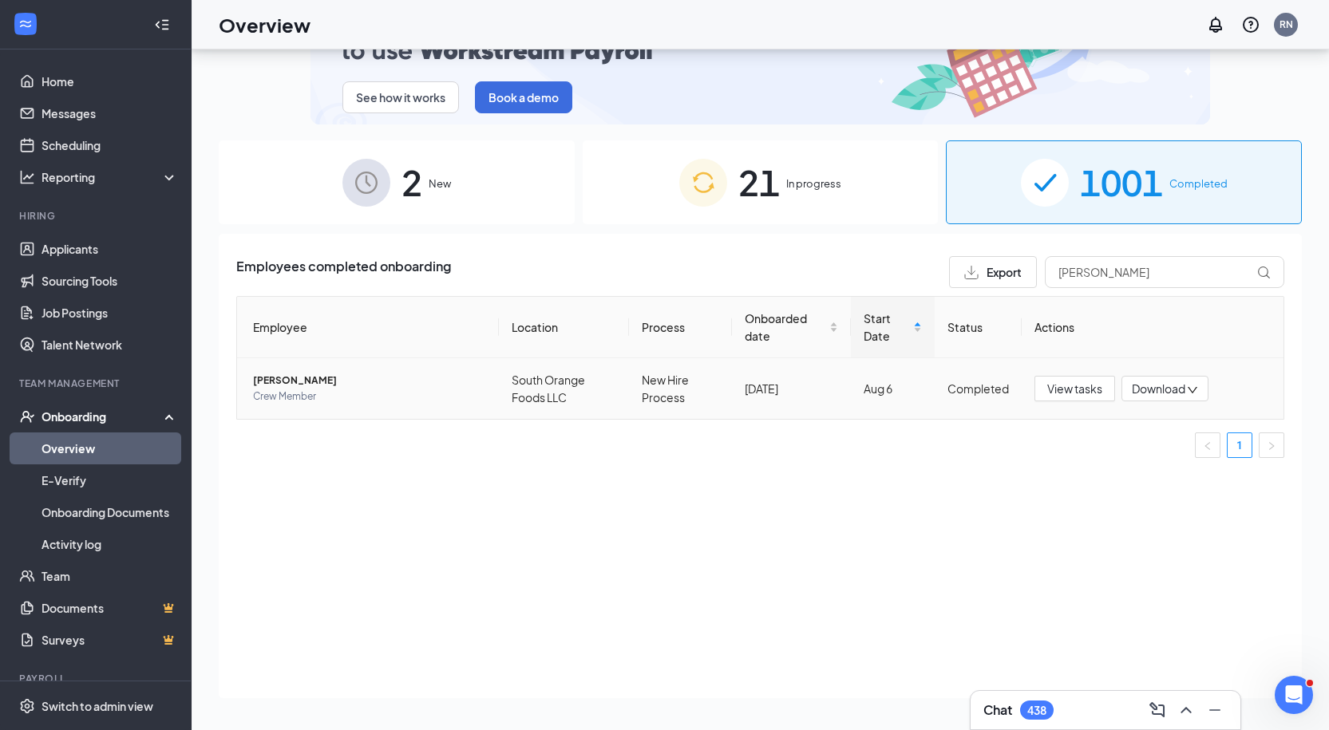
click at [411, 402] on span "Crew Member" at bounding box center [369, 397] width 233 height 16
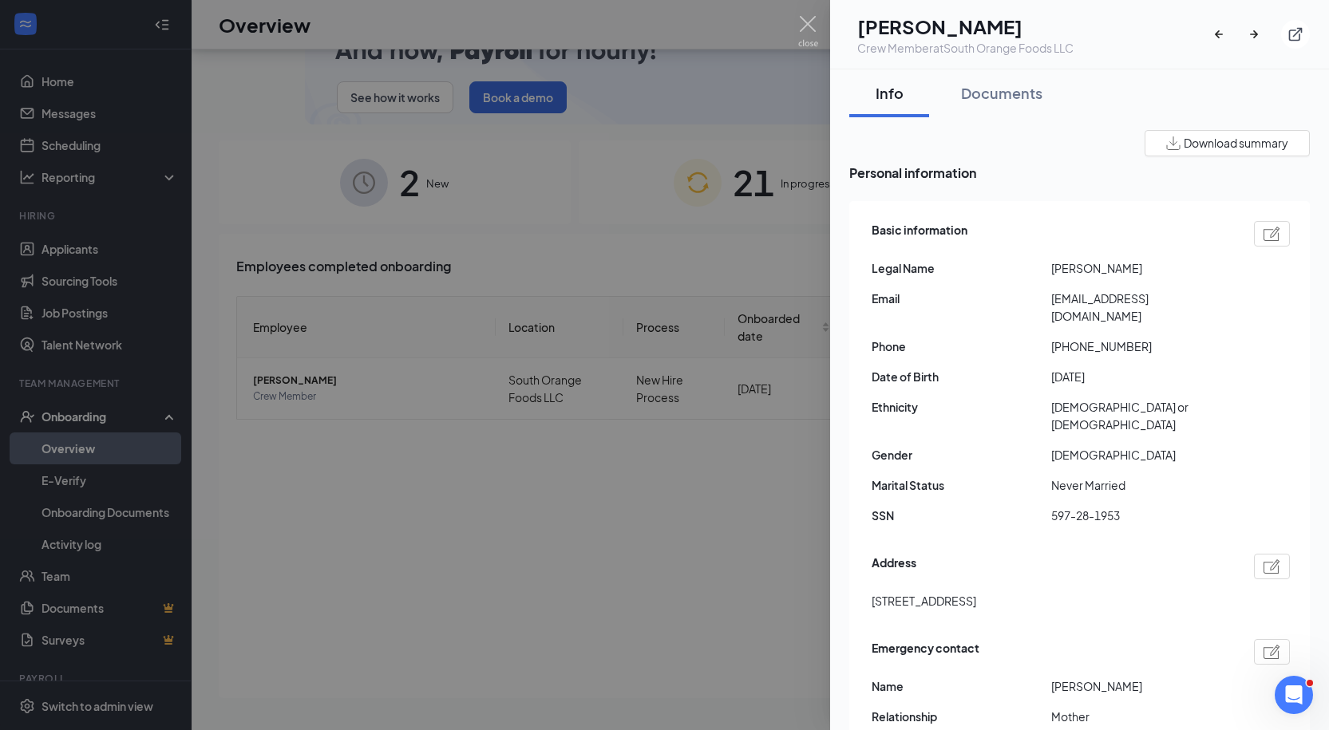
click at [928, 592] on span "[STREET_ADDRESS]" at bounding box center [924, 601] width 105 height 18
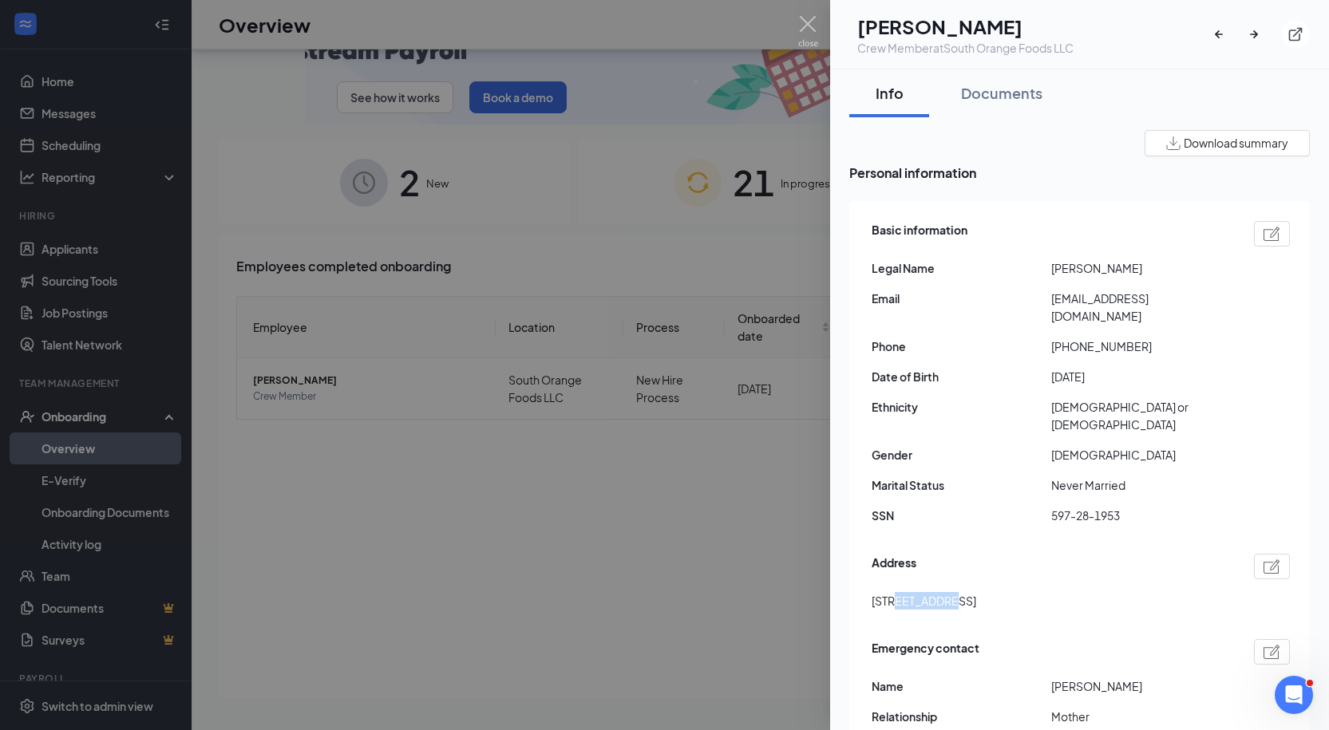
click at [928, 592] on span "[STREET_ADDRESS]" at bounding box center [924, 601] width 105 height 18
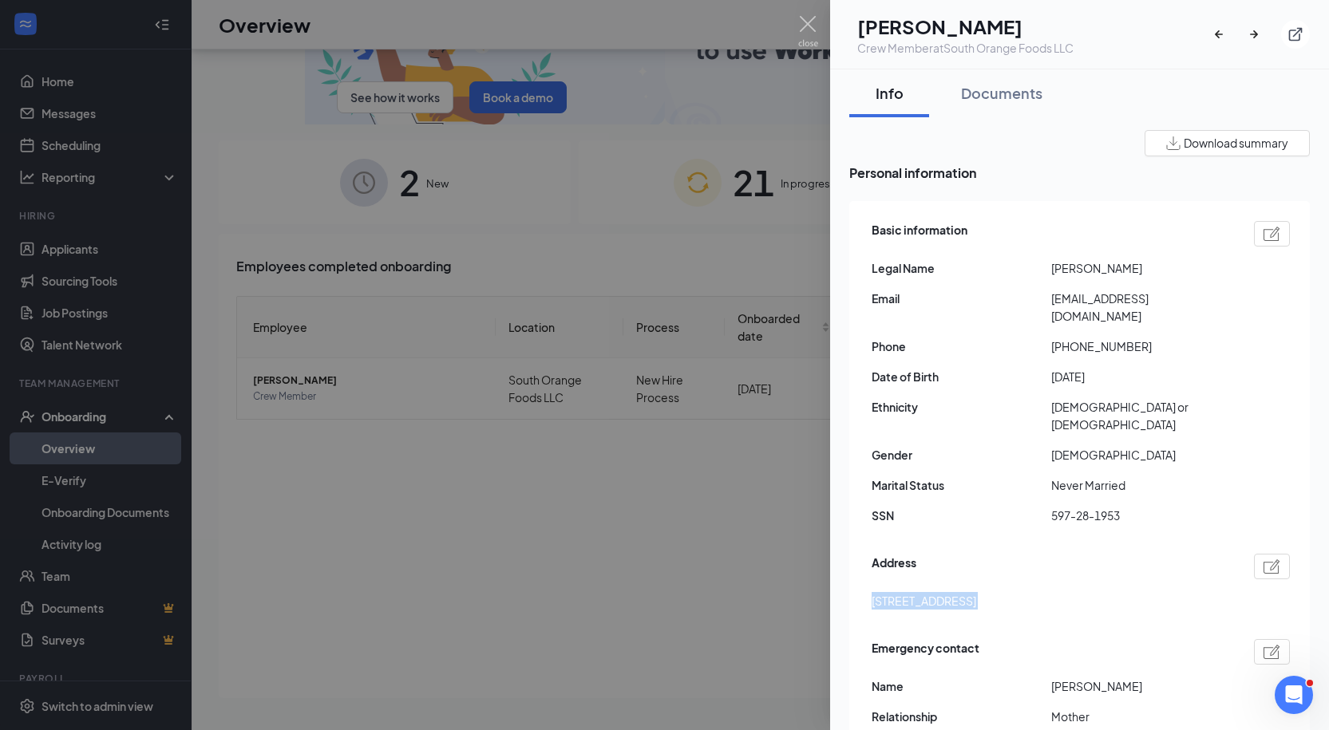
click at [928, 592] on span "[STREET_ADDRESS]" at bounding box center [924, 601] width 105 height 18
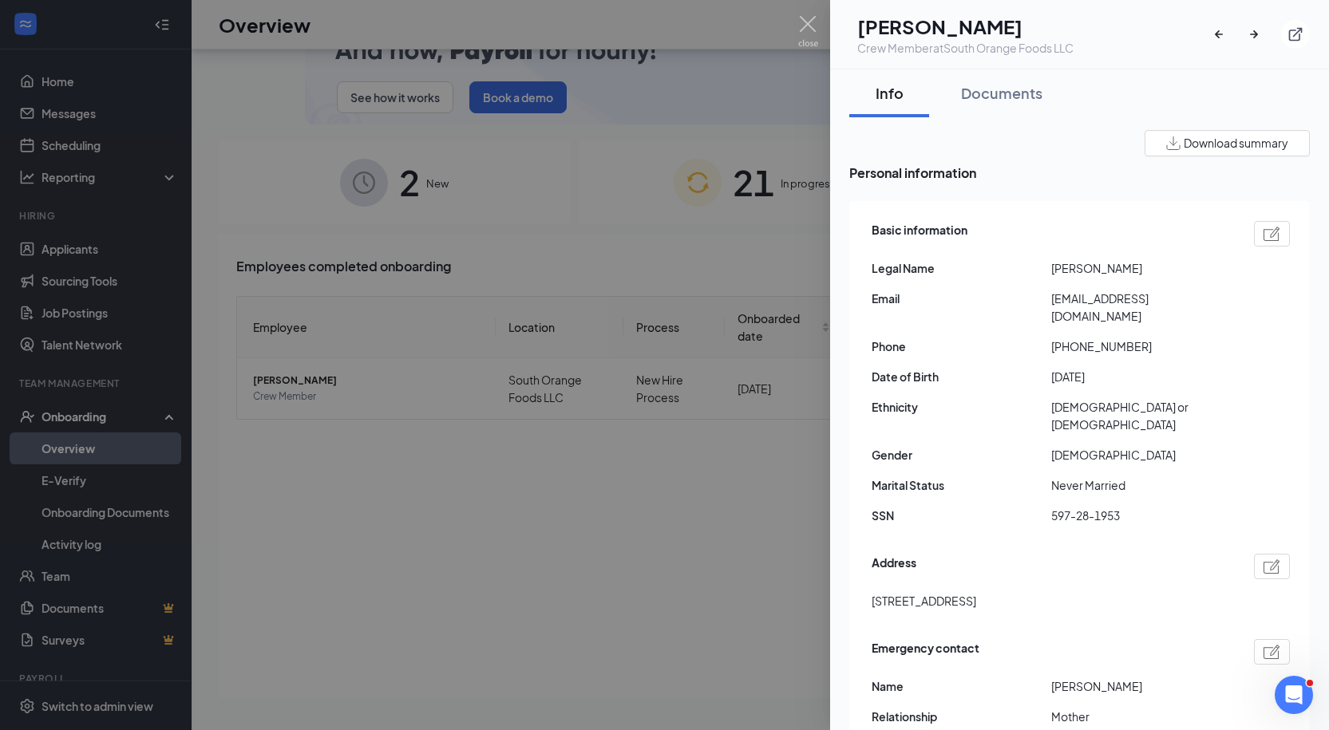
click at [1063, 319] on div "Basic information Legal Name [PERSON_NAME] Email [EMAIL_ADDRESS][DOMAIN_NAME] P…" at bounding box center [1081, 377] width 418 height 320
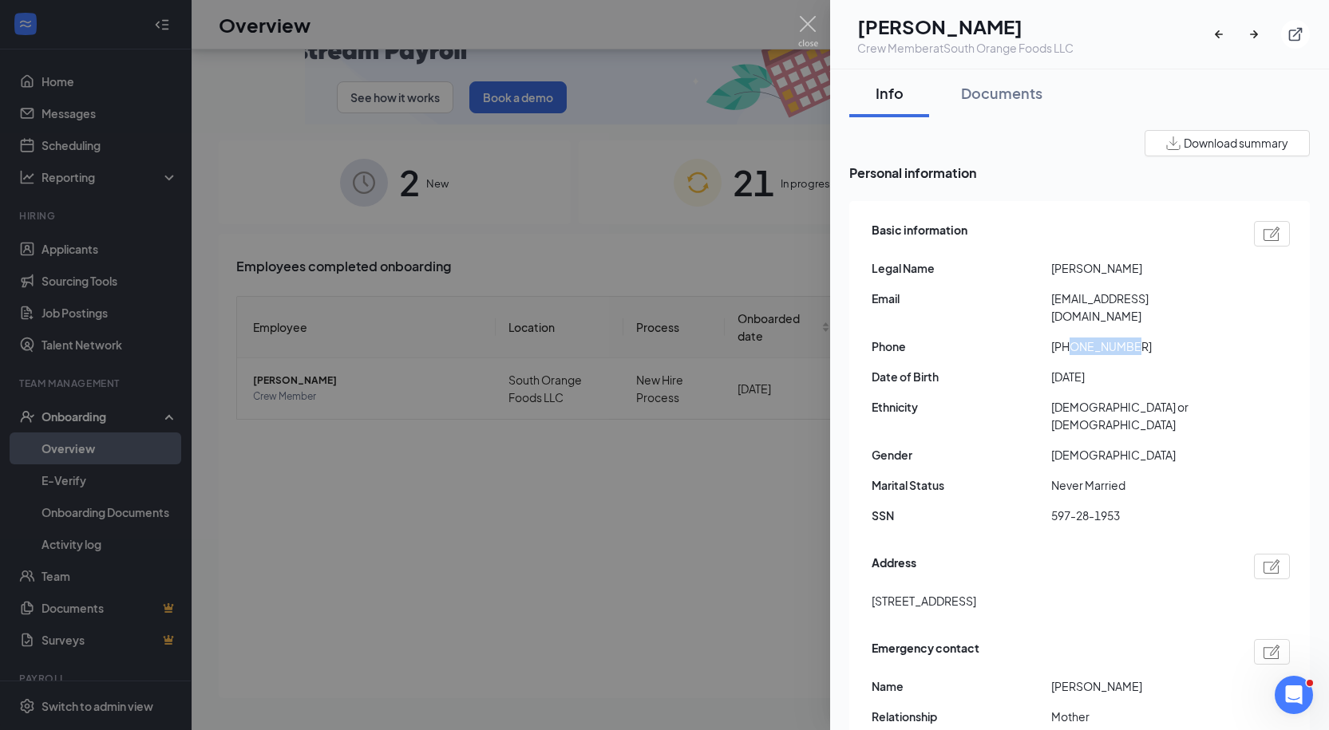
drag, startPoint x: 1069, startPoint y: 326, endPoint x: 1181, endPoint y: 315, distance: 112.2
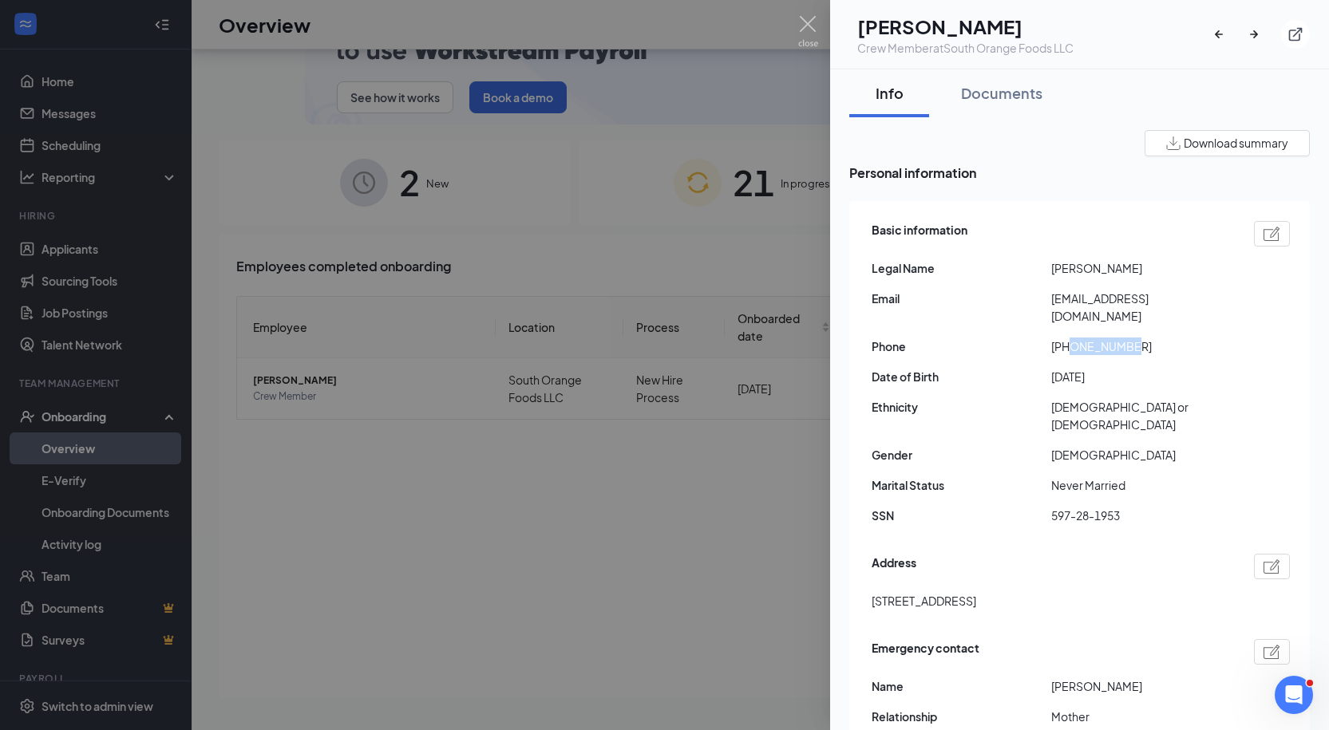
click at [1181, 315] on div "Basic information Legal Name [PERSON_NAME] Email [EMAIL_ADDRESS][DOMAIN_NAME] P…" at bounding box center [1081, 377] width 418 height 320
drag, startPoint x: 1067, startPoint y: 329, endPoint x: 1159, endPoint y: 328, distance: 91.8
click at [1159, 338] on span "[PHONE_NUMBER]" at bounding box center [1141, 347] width 180 height 18
click at [1106, 307] on span "[EMAIL_ADDRESS][DOMAIN_NAME]" at bounding box center [1141, 307] width 180 height 35
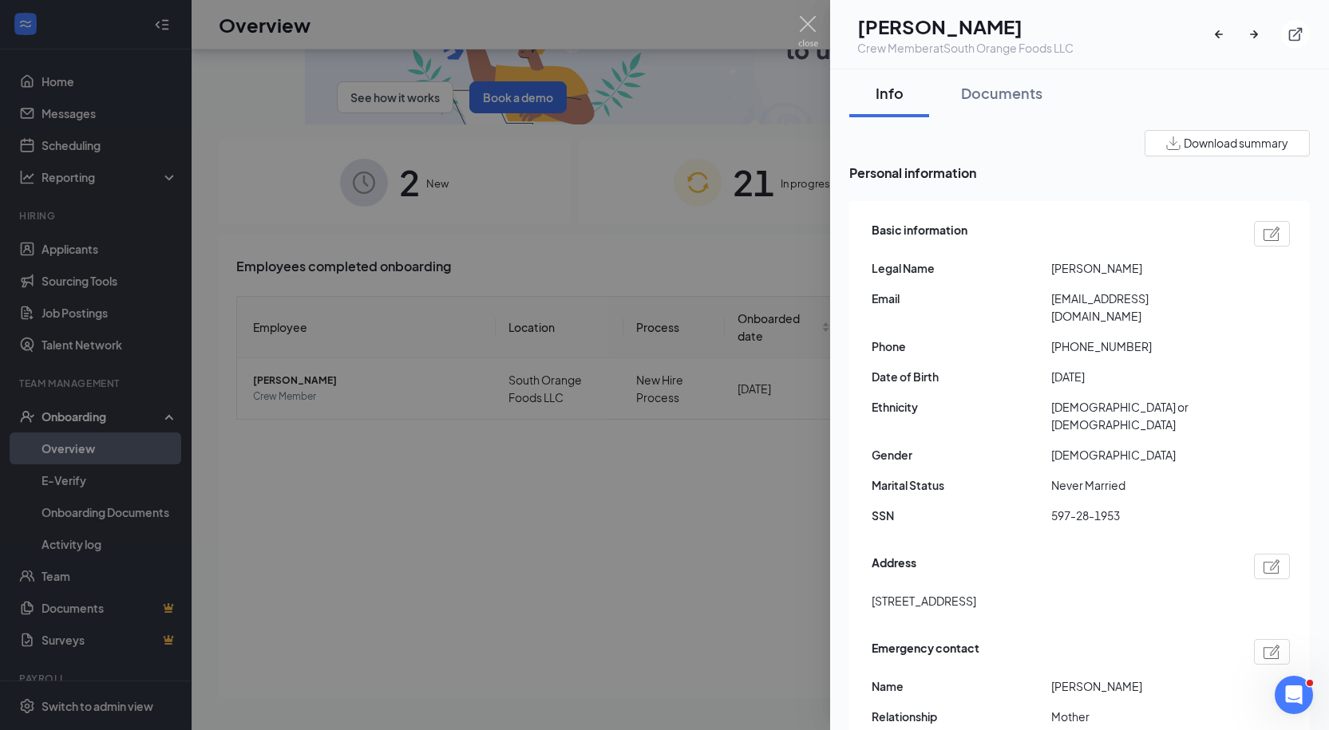
click at [1106, 298] on span "[EMAIL_ADDRESS][DOMAIN_NAME]" at bounding box center [1141, 307] width 180 height 35
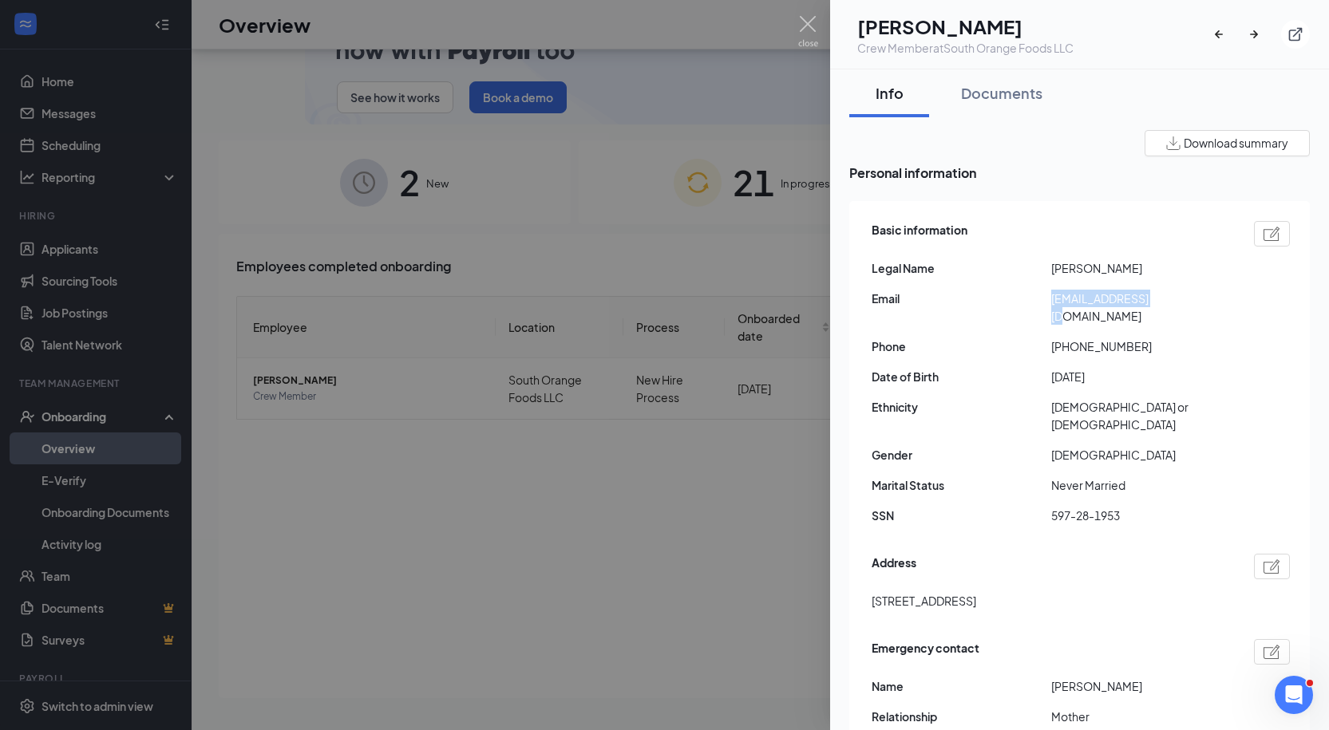
click at [1106, 298] on span "[EMAIL_ADDRESS][DOMAIN_NAME]" at bounding box center [1141, 307] width 180 height 35
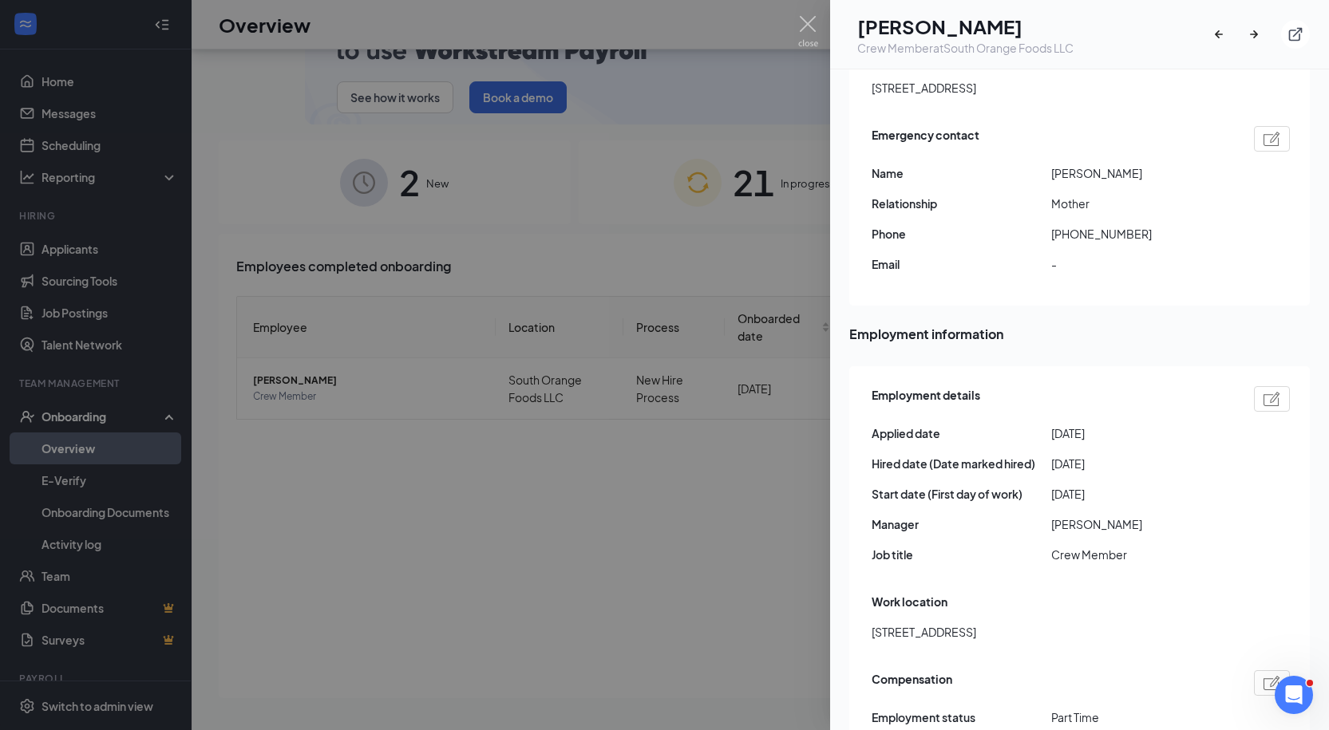
scroll to position [521, 0]
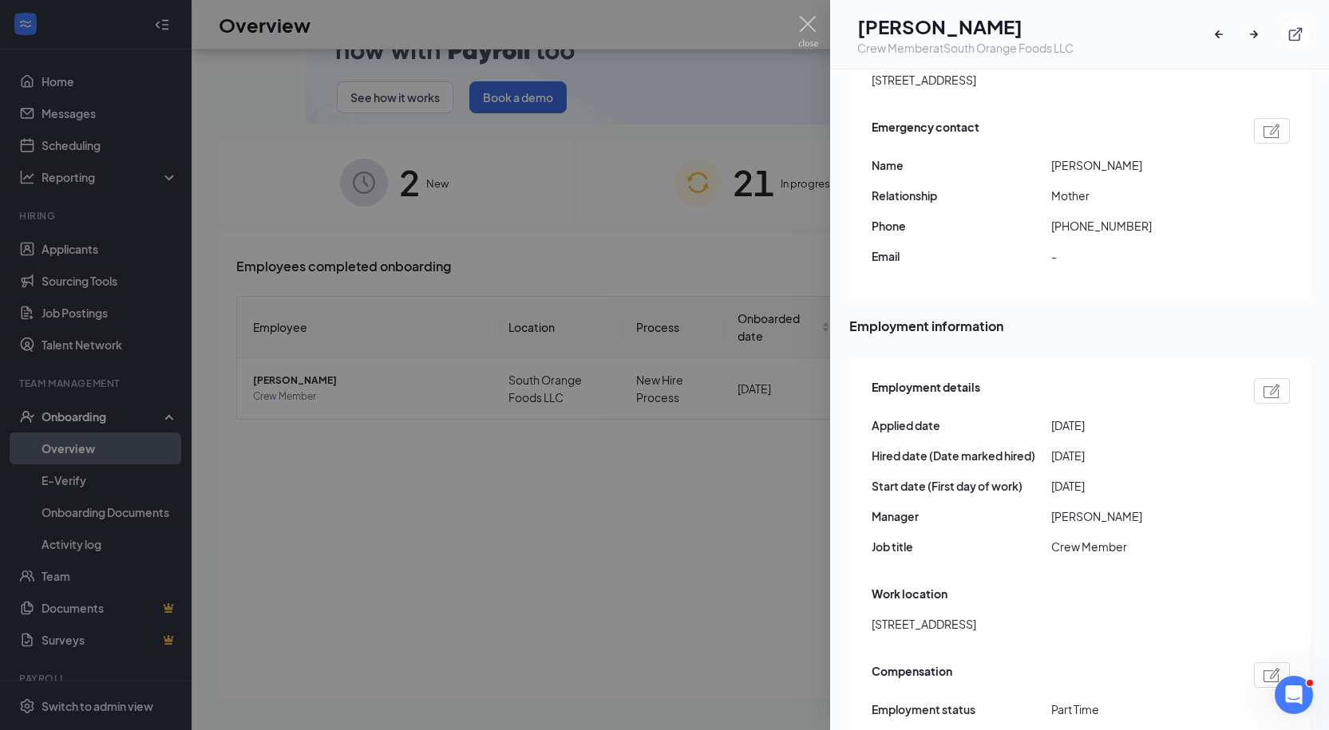
click at [706, 208] on div at bounding box center [664, 365] width 1329 height 730
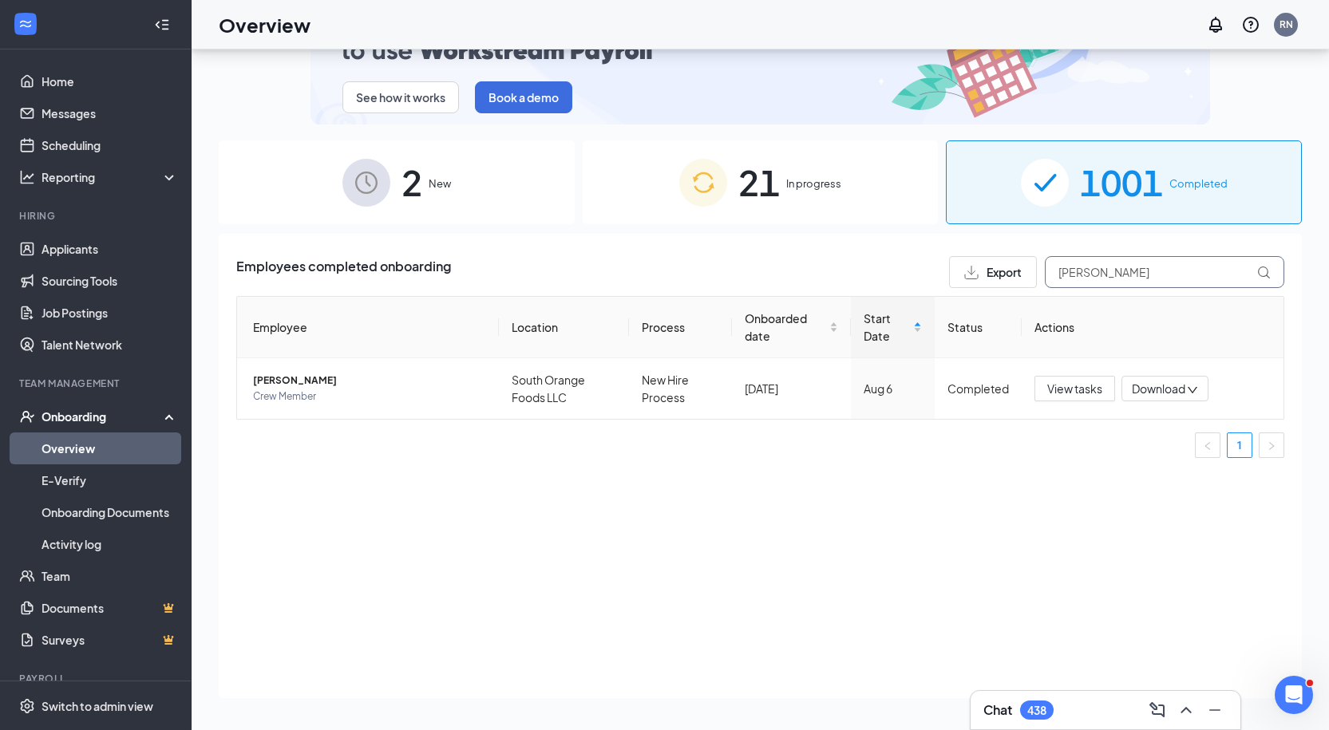
click at [1084, 276] on input "[PERSON_NAME]" at bounding box center [1164, 272] width 239 height 32
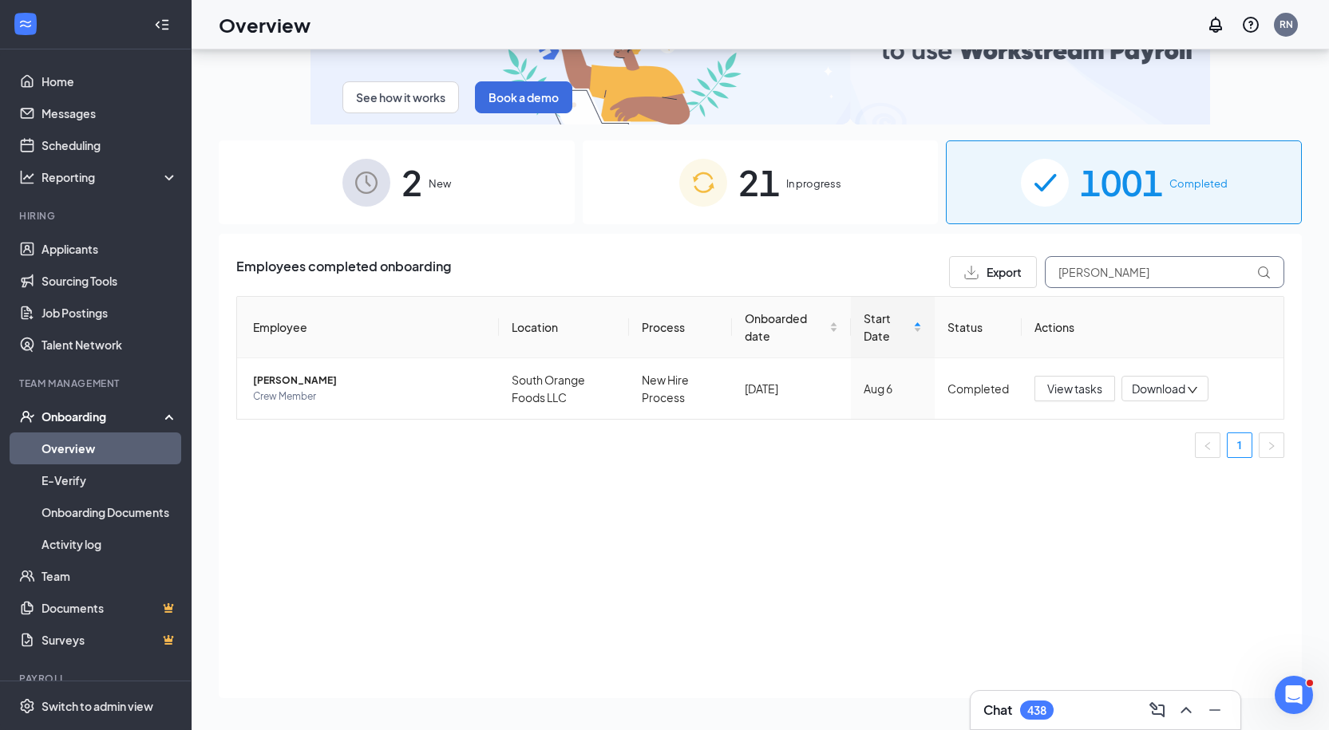
click at [1084, 276] on input "[PERSON_NAME]" at bounding box center [1164, 272] width 239 height 32
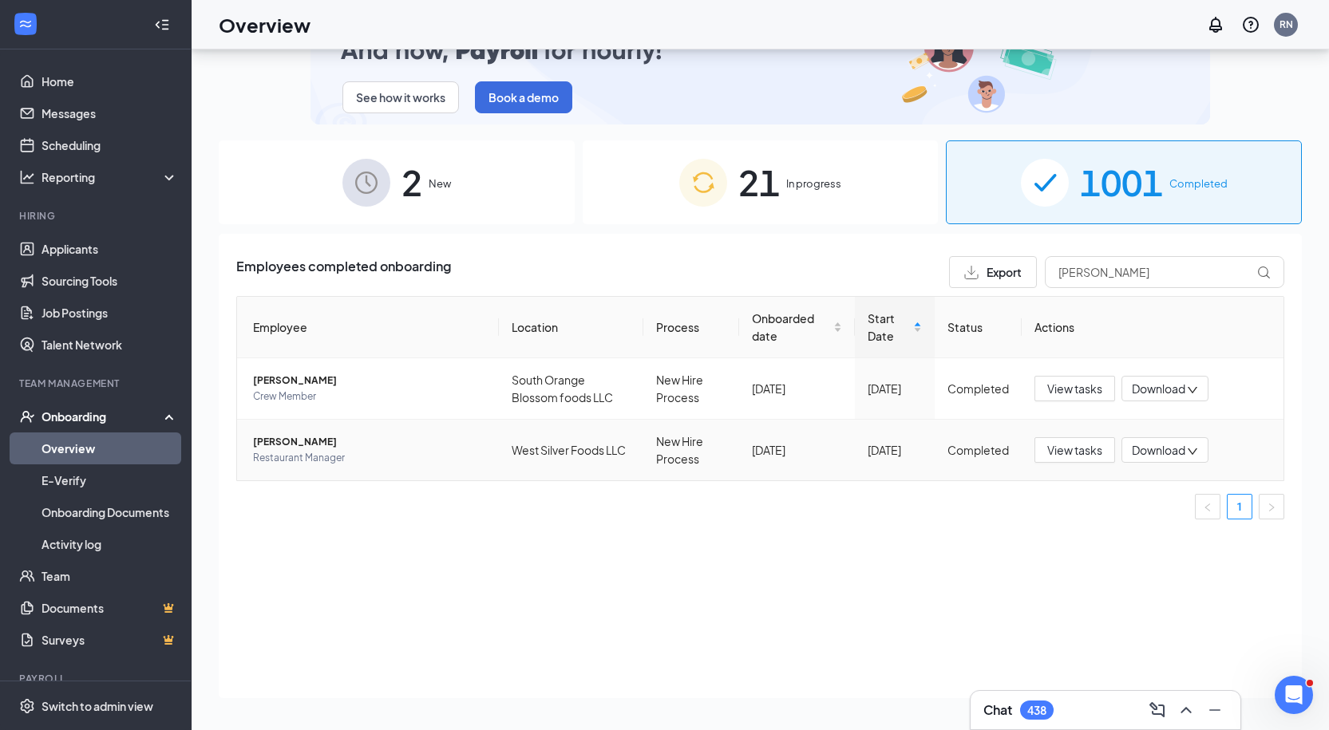
click at [376, 461] on span "Restaurant Manager" at bounding box center [369, 458] width 233 height 16
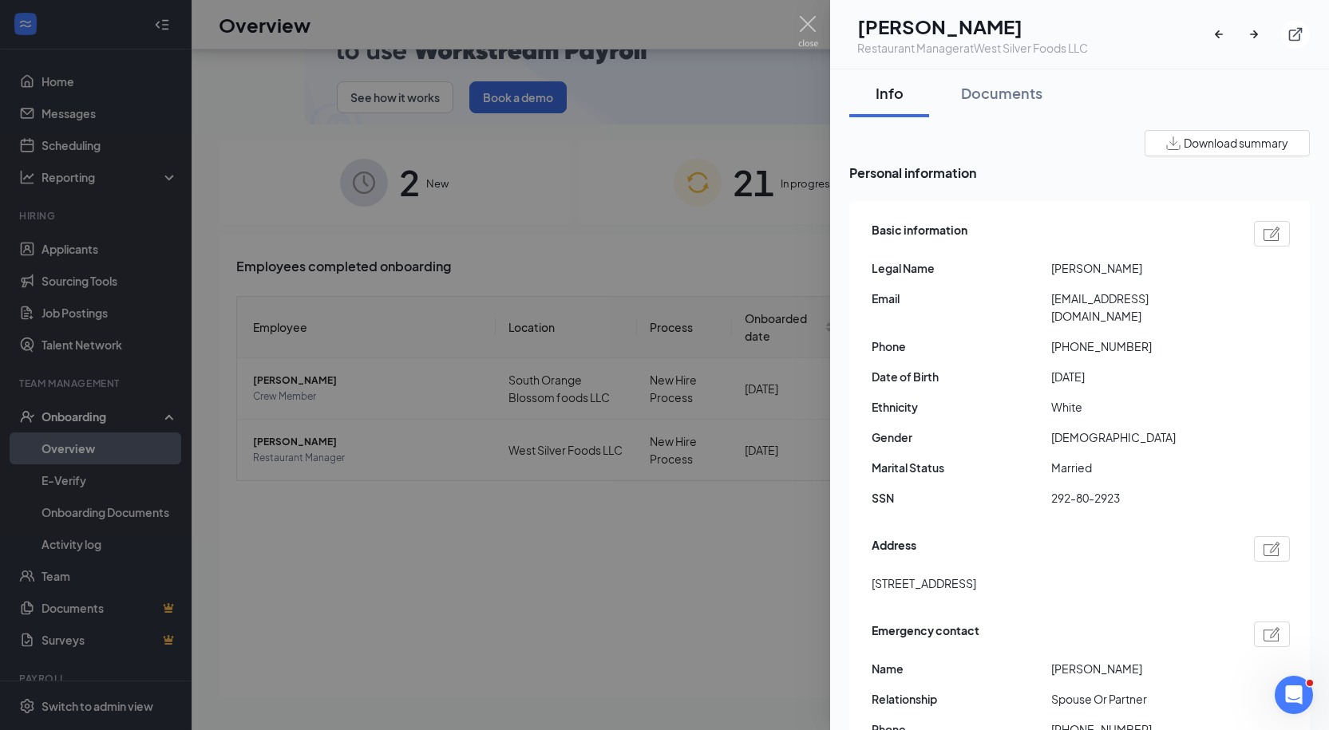
click at [976, 575] on span "[STREET_ADDRESS]" at bounding box center [924, 584] width 105 height 18
drag, startPoint x: 1065, startPoint y: 327, endPoint x: 1186, endPoint y: 316, distance: 121.9
click at [1186, 316] on div "Basic information Legal Name [PERSON_NAME] Email [EMAIL_ADDRESS][DOMAIN_NAME] P…" at bounding box center [1081, 368] width 418 height 303
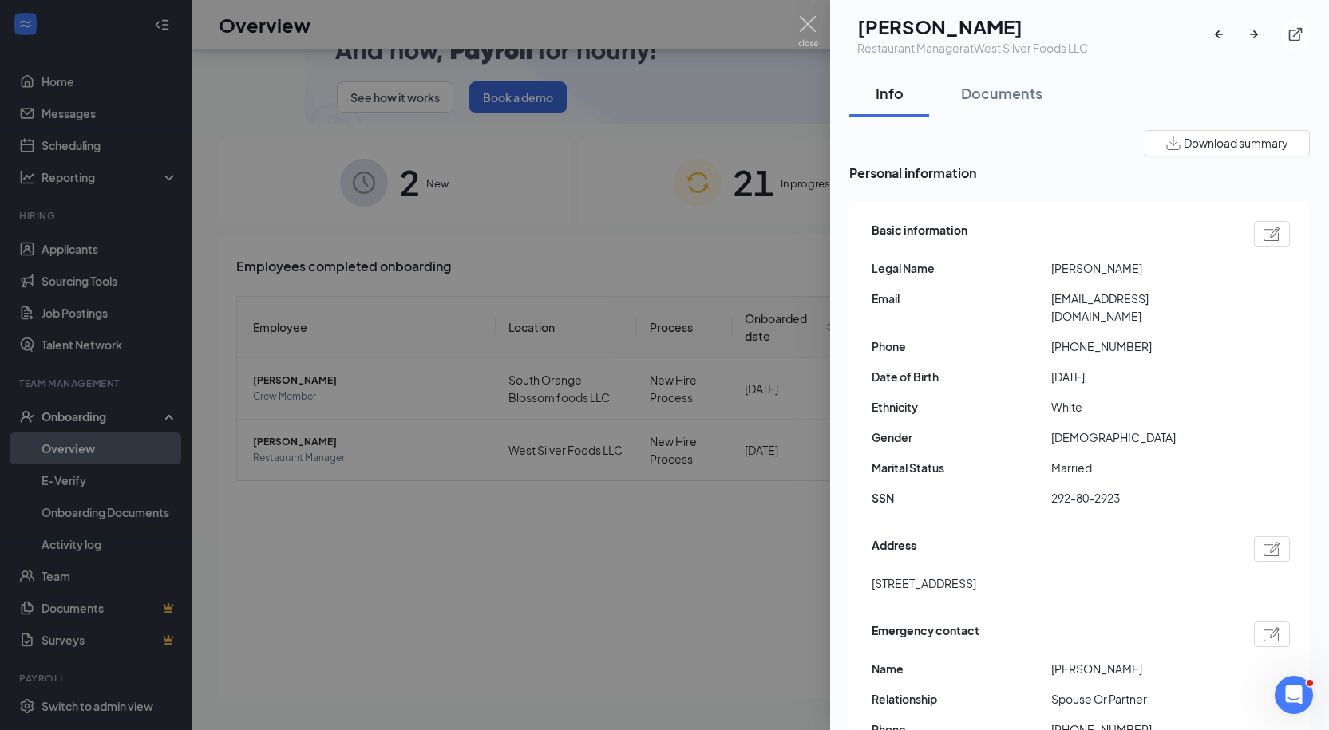
click at [1123, 300] on span "[EMAIL_ADDRESS][DOMAIN_NAME]" at bounding box center [1141, 307] width 180 height 35
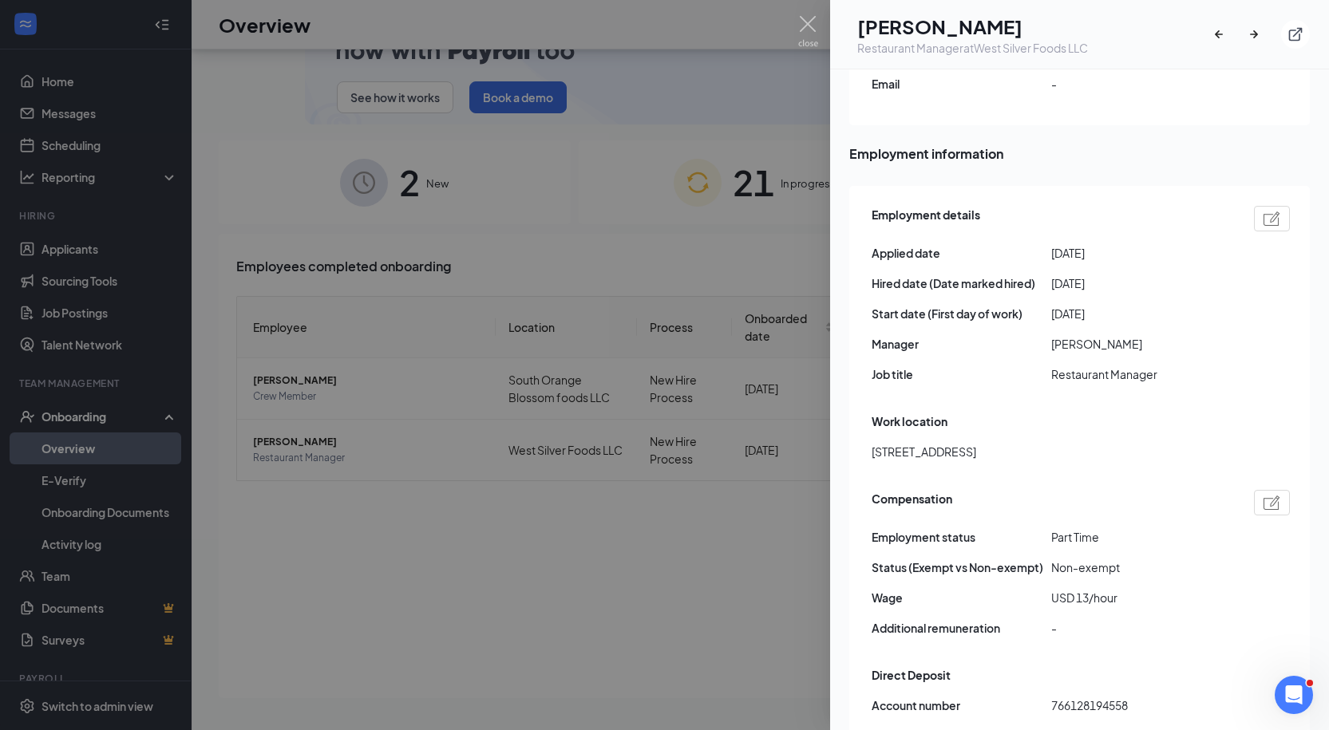
scroll to position [675, 0]
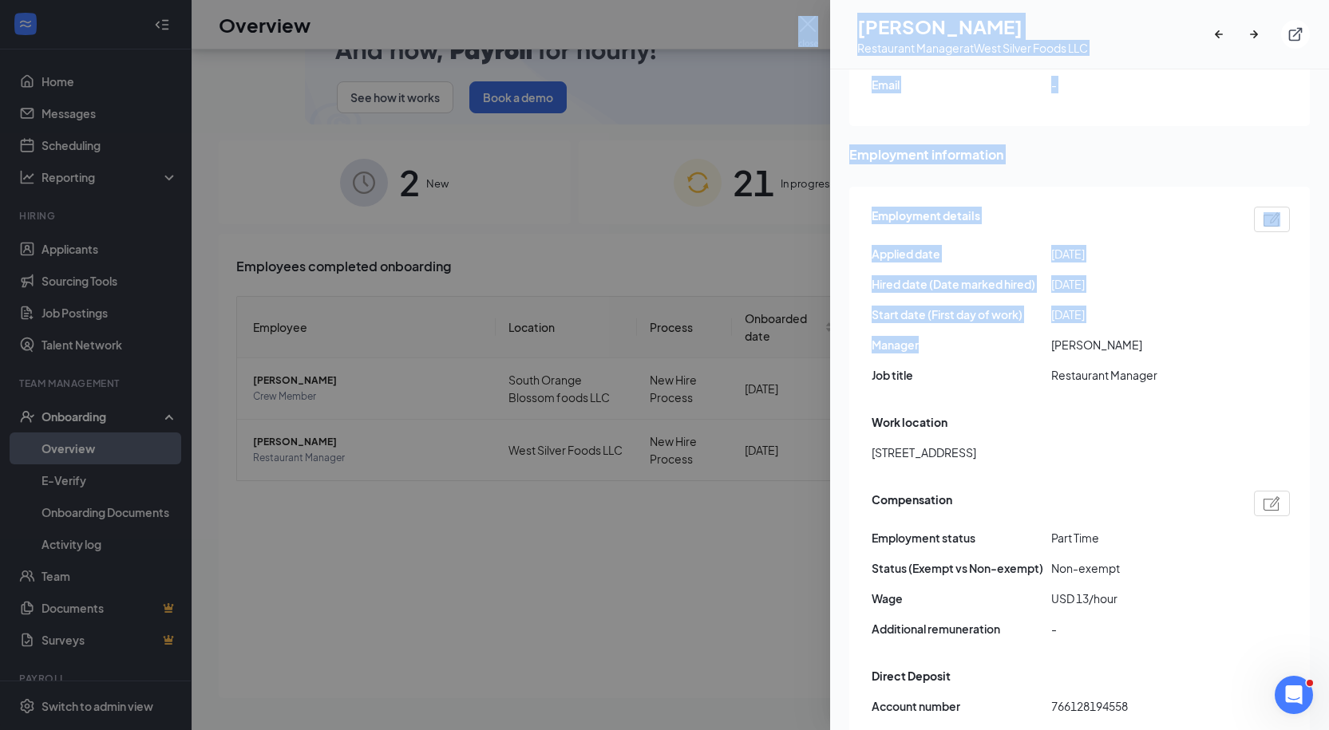
drag, startPoint x: 939, startPoint y: 327, endPoint x: 224, endPoint y: 400, distance: 718.3
click at [224, 400] on div "MK [PERSON_NAME] Restaurant Manager at West Silver Foods LLC Info Documents Dow…" at bounding box center [664, 365] width 1329 height 730
click at [568, 238] on div at bounding box center [664, 365] width 1329 height 730
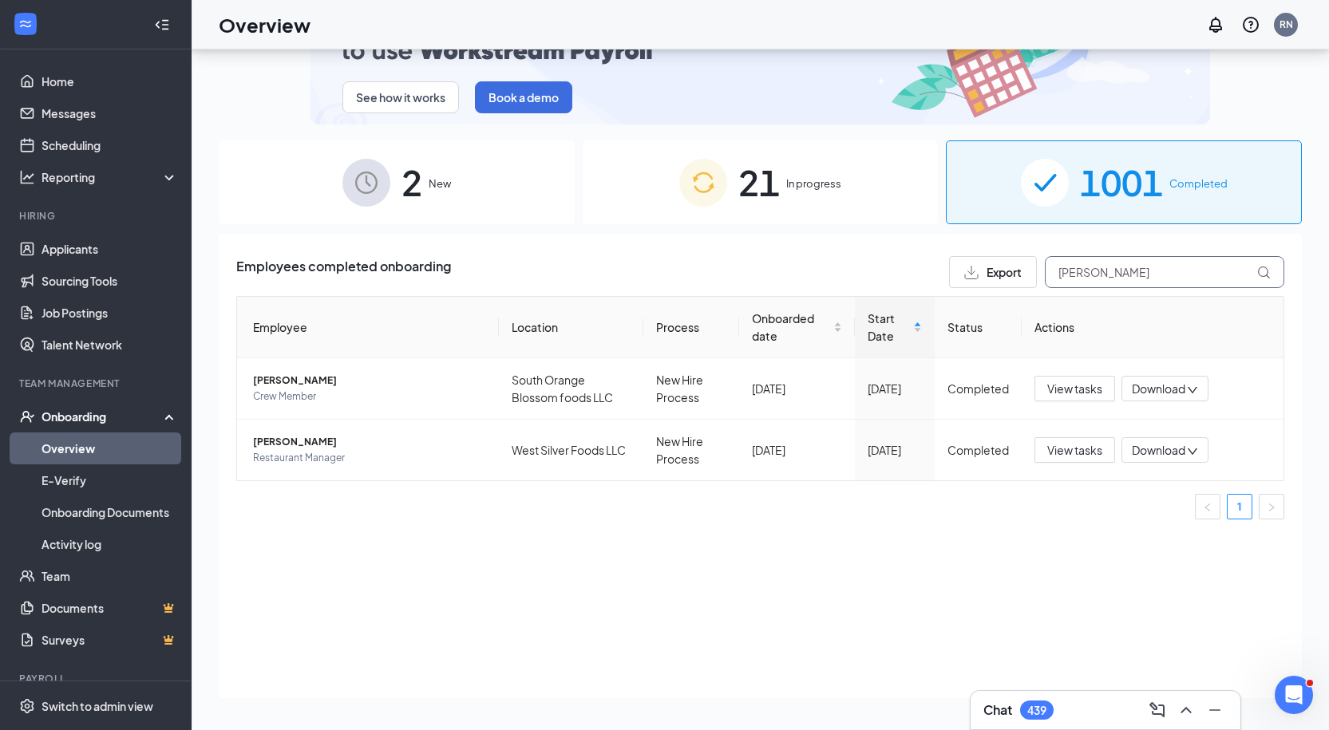
click at [1088, 262] on input "[PERSON_NAME]" at bounding box center [1164, 272] width 239 height 32
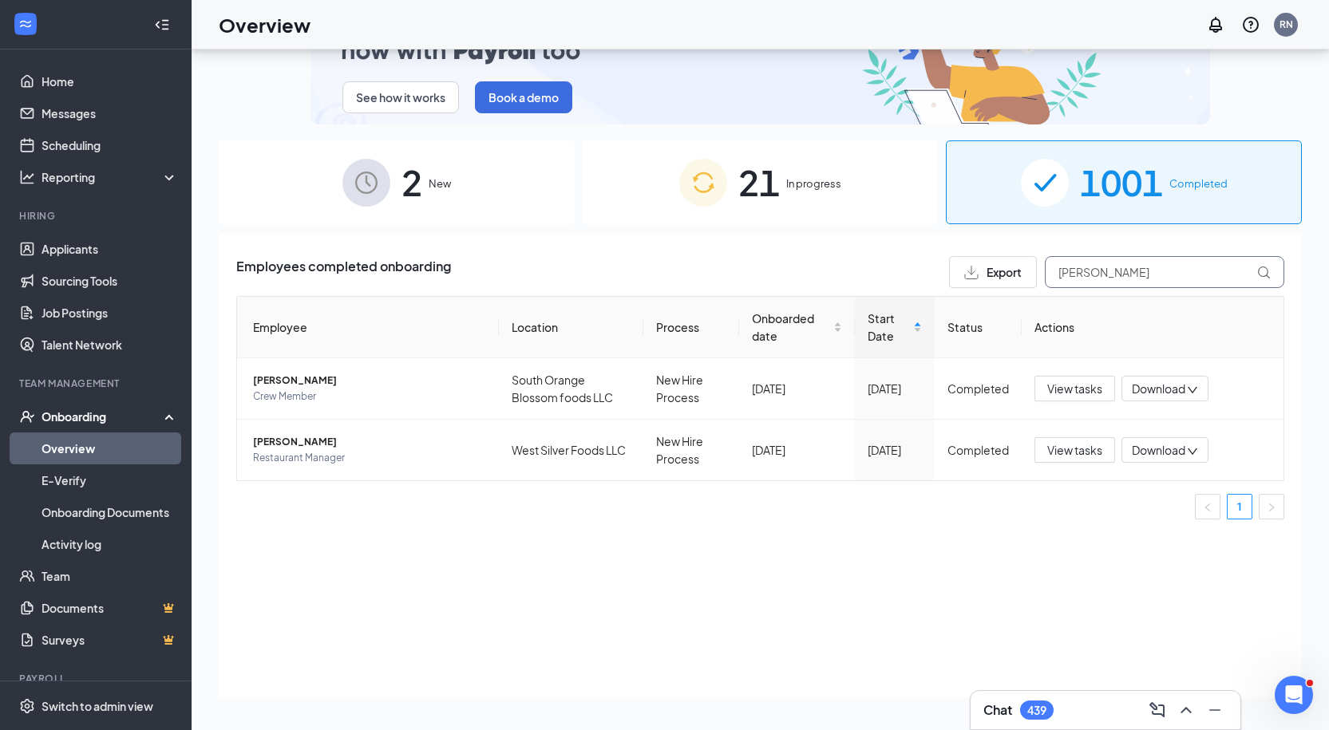
click at [1088, 262] on input "[PERSON_NAME]" at bounding box center [1164, 272] width 239 height 32
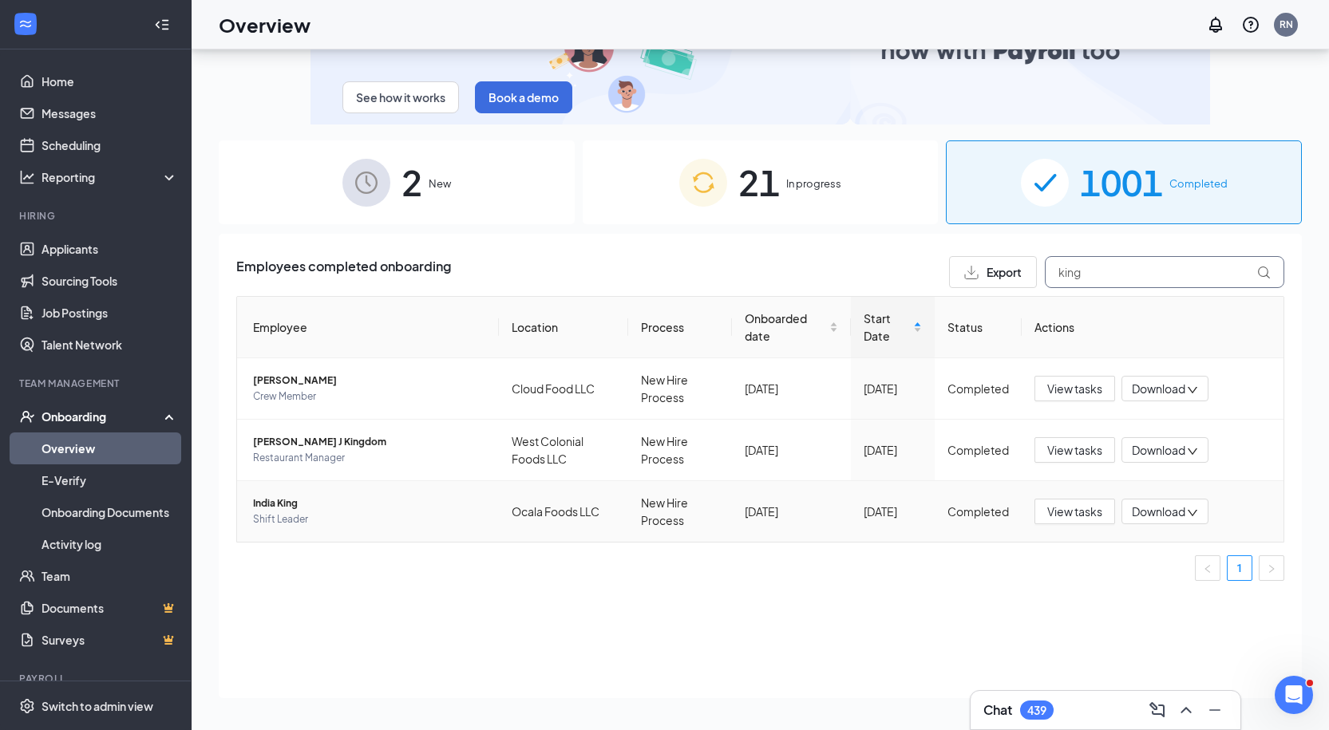
type input "king"
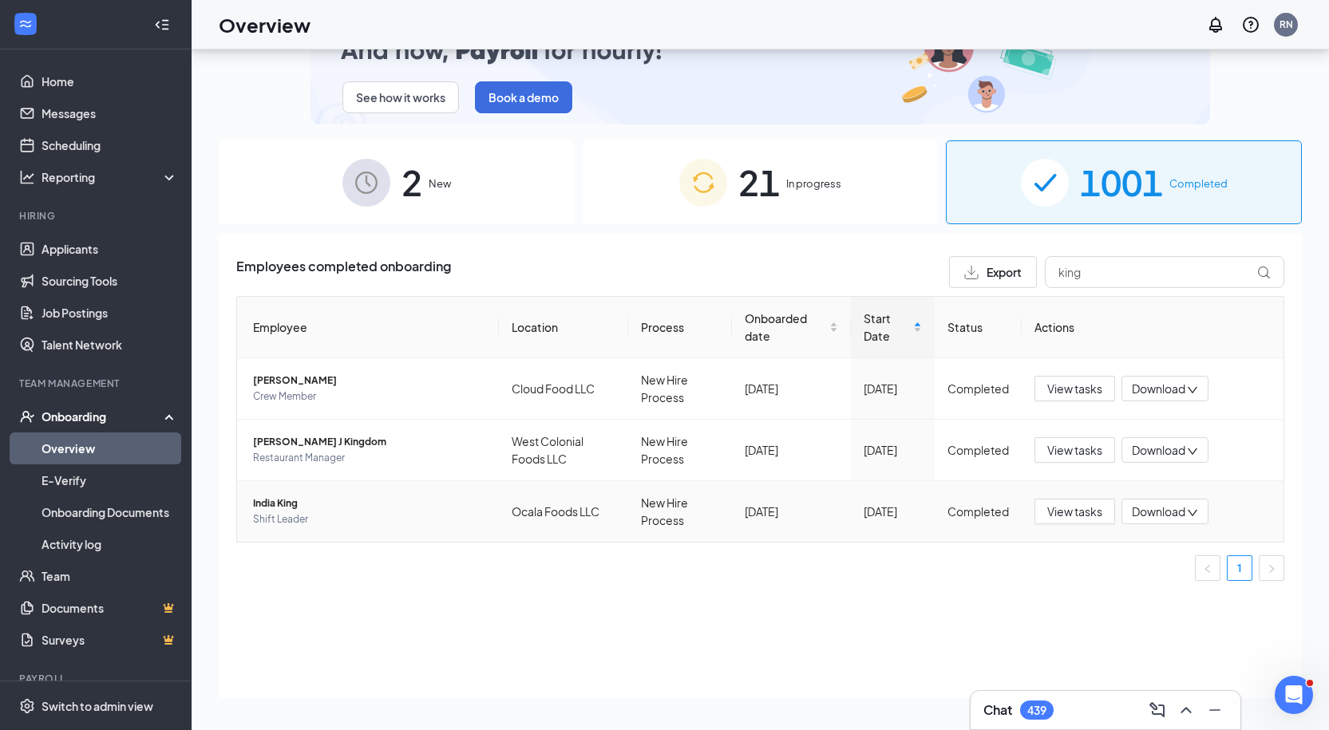
click at [456, 493] on td "India King Shift Leader" at bounding box center [368, 511] width 262 height 61
click at [354, 497] on span "India King" at bounding box center [369, 504] width 233 height 16
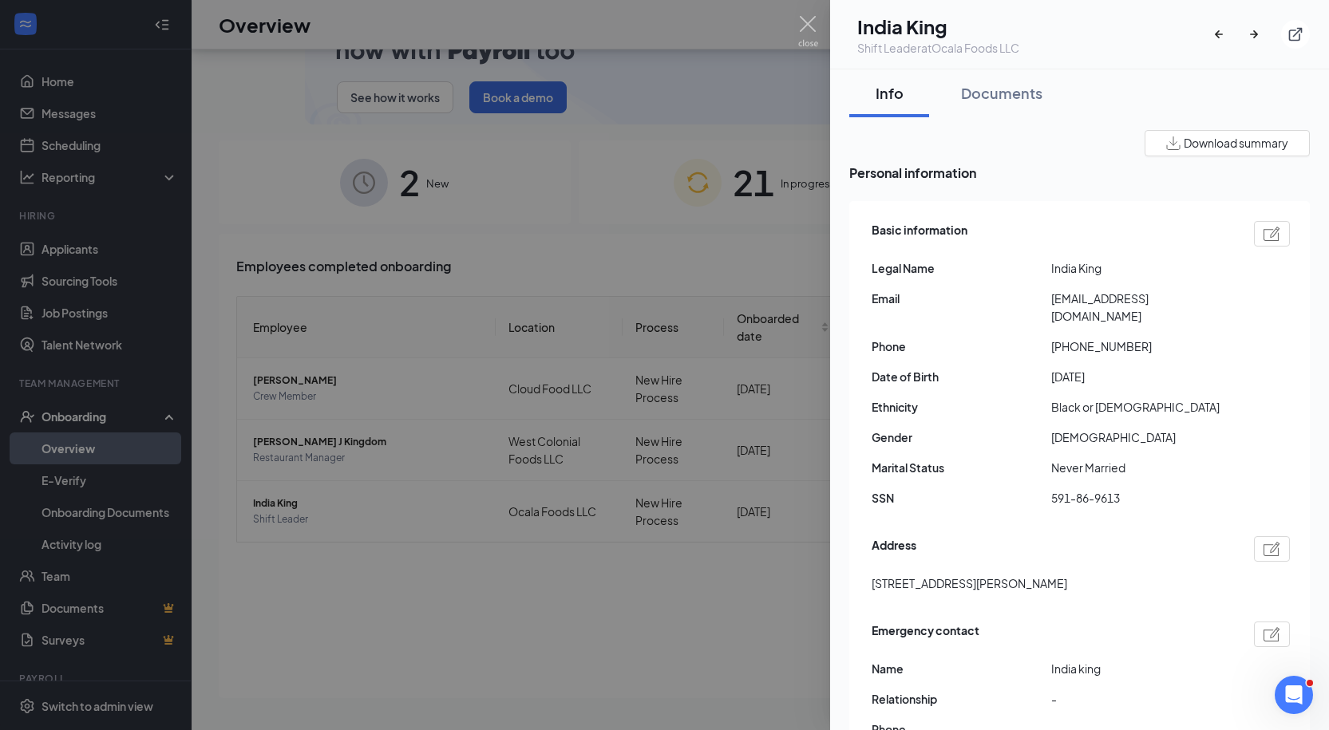
click at [928, 575] on span "[STREET_ADDRESS][PERSON_NAME]" at bounding box center [970, 584] width 196 height 18
drag, startPoint x: 1068, startPoint y: 329, endPoint x: 1172, endPoint y: 322, distance: 104.0
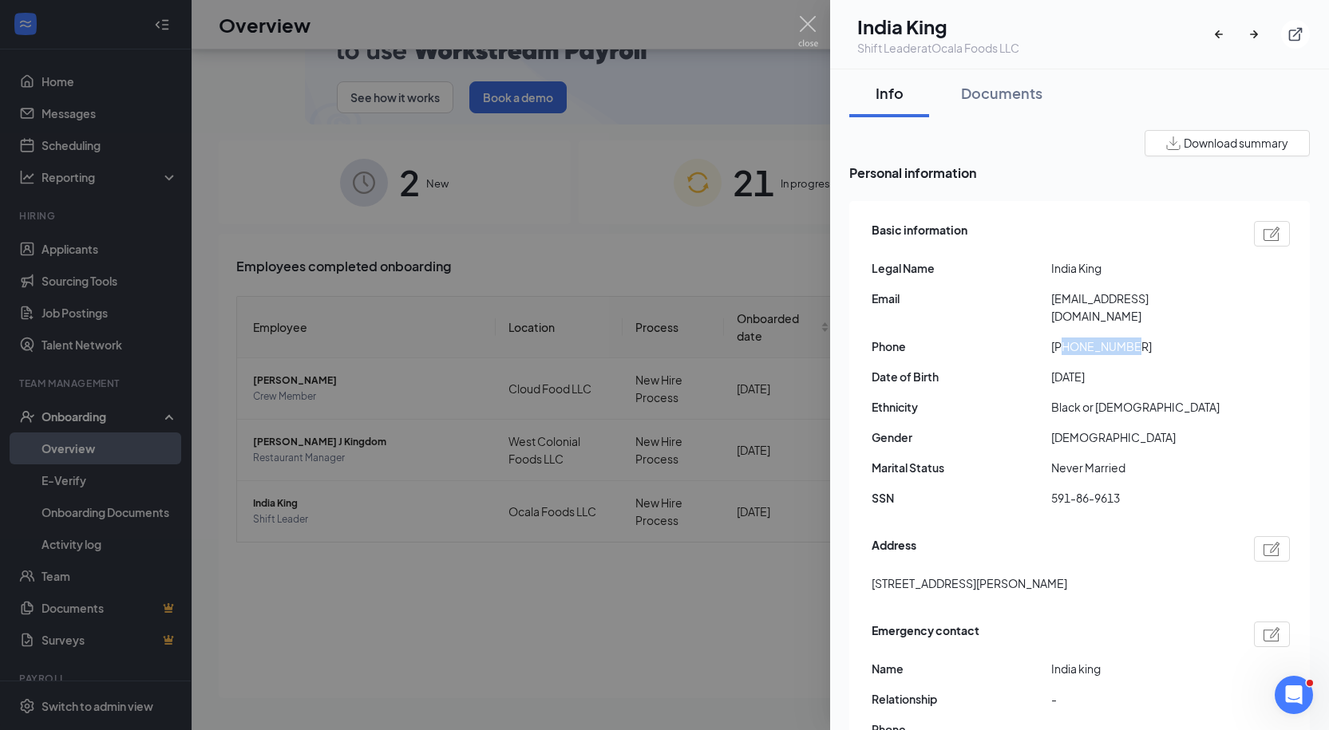
click at [1172, 338] on span "[PHONE_NUMBER]" at bounding box center [1141, 347] width 180 height 18
click at [1127, 294] on span "[EMAIL_ADDRESS][DOMAIN_NAME]" at bounding box center [1141, 307] width 180 height 35
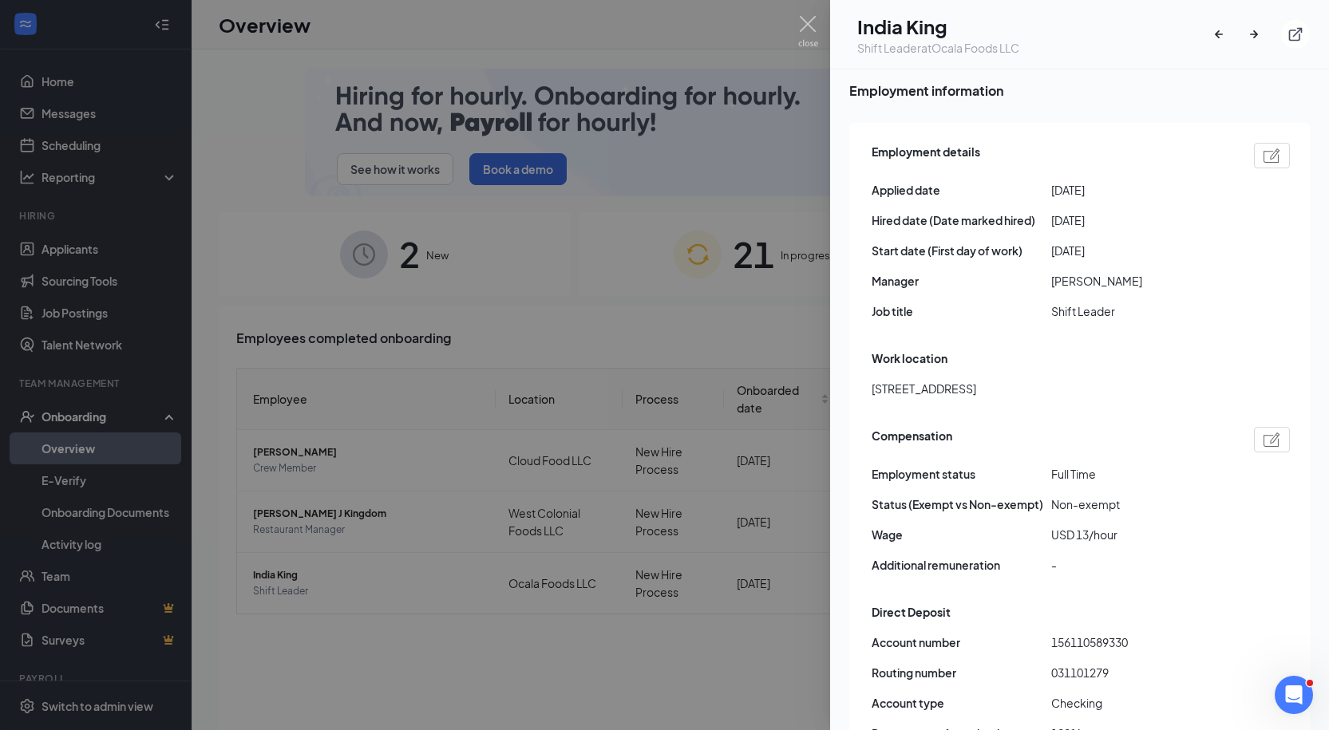
scroll to position [735, 0]
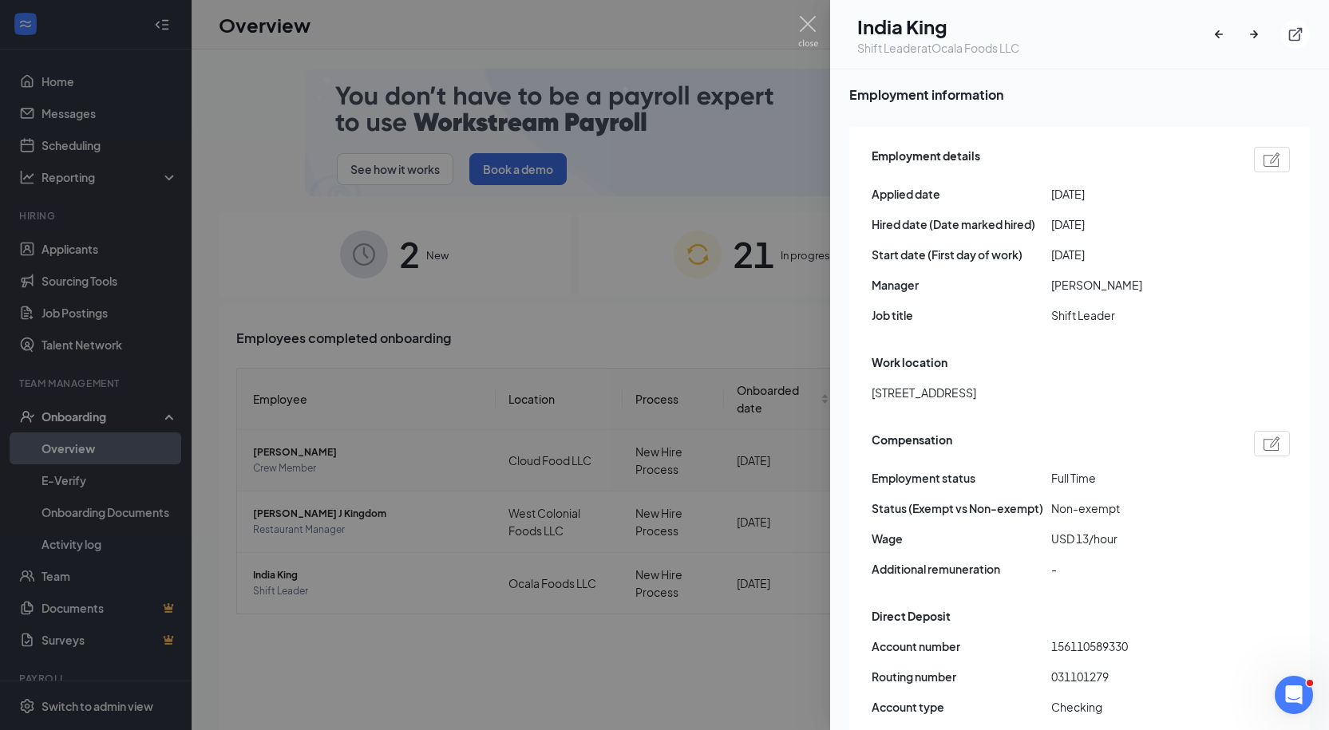
click at [663, 438] on div at bounding box center [664, 365] width 1329 height 730
